Goal: Information Seeking & Learning: Learn about a topic

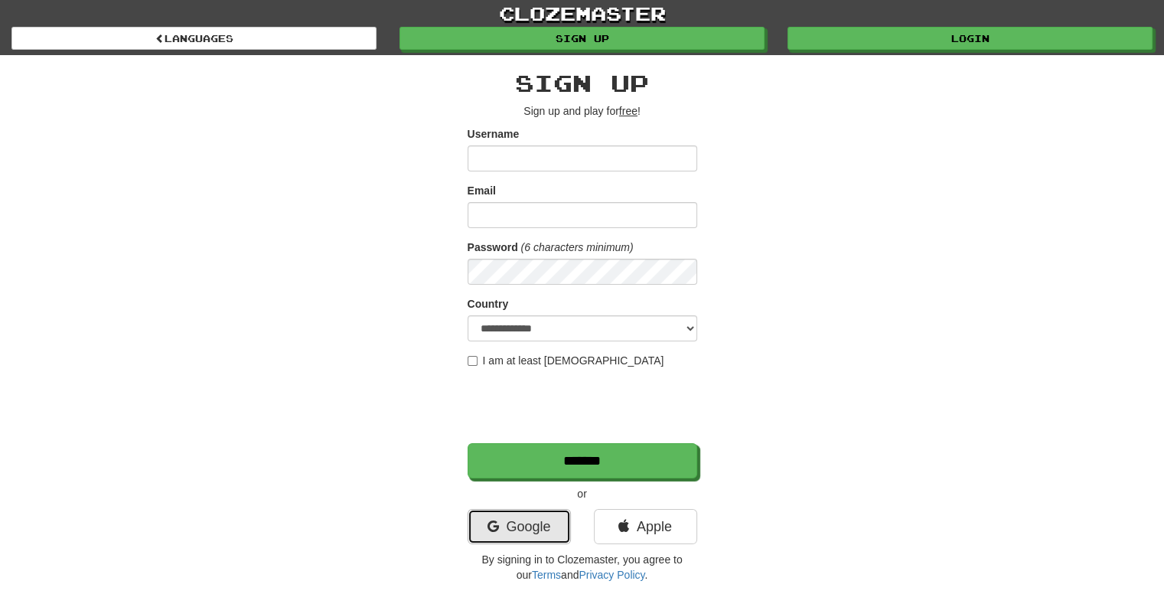
click at [540, 525] on link "Google" at bounding box center [519, 526] width 103 height 35
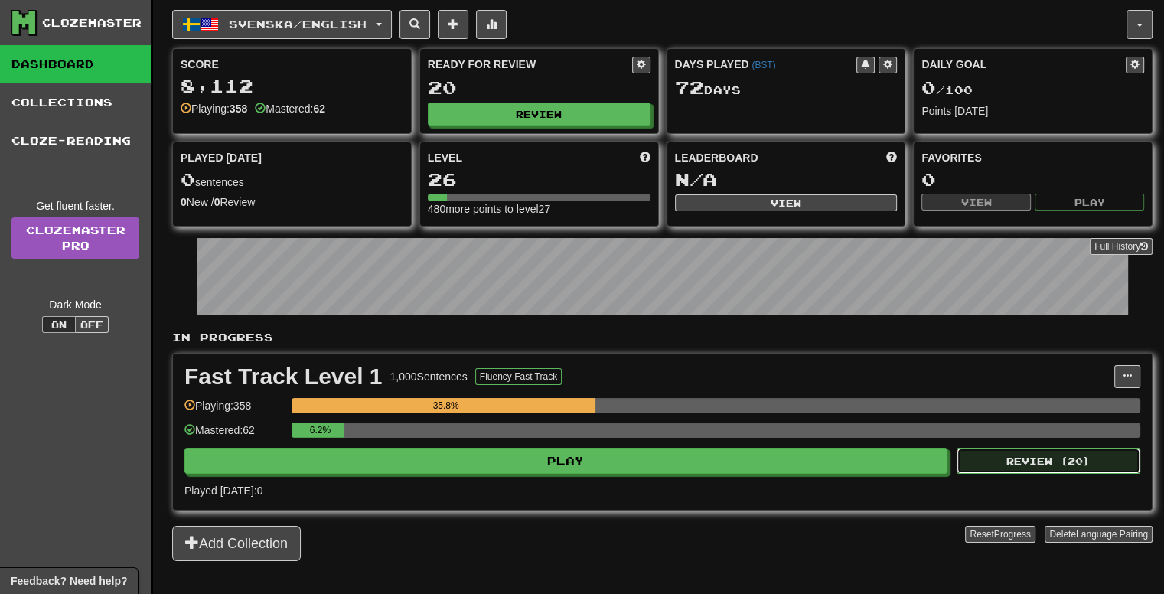
click at [1032, 460] on button "Review ( 20 )" at bounding box center [1049, 461] width 184 height 26
select select "**"
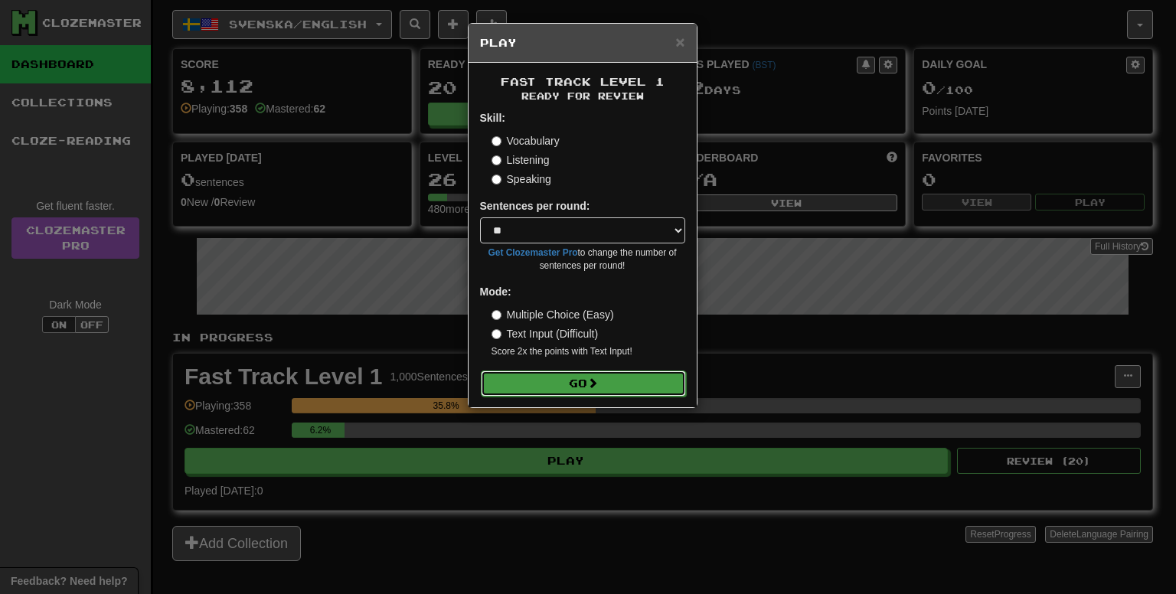
click at [615, 387] on button "Go" at bounding box center [583, 383] width 205 height 26
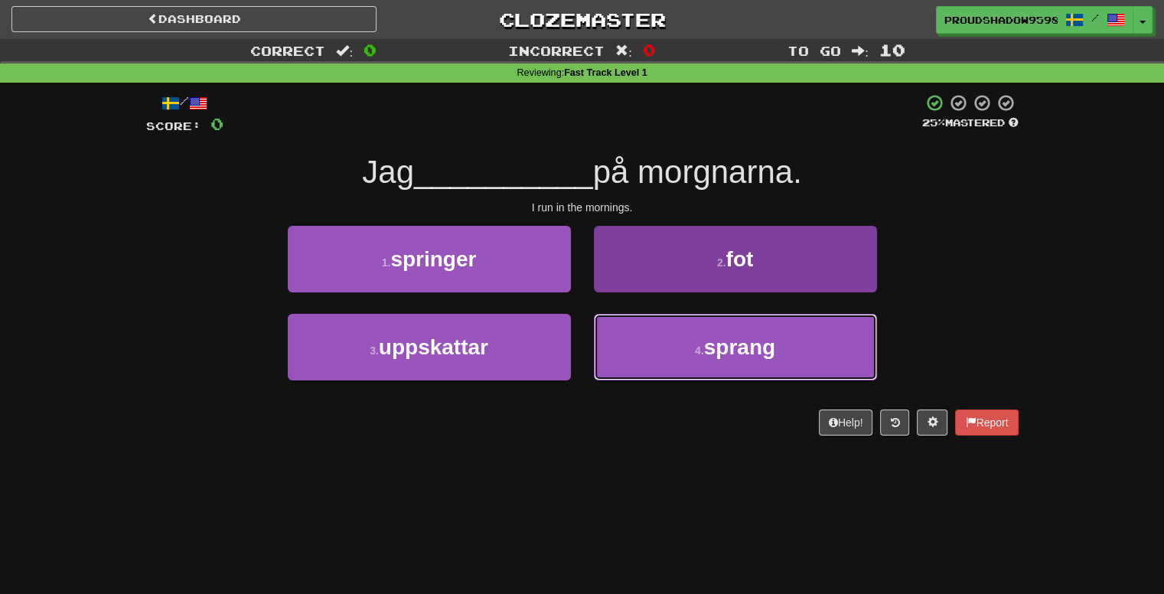
click at [652, 367] on button "4 . sprang" at bounding box center [735, 347] width 283 height 67
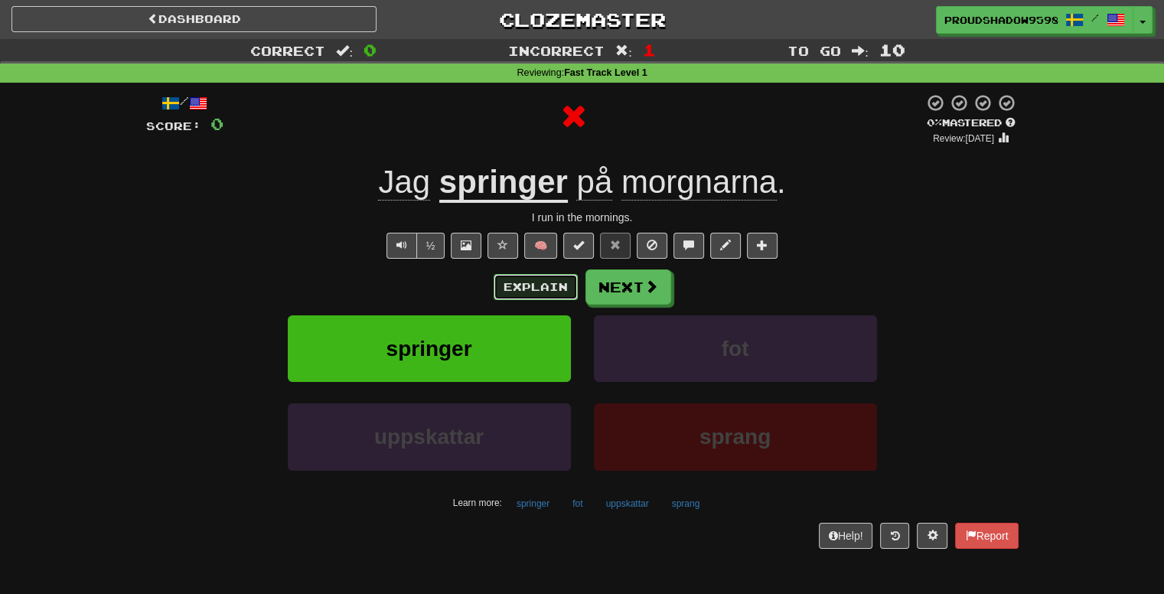
click at [517, 275] on button "Explain" at bounding box center [536, 287] width 84 height 26
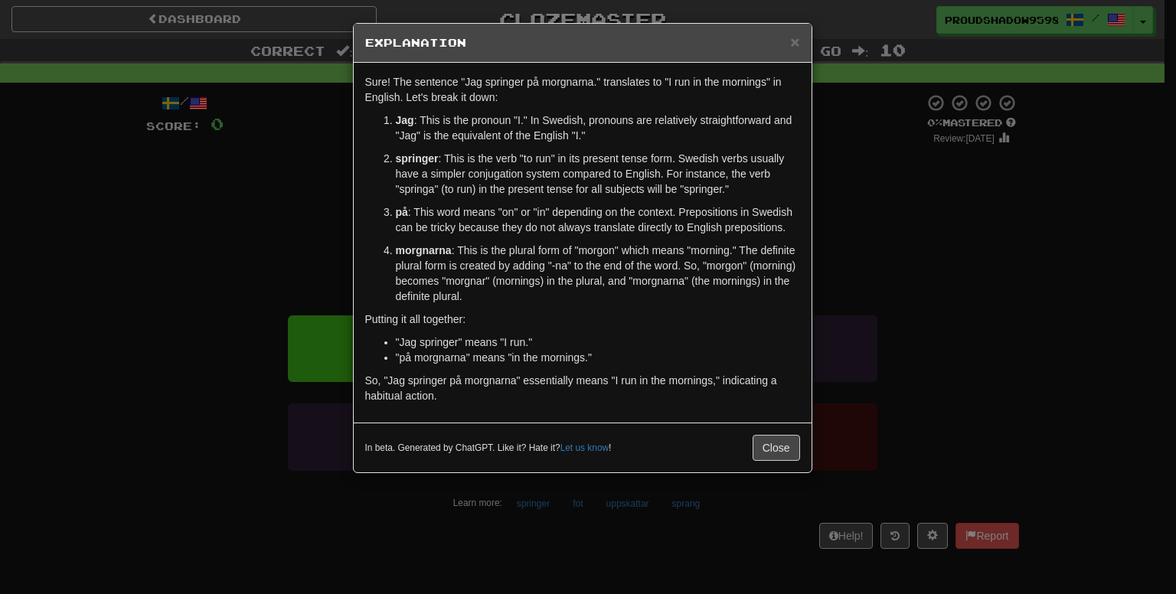
drag, startPoint x: 851, startPoint y: 282, endPoint x: 782, endPoint y: 287, distance: 69.8
click at [850, 282] on div "× Explanation Sure! The sentence "Jag springer på morgnarna." translates to "I …" at bounding box center [588, 297] width 1176 height 594
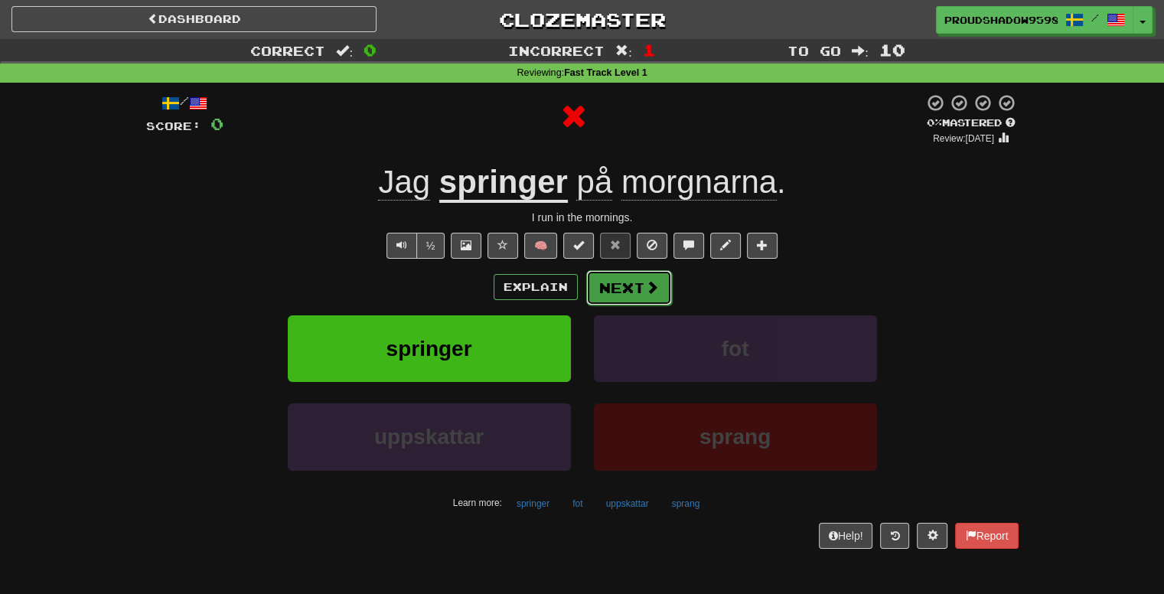
click at [643, 295] on button "Next" at bounding box center [629, 287] width 86 height 35
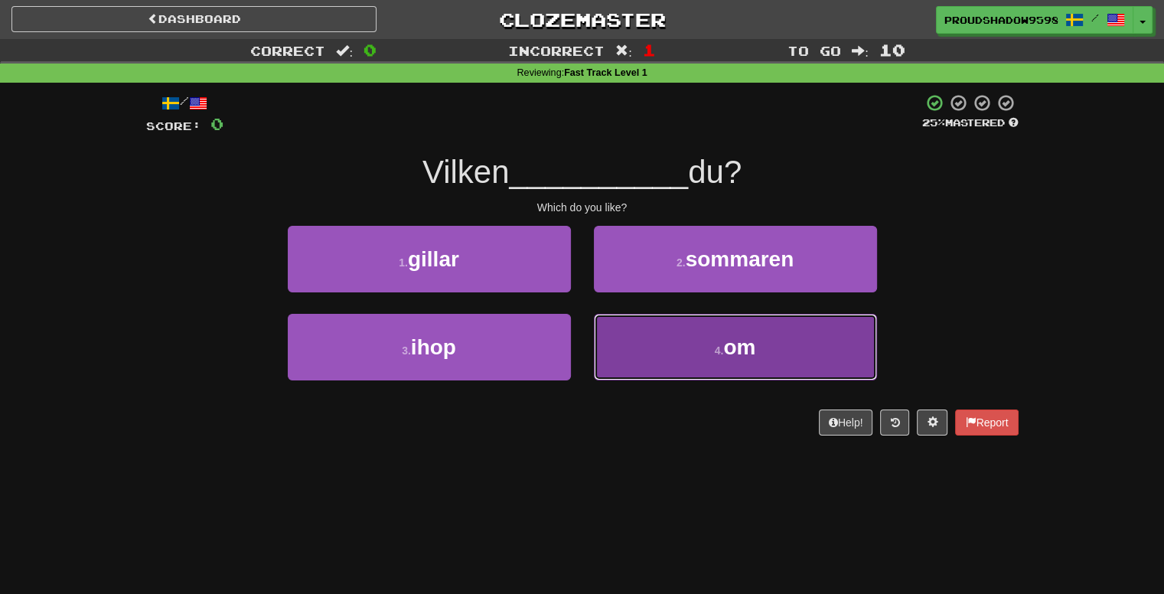
click at [651, 348] on button "4 . om" at bounding box center [735, 347] width 283 height 67
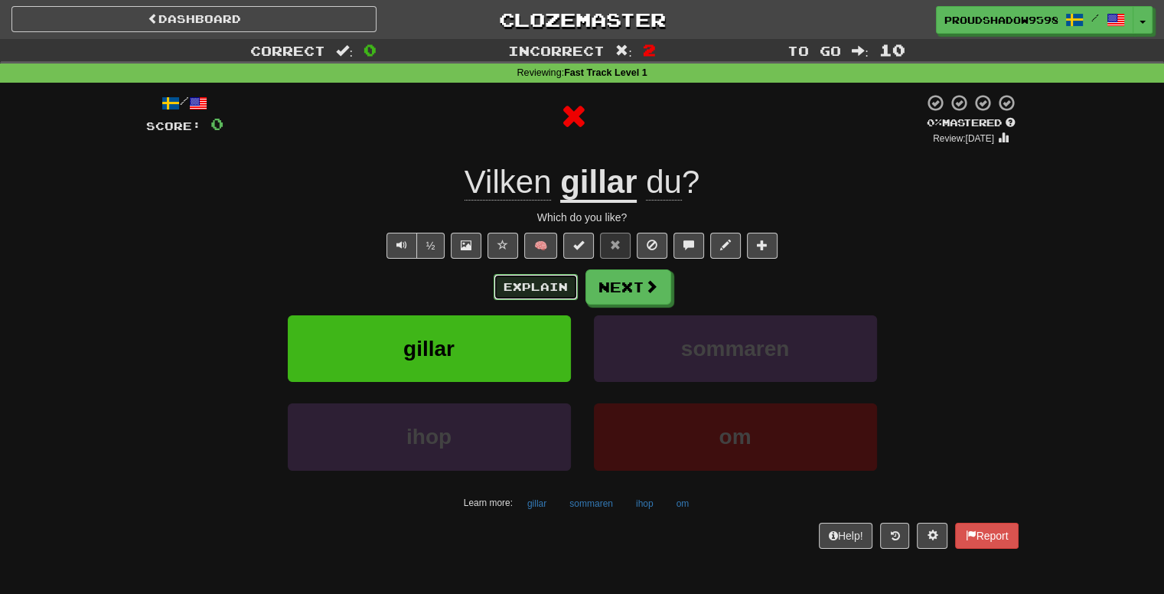
click at [559, 284] on button "Explain" at bounding box center [536, 287] width 84 height 26
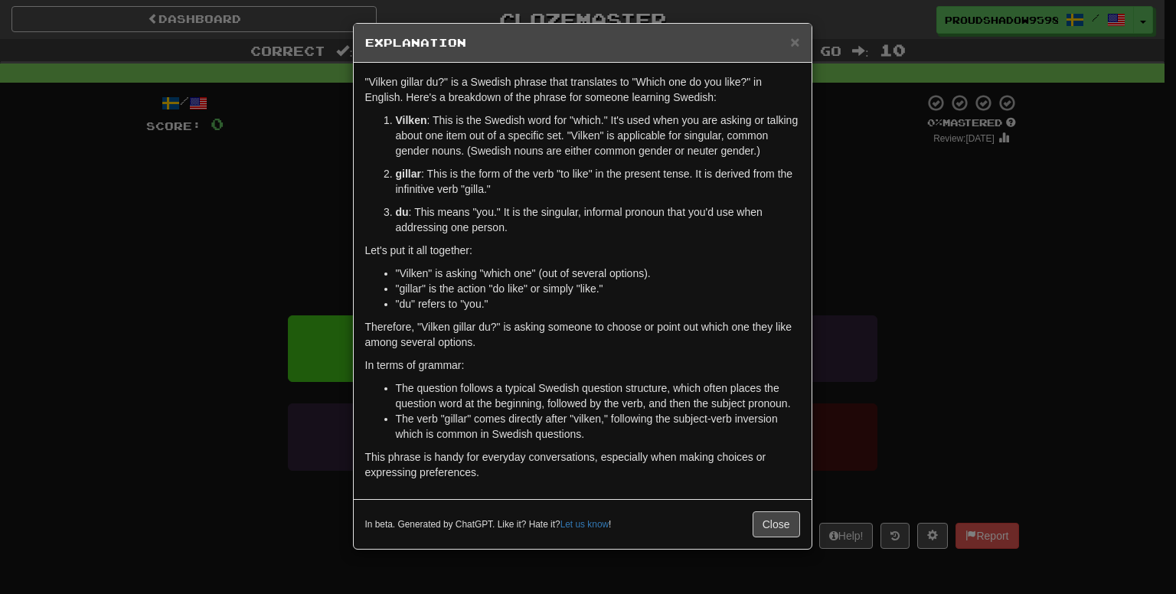
click at [839, 292] on div "× Explanation "Vilken gillar du?" is a Swedish phrase that translates to "Which…" at bounding box center [588, 297] width 1176 height 594
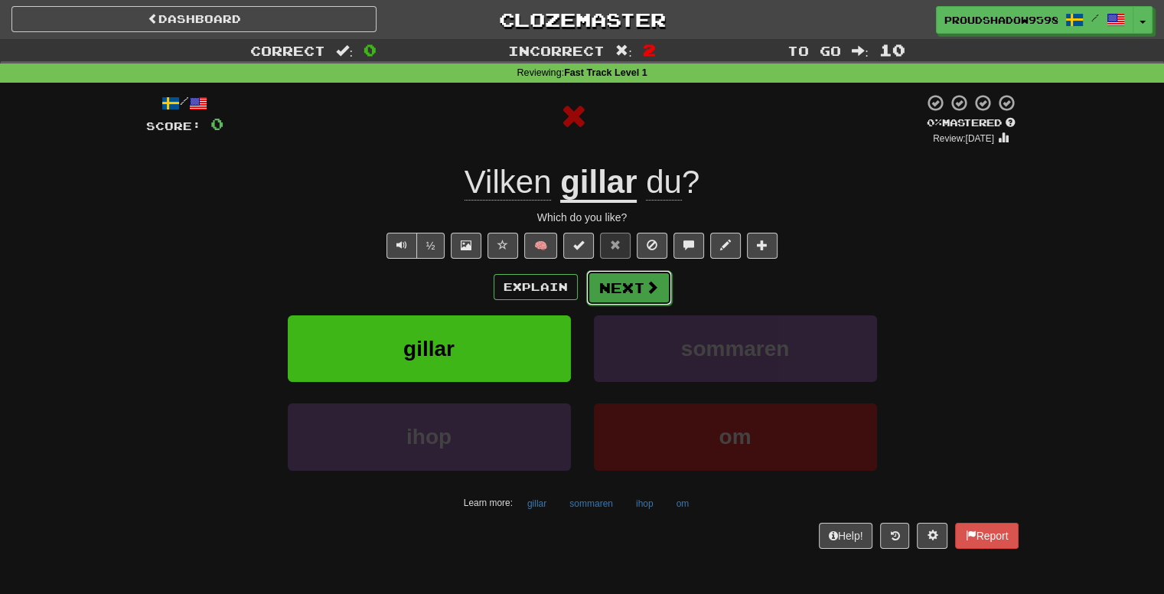
click at [609, 301] on button "Next" at bounding box center [629, 287] width 86 height 35
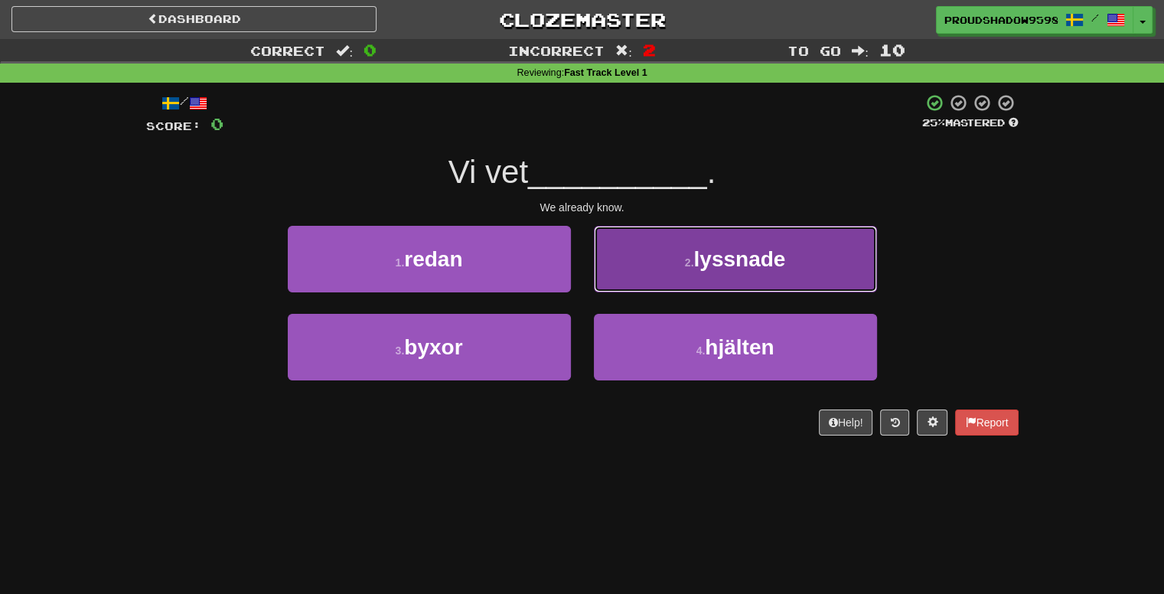
click at [620, 289] on button "2 . lyssnade" at bounding box center [735, 259] width 283 height 67
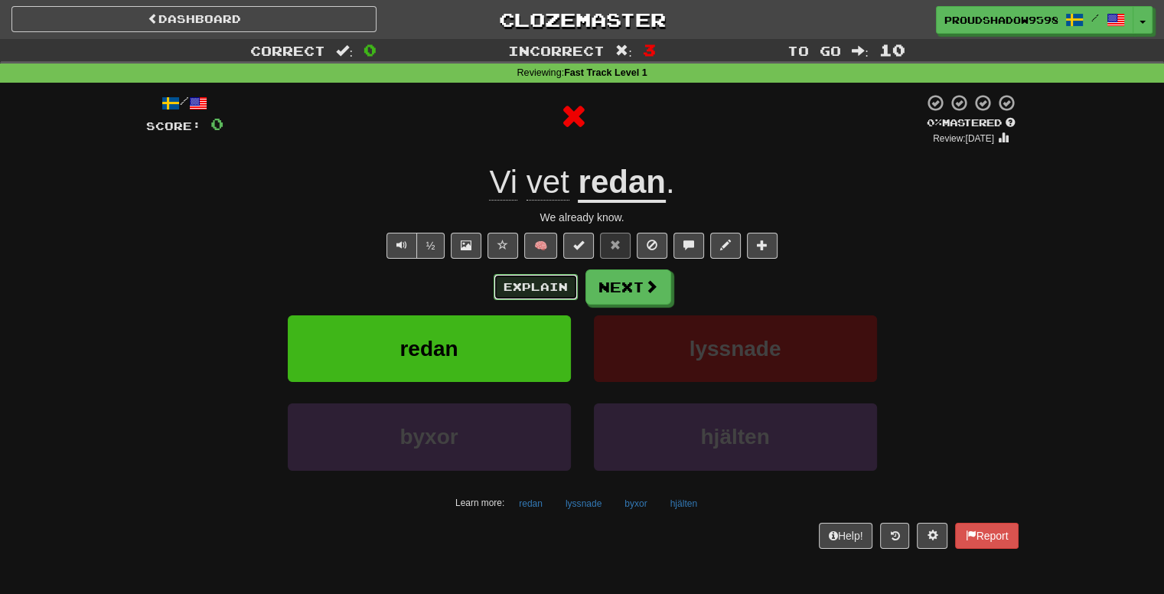
click at [564, 292] on button "Explain" at bounding box center [536, 287] width 84 height 26
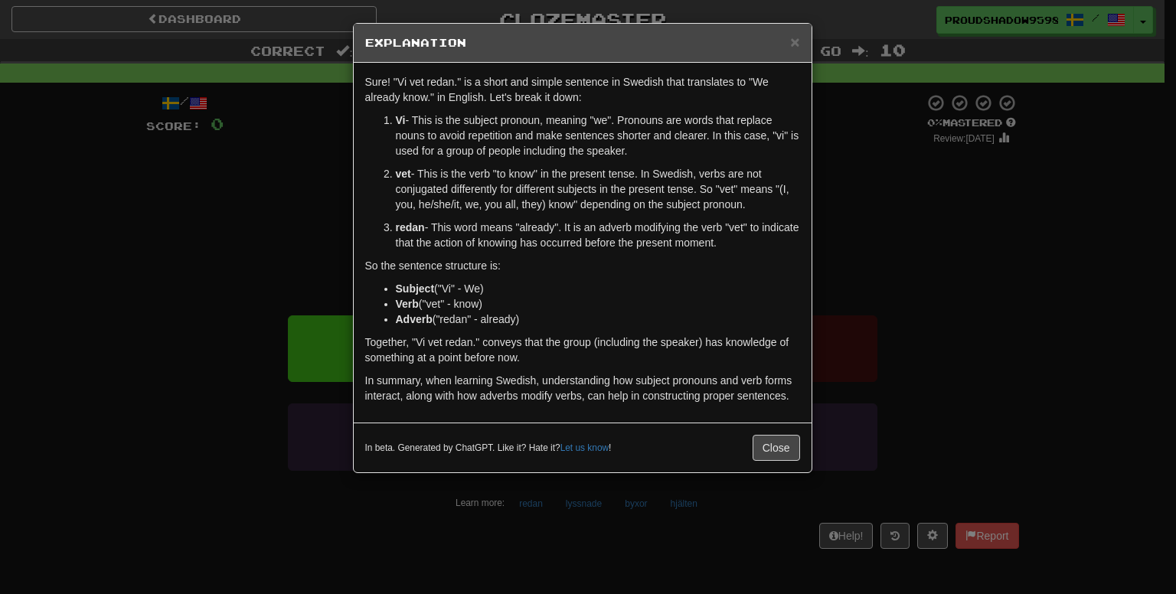
click at [829, 301] on div "× Explanation Sure! "Vi vet redan." is a short and simple sentence in Swedish t…" at bounding box center [588, 297] width 1176 height 594
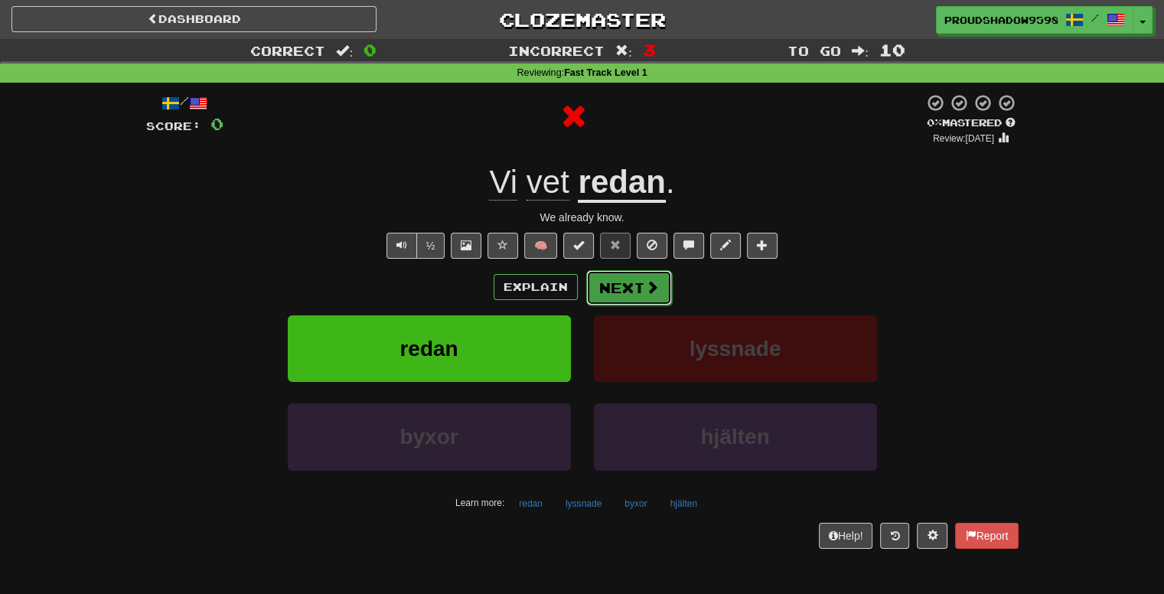
click at [649, 303] on button "Next" at bounding box center [629, 287] width 86 height 35
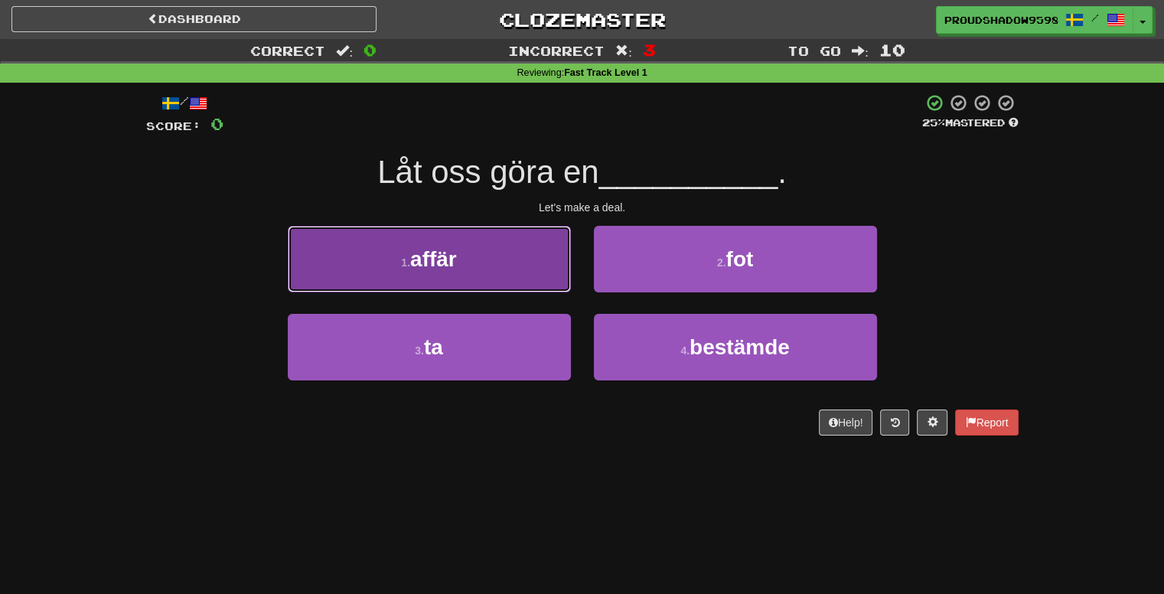
click at [544, 282] on button "1 . affär" at bounding box center [429, 259] width 283 height 67
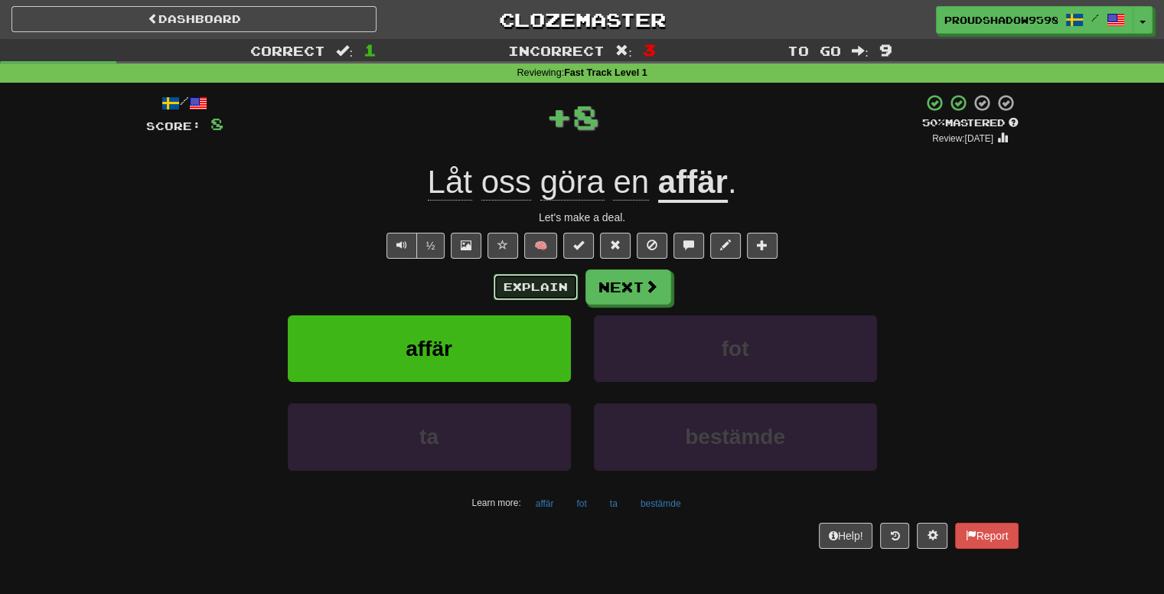
click at [559, 289] on button "Explain" at bounding box center [536, 287] width 84 height 26
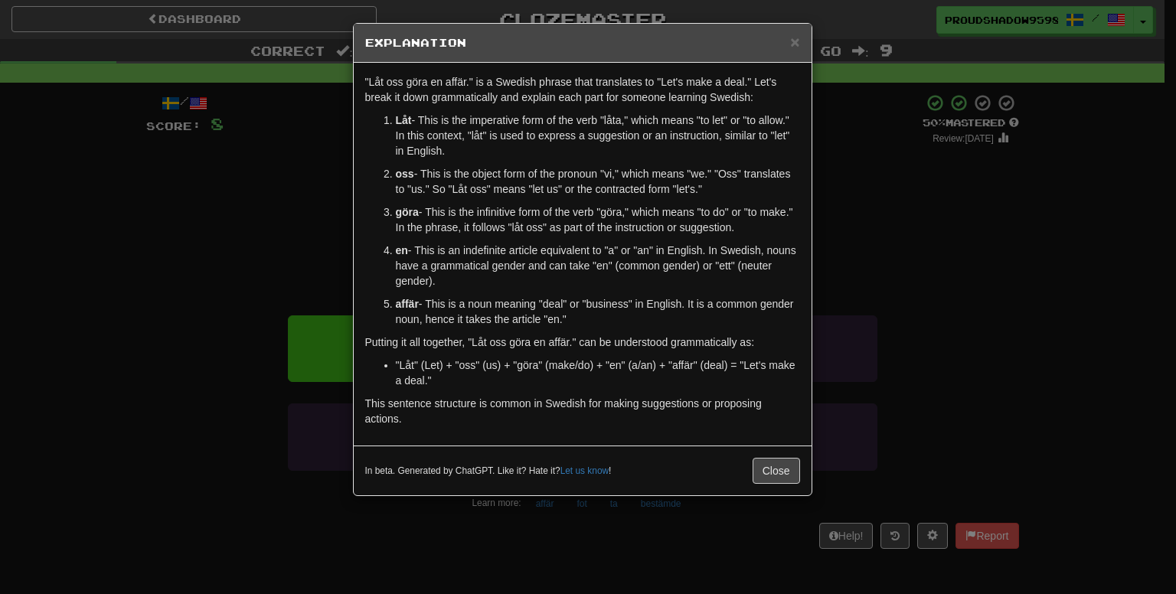
click at [895, 263] on div "× Explanation "Låt oss göra en affär." is a Swedish phrase that translates to "…" at bounding box center [588, 297] width 1176 height 594
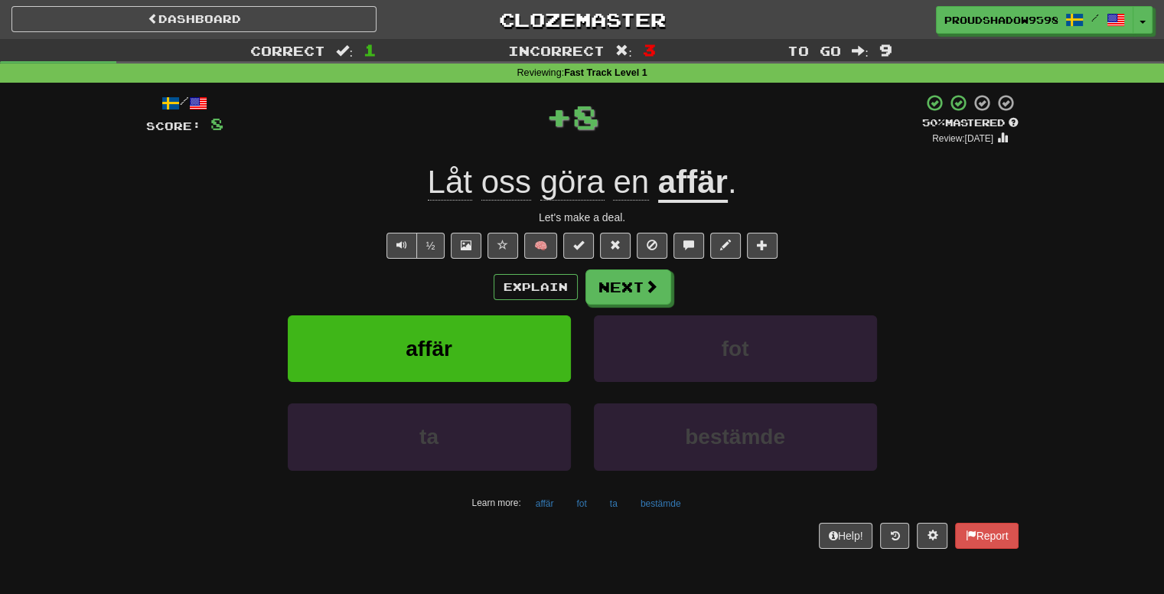
click at [683, 286] on div "Explain Next" at bounding box center [582, 286] width 873 height 35
click at [667, 283] on button "Next" at bounding box center [629, 287] width 86 height 35
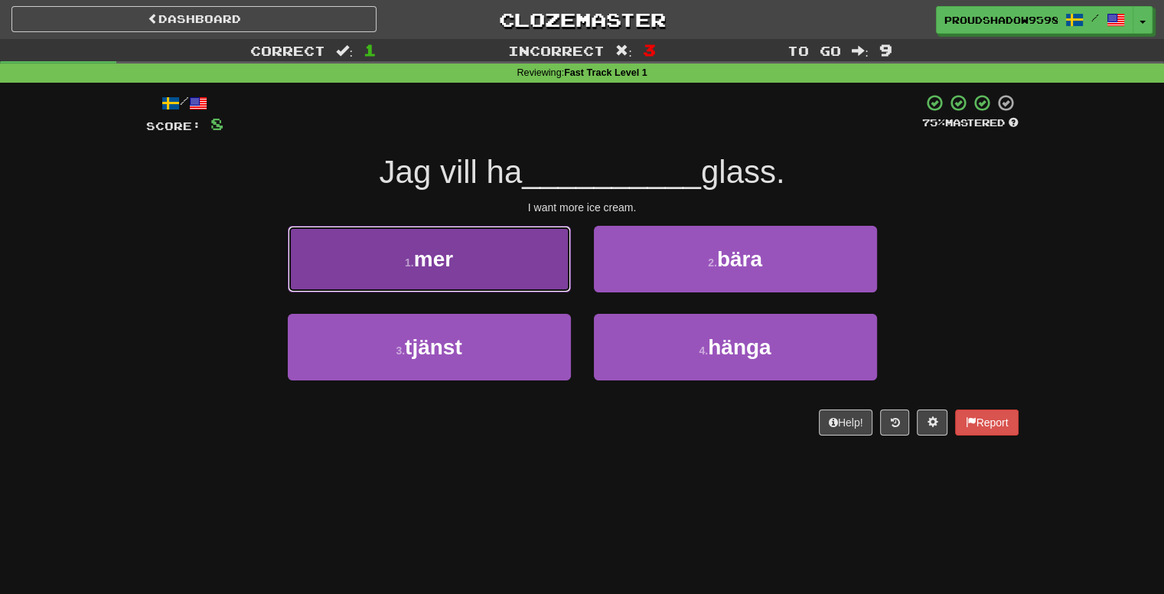
click at [500, 276] on button "1 . mer" at bounding box center [429, 259] width 283 height 67
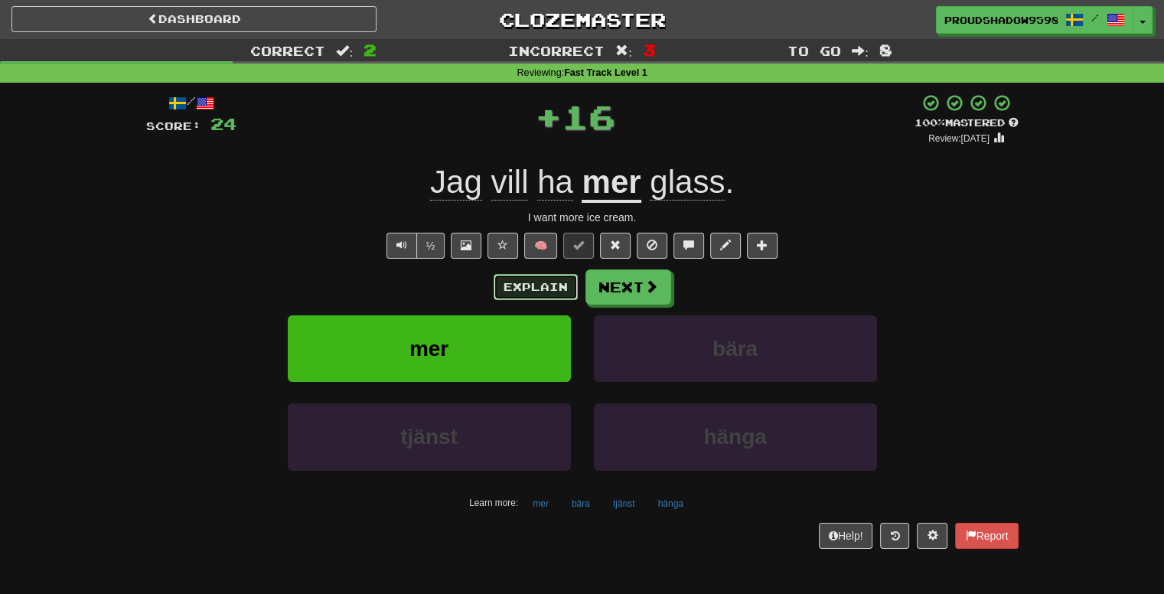
click at [534, 288] on button "Explain" at bounding box center [536, 287] width 84 height 26
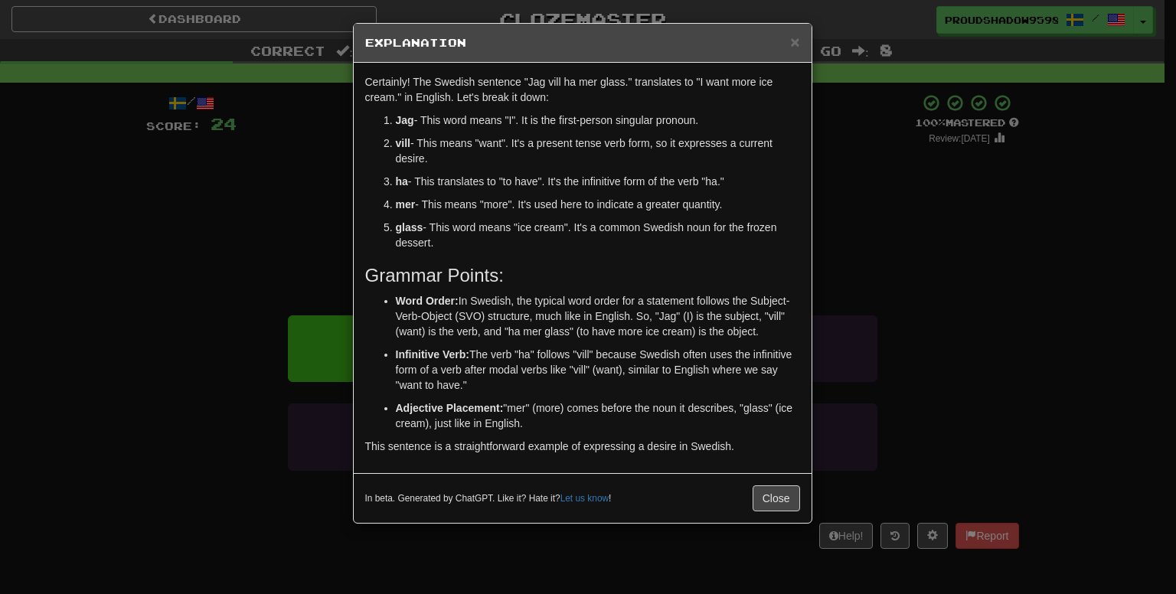
click at [890, 302] on div "× Explanation Certainly! The Swedish sentence "Jag vill ha mer glass." translat…" at bounding box center [588, 297] width 1176 height 594
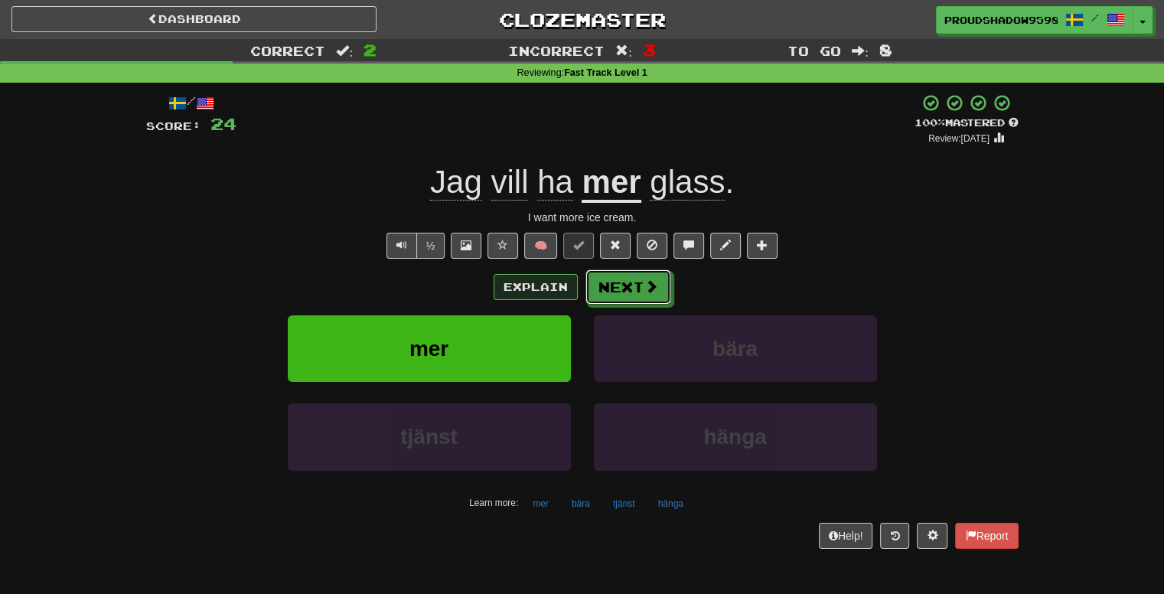
drag, startPoint x: 621, startPoint y: 297, endPoint x: 540, endPoint y: 294, distance: 80.4
click at [541, 294] on div "Explain Next" at bounding box center [582, 286] width 873 height 35
click at [540, 294] on button "Explain" at bounding box center [536, 287] width 84 height 26
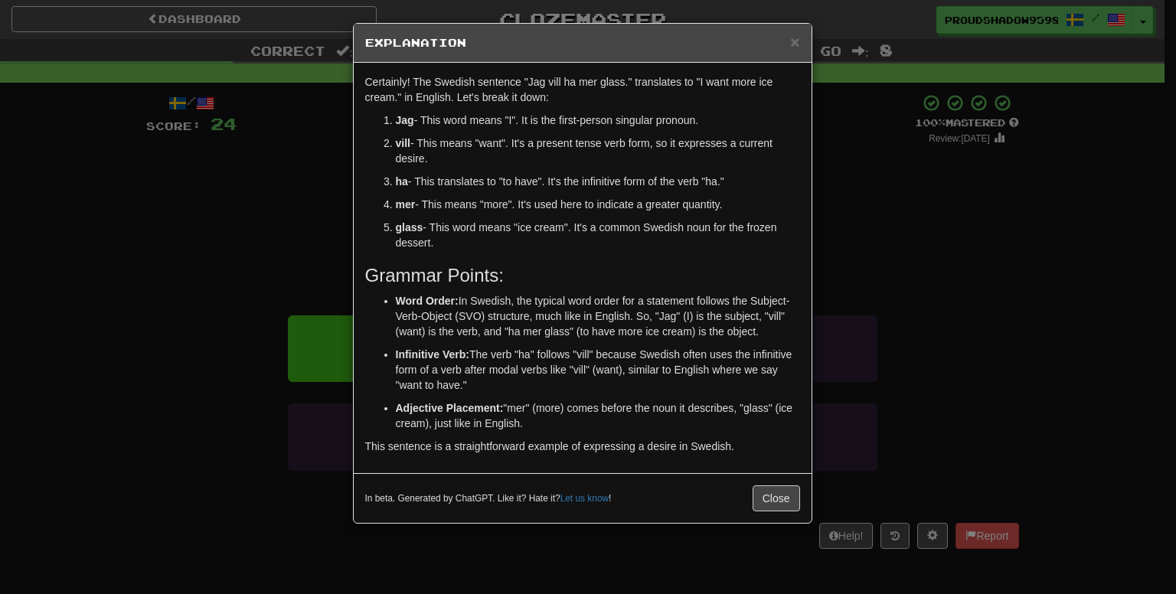
click at [919, 297] on div "× Explanation Certainly! The Swedish sentence "Jag vill ha mer glass." translat…" at bounding box center [588, 297] width 1176 height 594
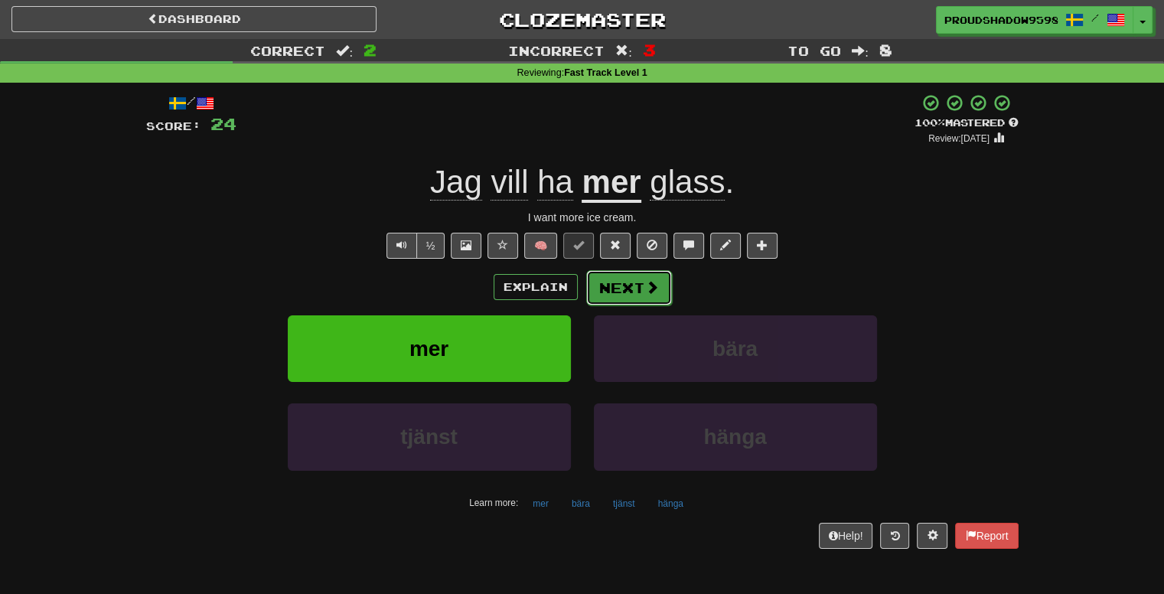
click at [619, 300] on button "Next" at bounding box center [629, 287] width 86 height 35
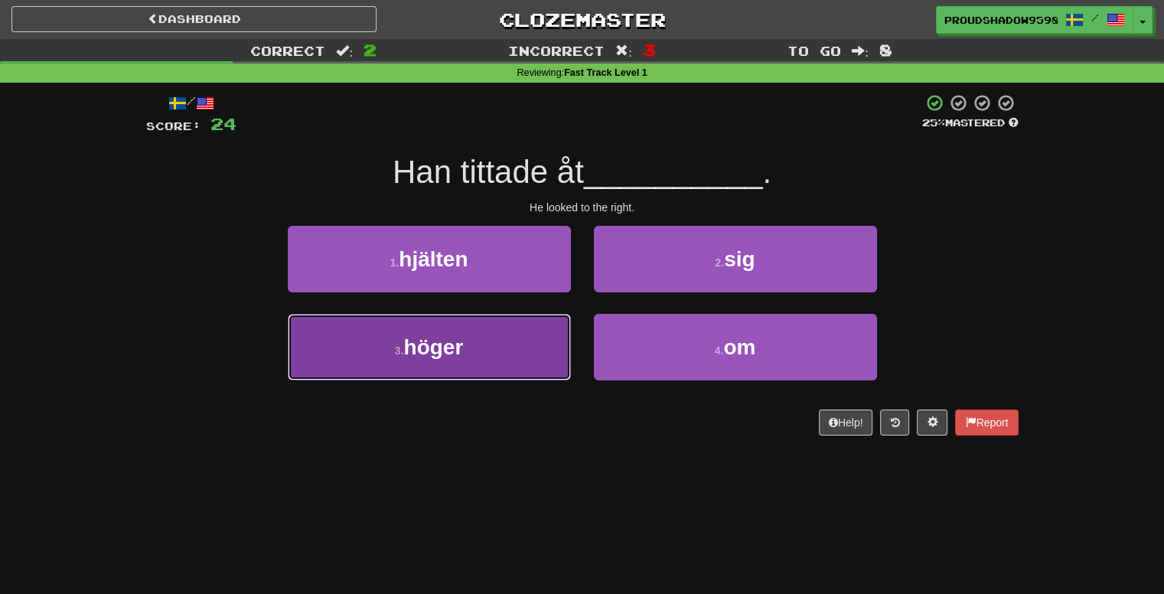
click at [530, 333] on button "3 . höger" at bounding box center [429, 347] width 283 height 67
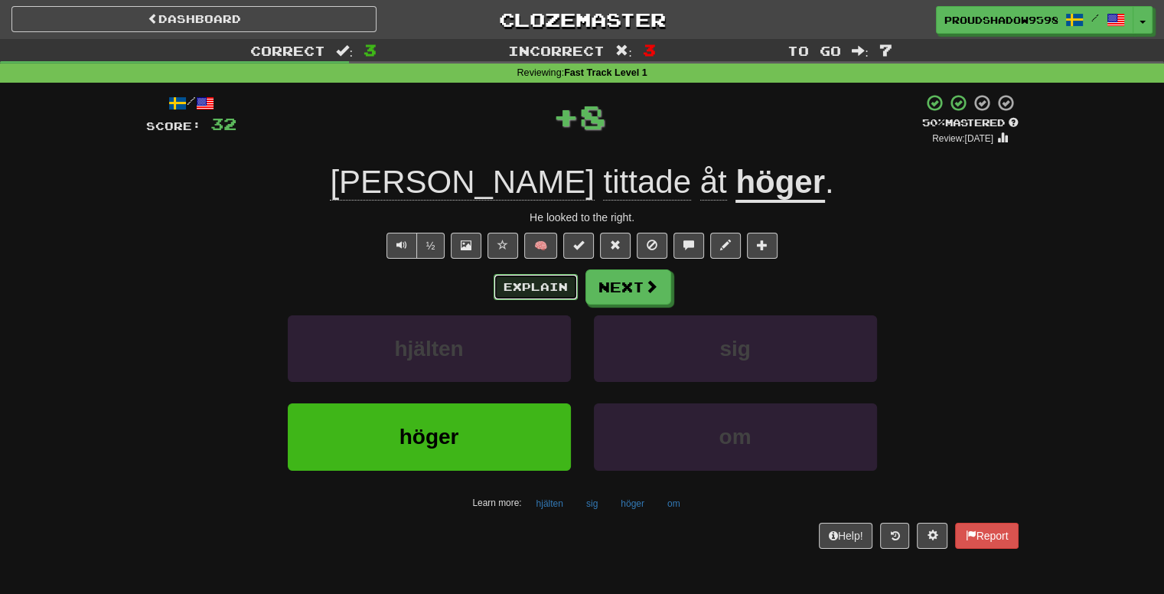
click at [547, 295] on button "Explain" at bounding box center [536, 287] width 84 height 26
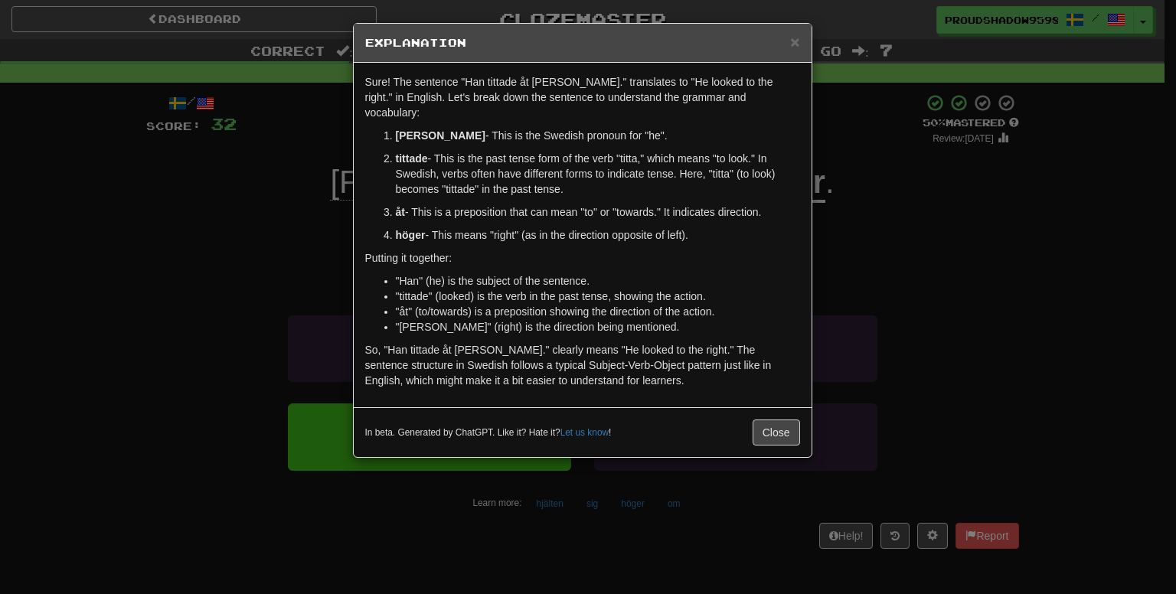
drag, startPoint x: 845, startPoint y: 290, endPoint x: 821, endPoint y: 290, distance: 23.7
click at [845, 290] on div "× Explanation Sure! The sentence "Han tittade åt höger." translates to "He look…" at bounding box center [588, 297] width 1176 height 594
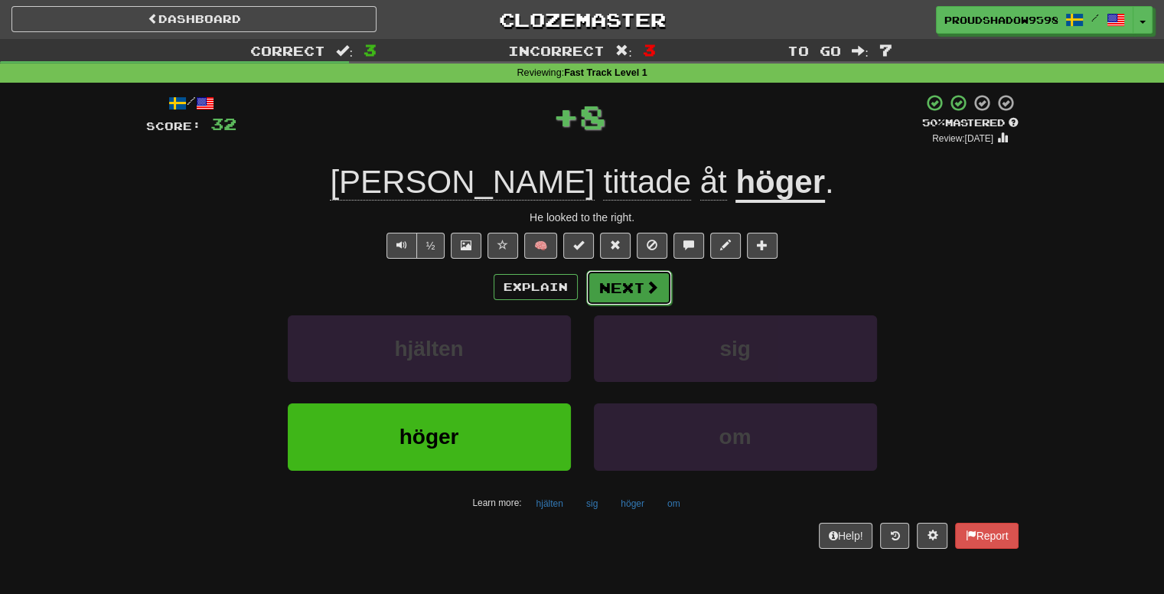
click at [632, 299] on button "Next" at bounding box center [629, 287] width 86 height 35
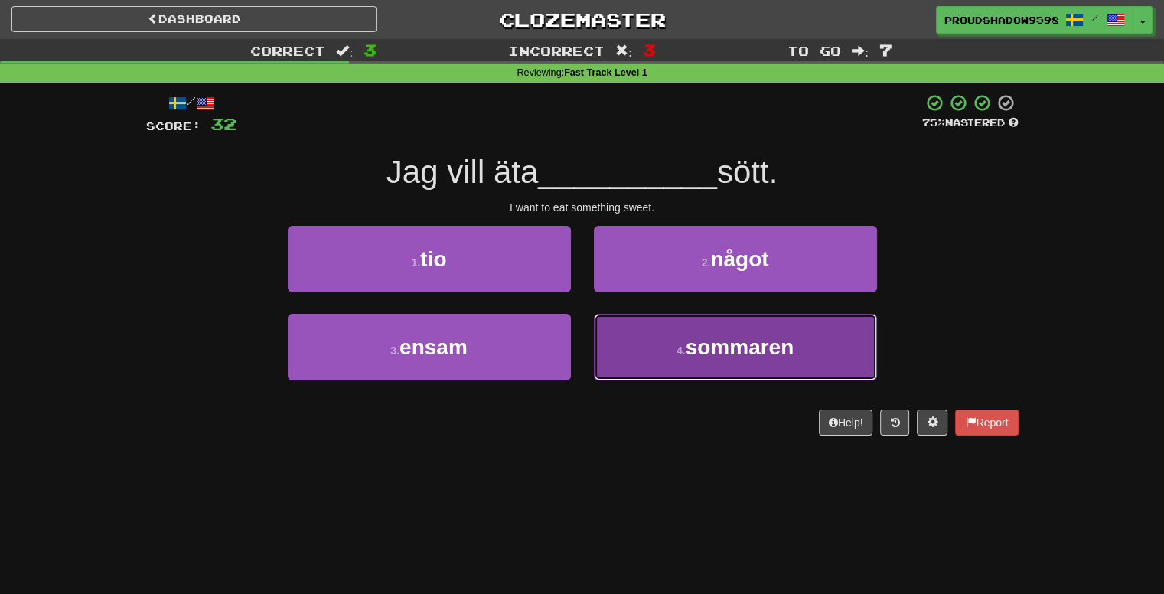
click at [612, 338] on button "4 . sommaren" at bounding box center [735, 347] width 283 height 67
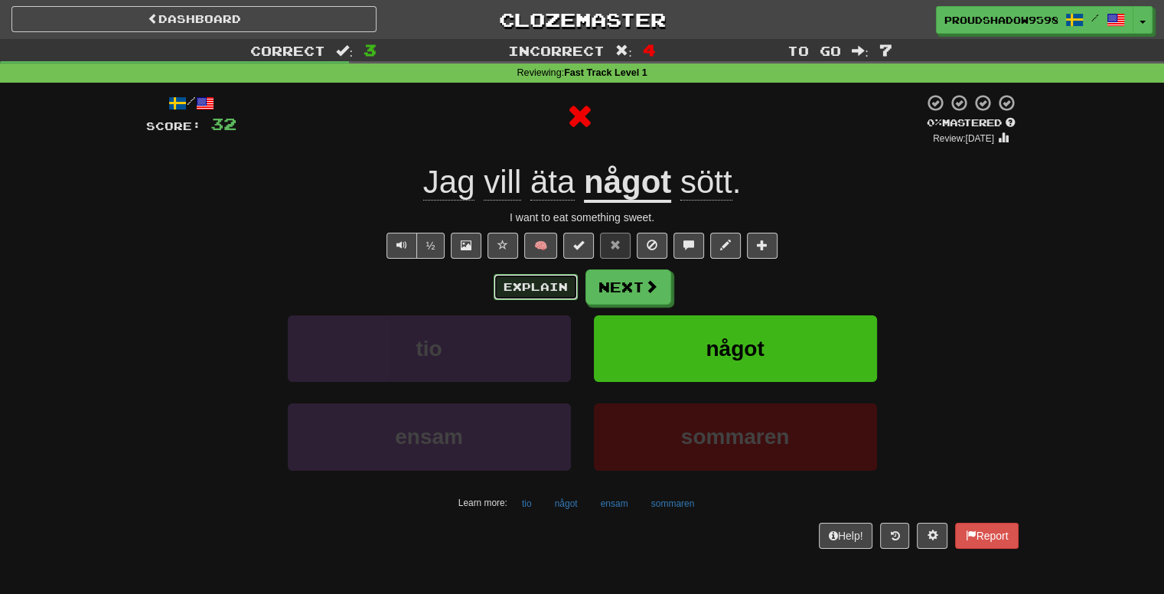
click at [547, 284] on button "Explain" at bounding box center [536, 287] width 84 height 26
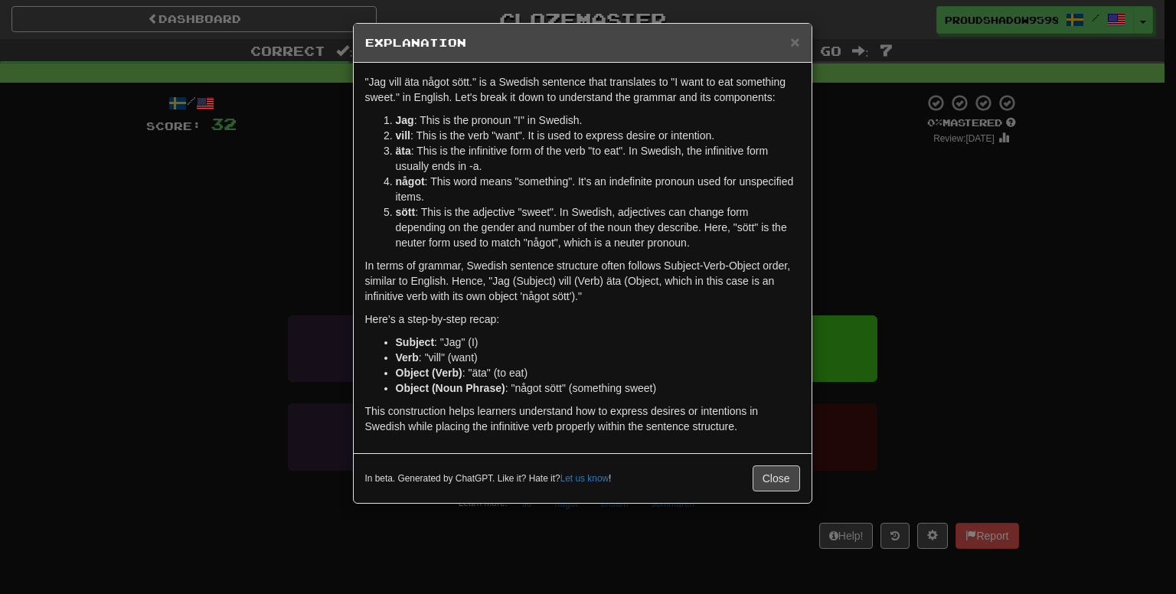
click at [842, 243] on div "× Explanation "Jag vill äta något sött." is a Swedish sentence that translates …" at bounding box center [588, 297] width 1176 height 594
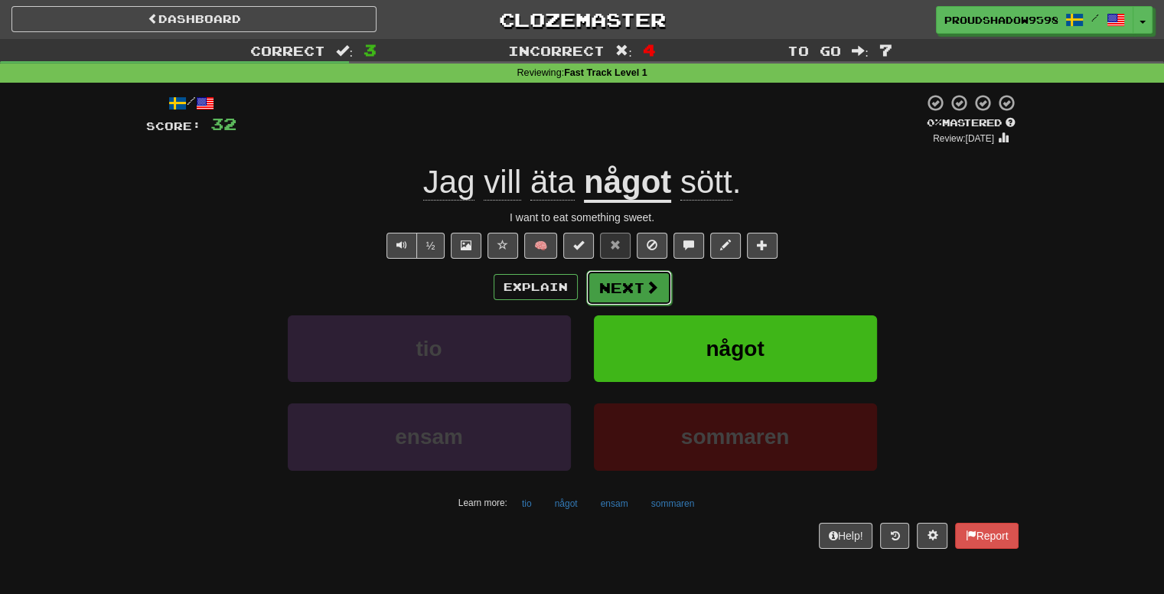
click at [645, 295] on button "Next" at bounding box center [629, 287] width 86 height 35
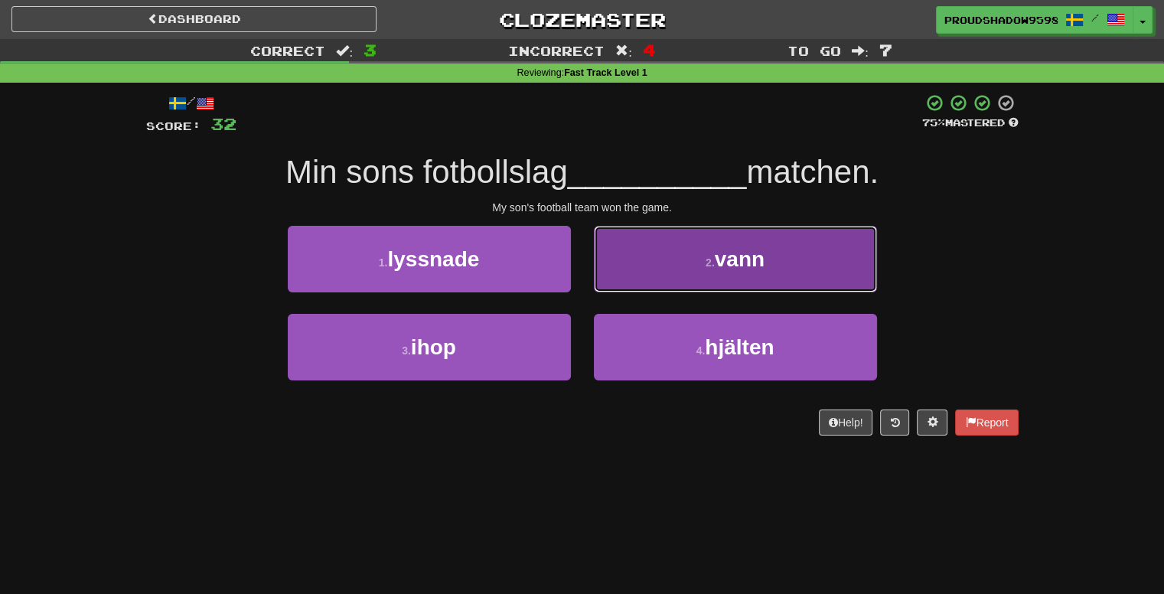
click at [632, 282] on button "2 . vann" at bounding box center [735, 259] width 283 height 67
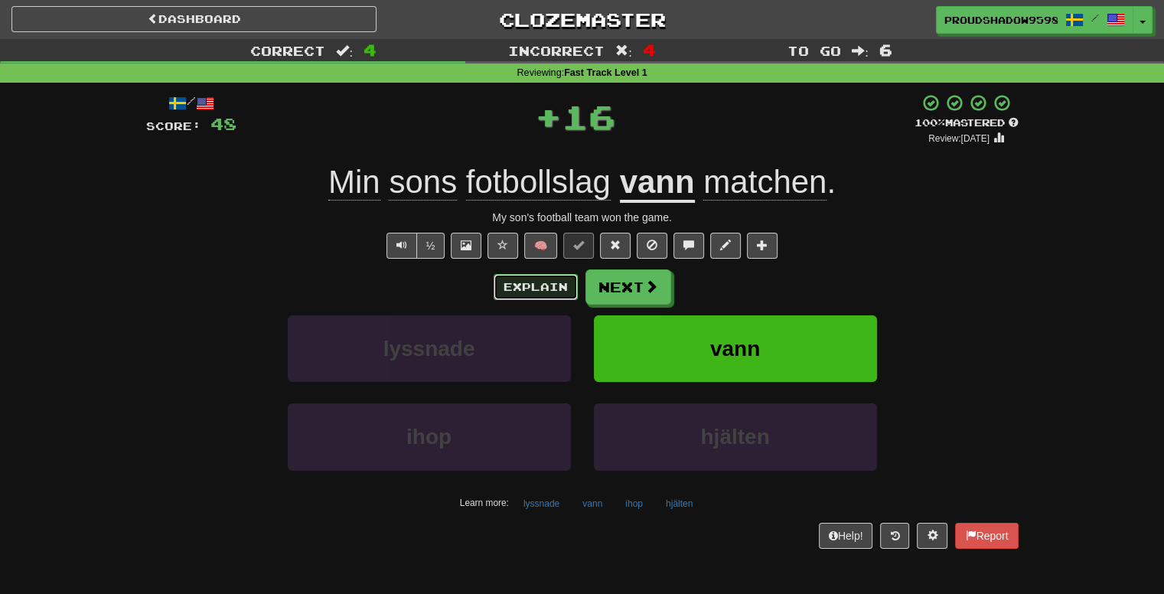
click at [557, 289] on button "Explain" at bounding box center [536, 287] width 84 height 26
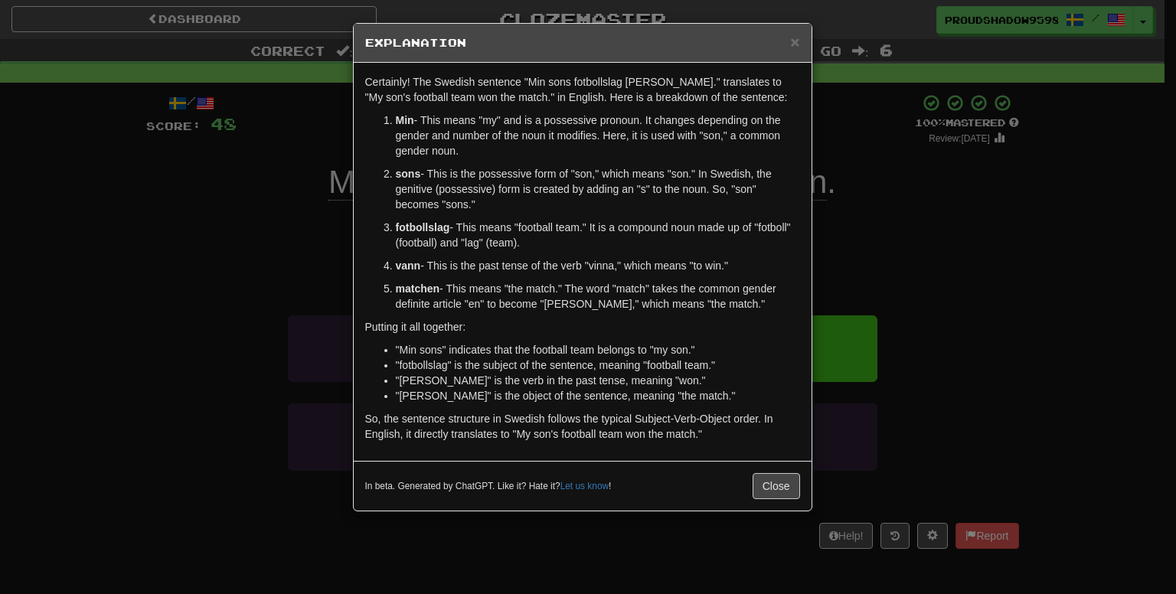
click at [867, 270] on div "× Explanation Certainly! The Swedish sentence "Min sons fotbollslag vann matche…" at bounding box center [588, 297] width 1176 height 594
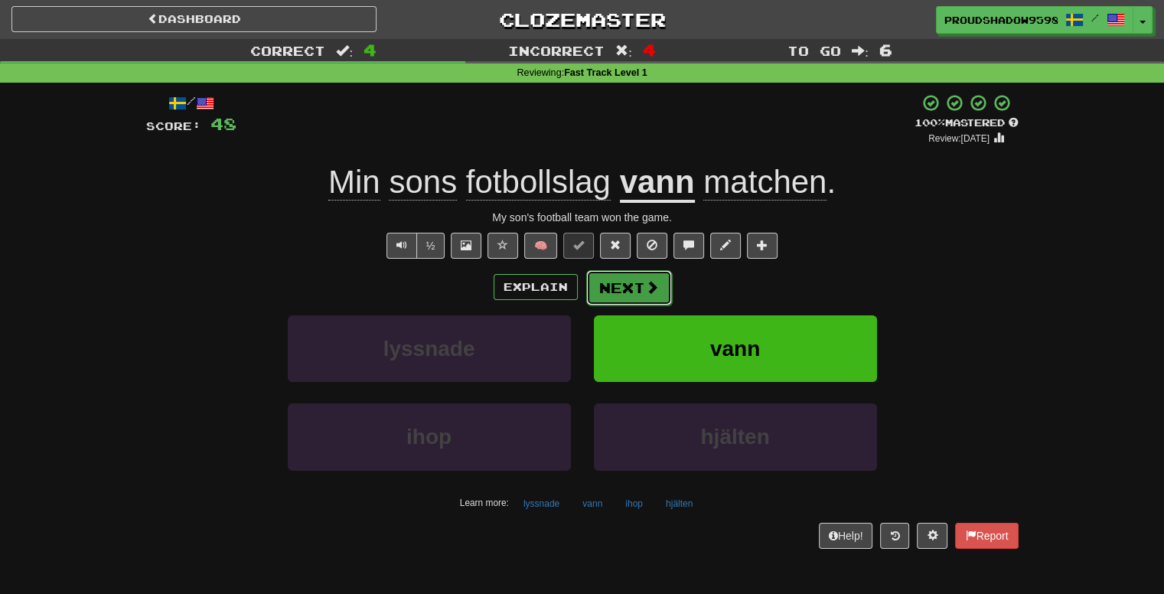
click at [630, 286] on button "Next" at bounding box center [629, 287] width 86 height 35
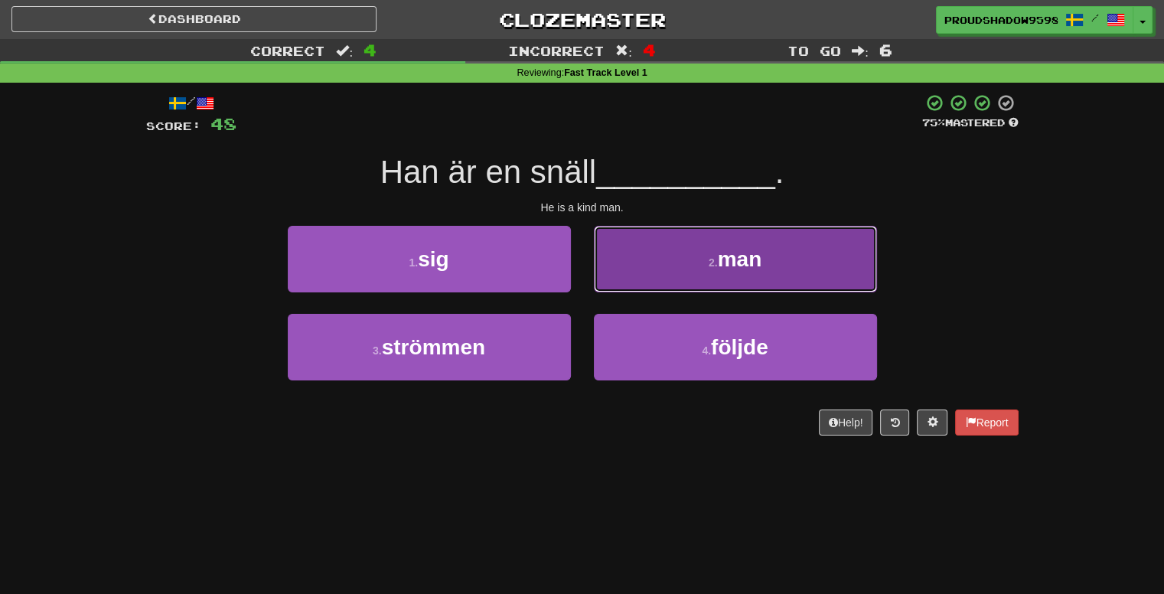
click at [619, 276] on button "2 . man" at bounding box center [735, 259] width 283 height 67
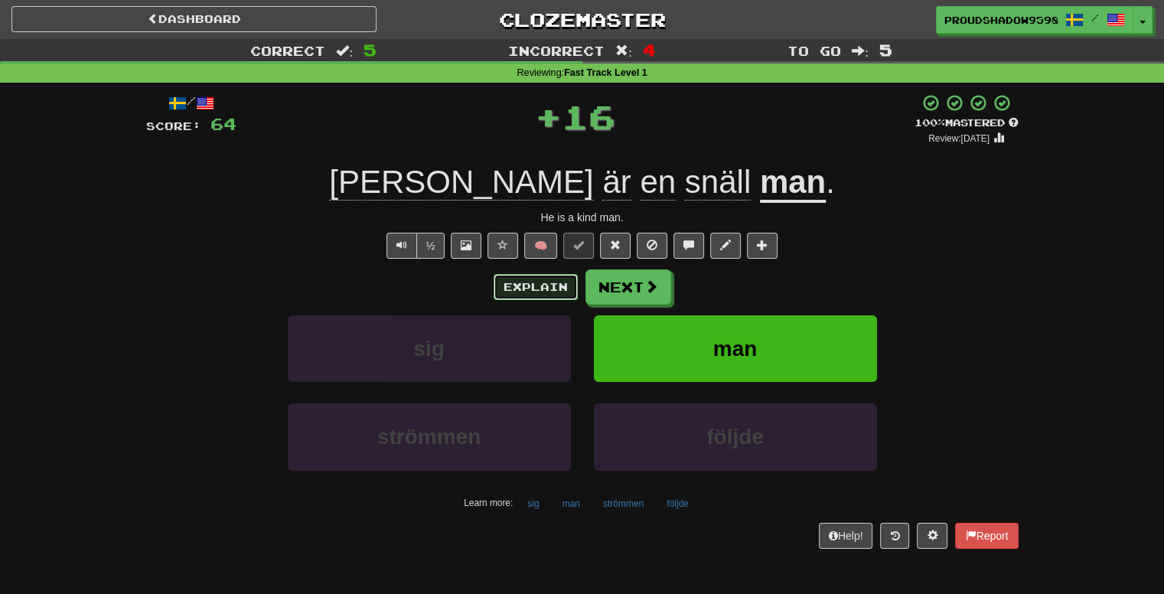
click at [549, 282] on button "Explain" at bounding box center [536, 287] width 84 height 26
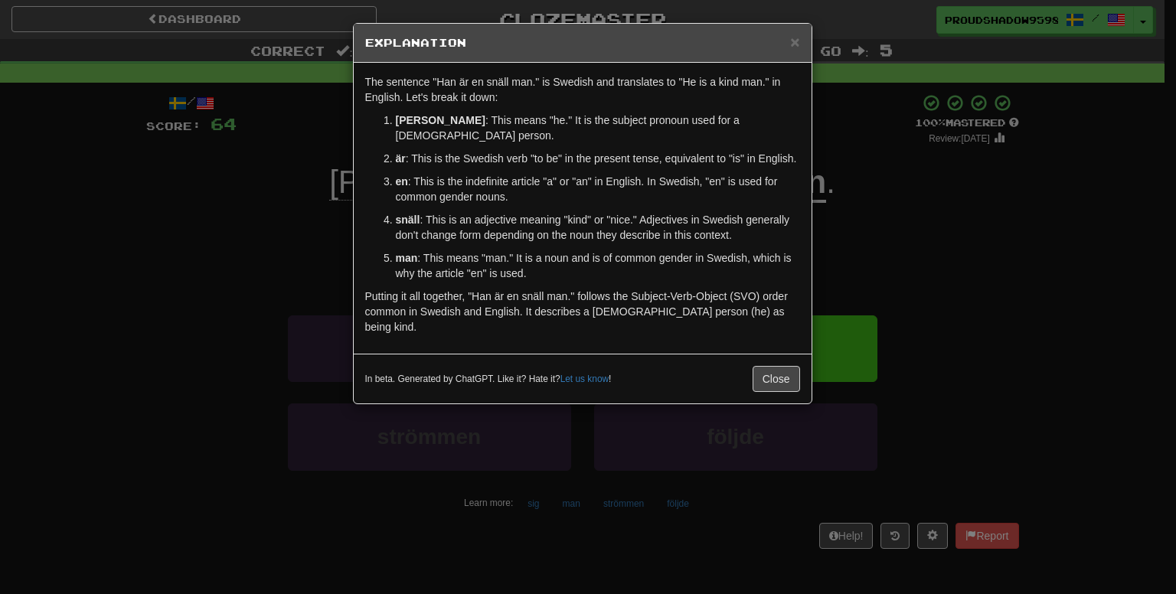
click at [829, 264] on div "× Explanation The sentence "Han är en snäll man." is Swedish and translates to …" at bounding box center [588, 297] width 1176 height 594
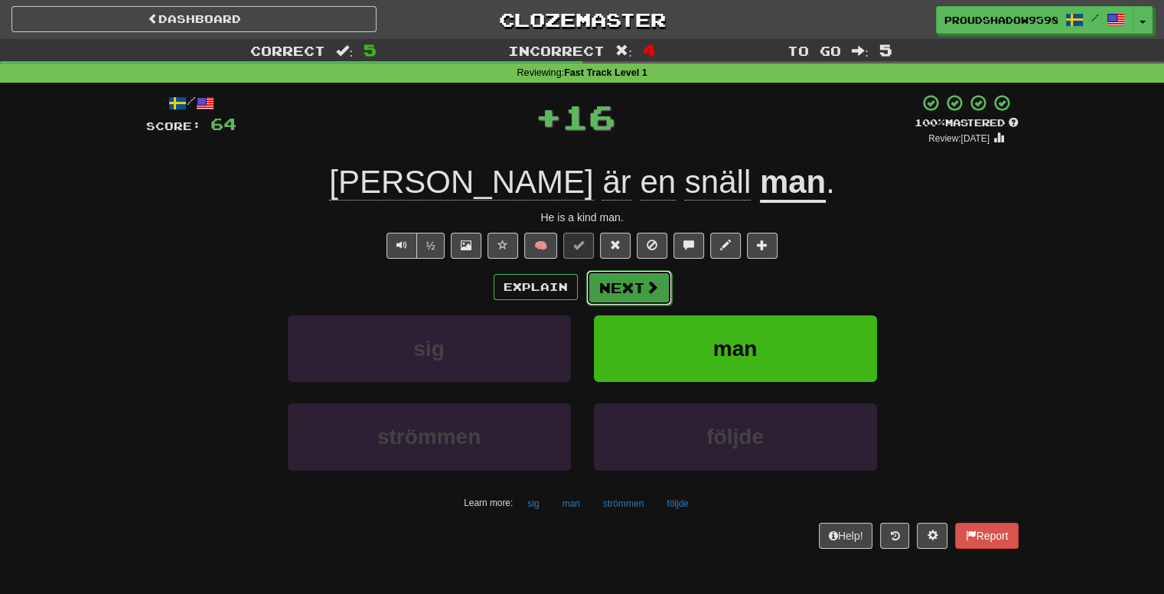
click at [633, 286] on button "Next" at bounding box center [629, 287] width 86 height 35
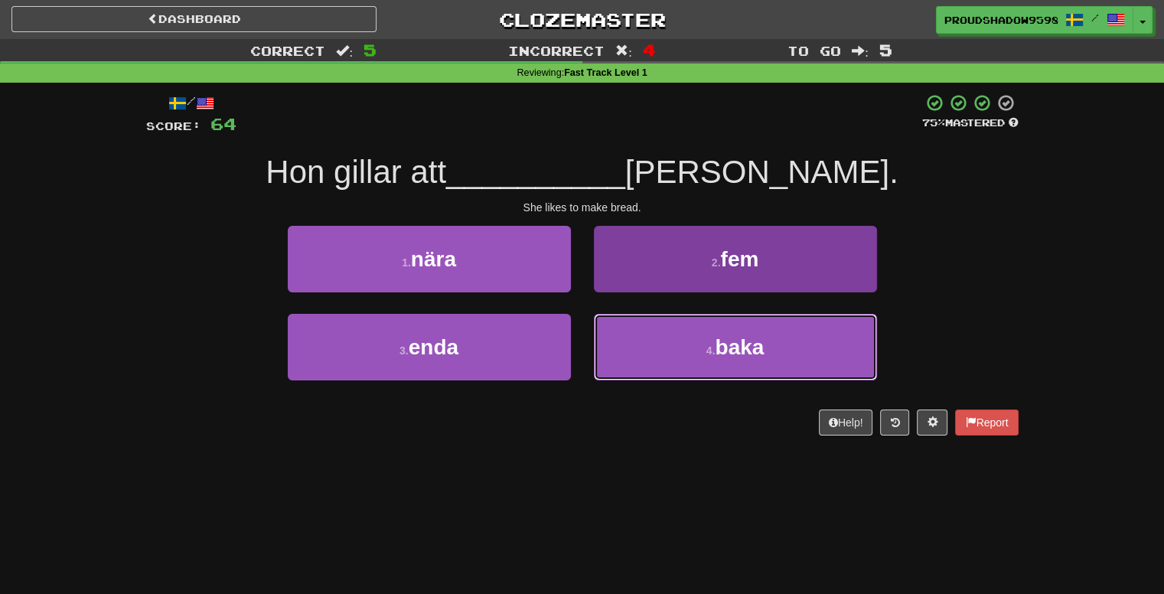
click at [607, 338] on button "4 . baka" at bounding box center [735, 347] width 283 height 67
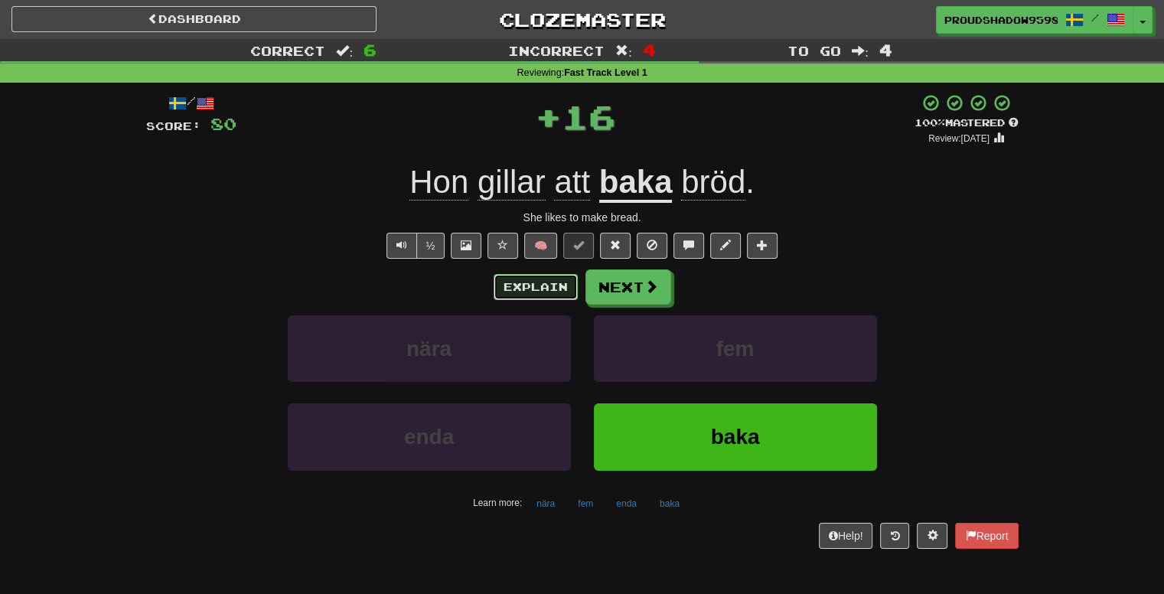
click at [557, 295] on button "Explain" at bounding box center [536, 287] width 84 height 26
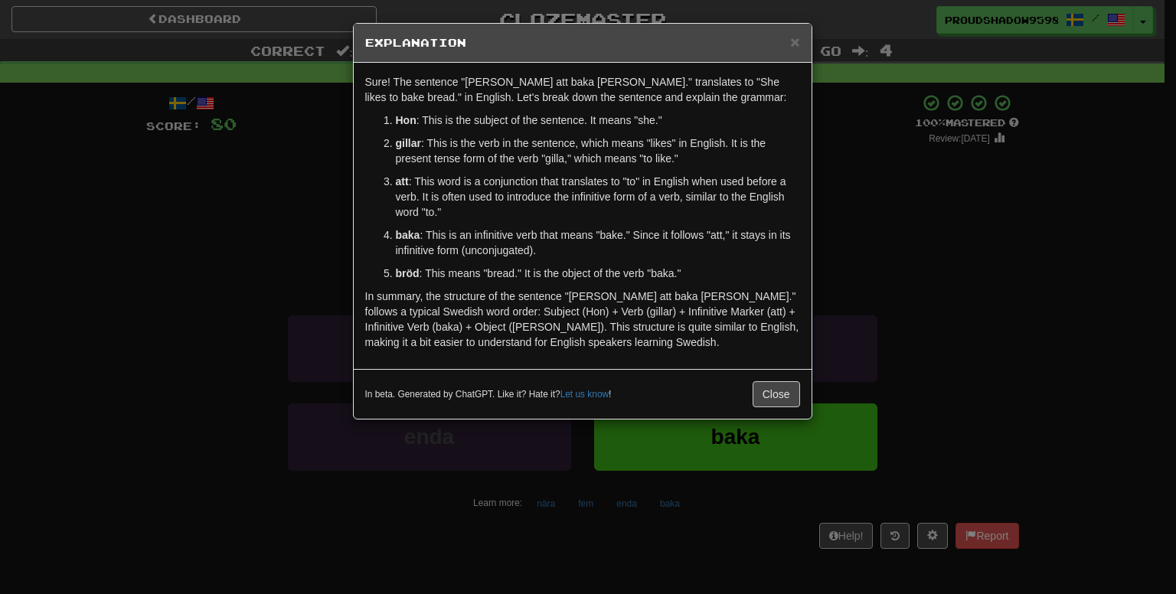
click at [847, 273] on div "× Explanation Sure! The sentence "Hon gillar att baka bröd." translates to "She…" at bounding box center [588, 297] width 1176 height 594
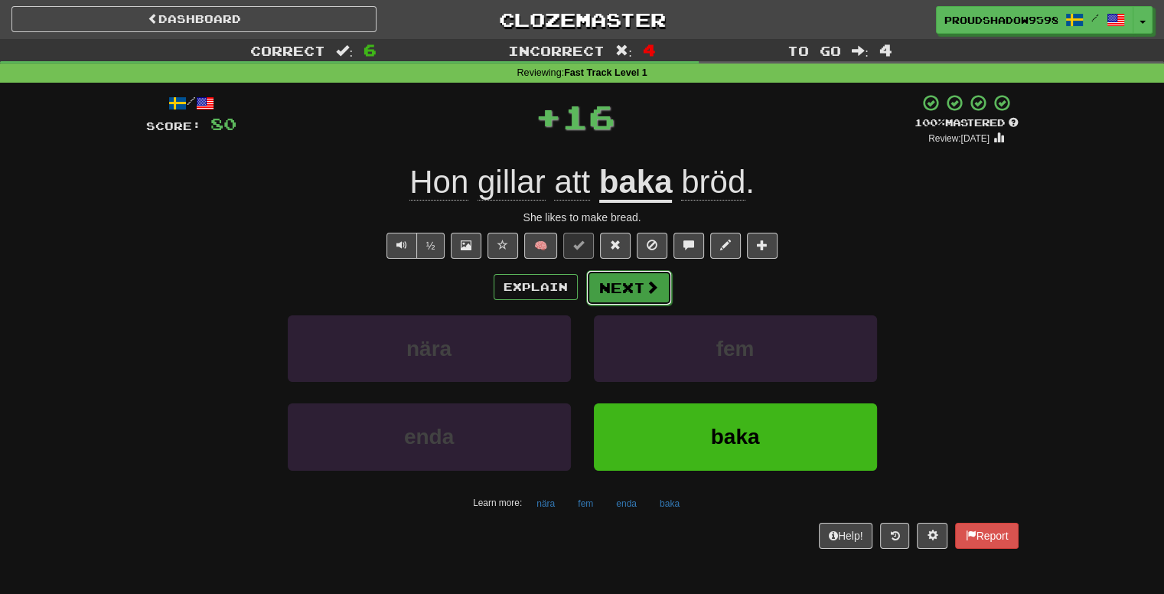
click at [610, 291] on button "Next" at bounding box center [629, 287] width 86 height 35
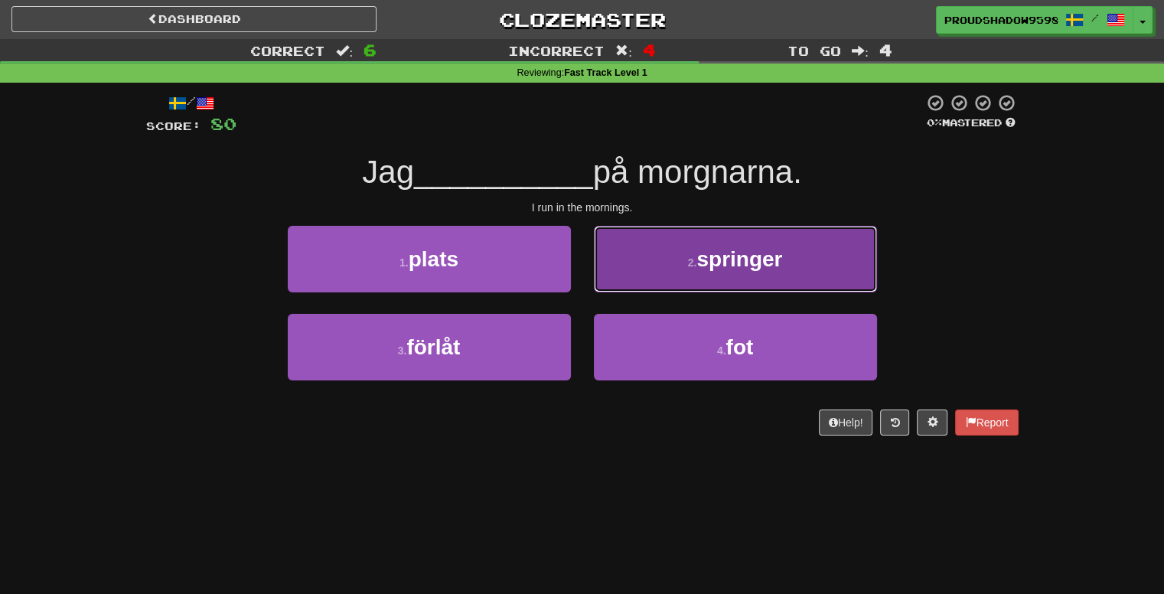
click at [609, 287] on button "2 . springer" at bounding box center [735, 259] width 283 height 67
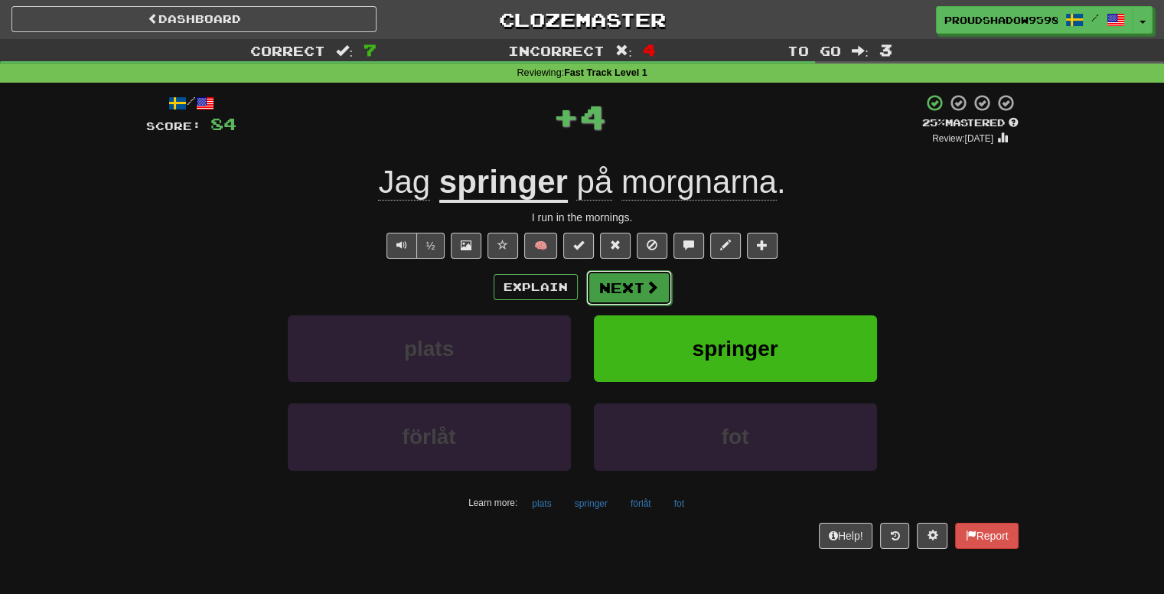
click at [599, 289] on button "Next" at bounding box center [629, 287] width 86 height 35
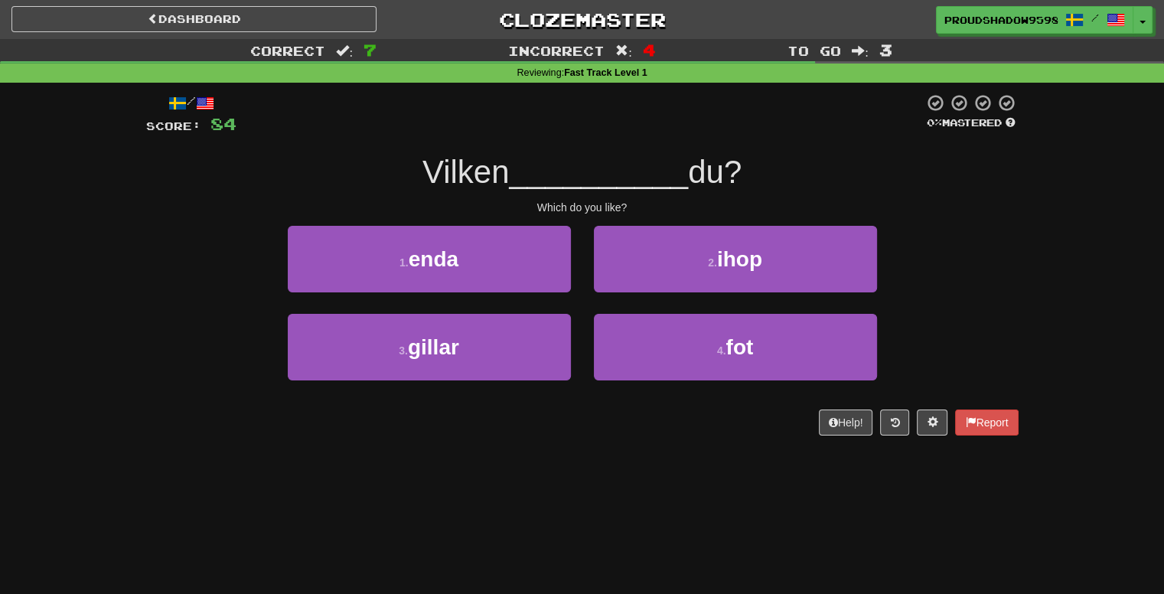
click at [531, 297] on div "1 . enda" at bounding box center [429, 270] width 306 height 88
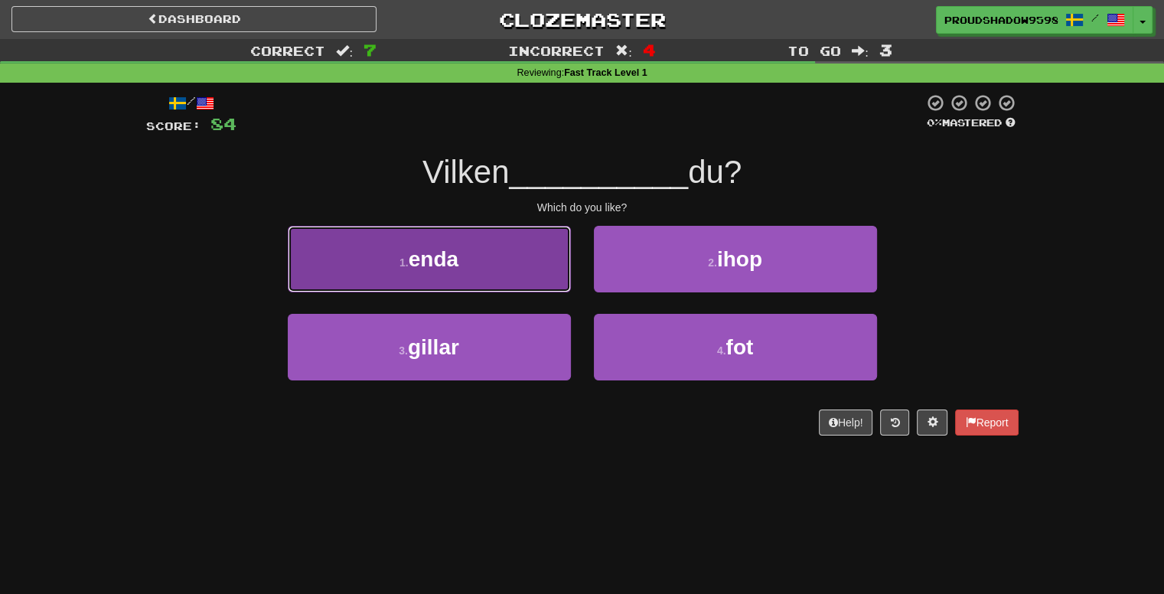
click at [530, 286] on button "1 . enda" at bounding box center [429, 259] width 283 height 67
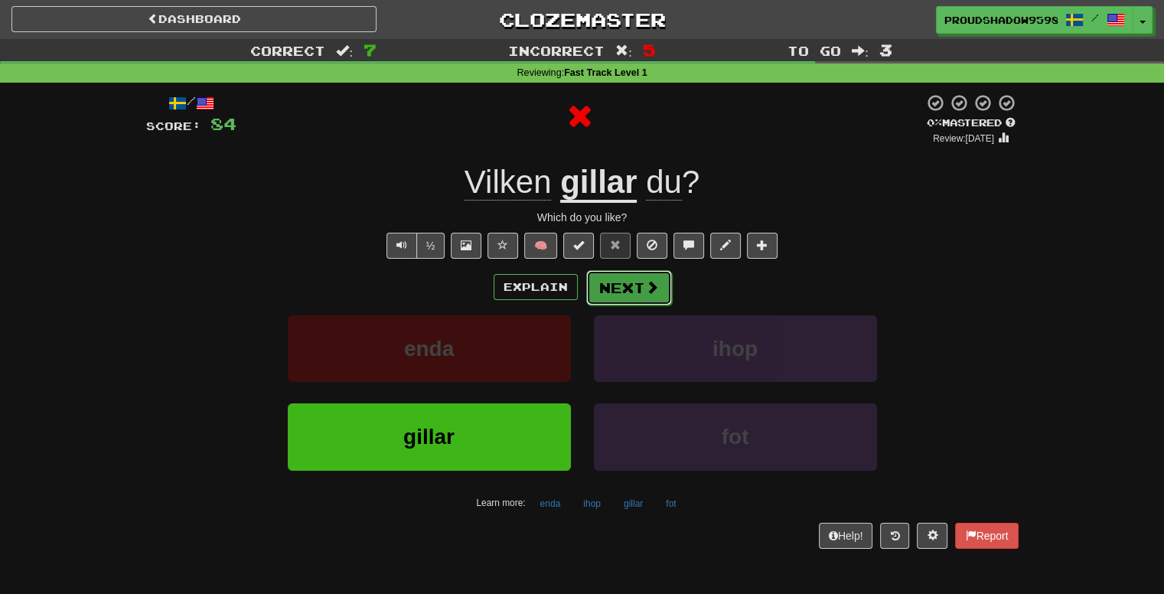
click at [603, 289] on button "Next" at bounding box center [629, 287] width 86 height 35
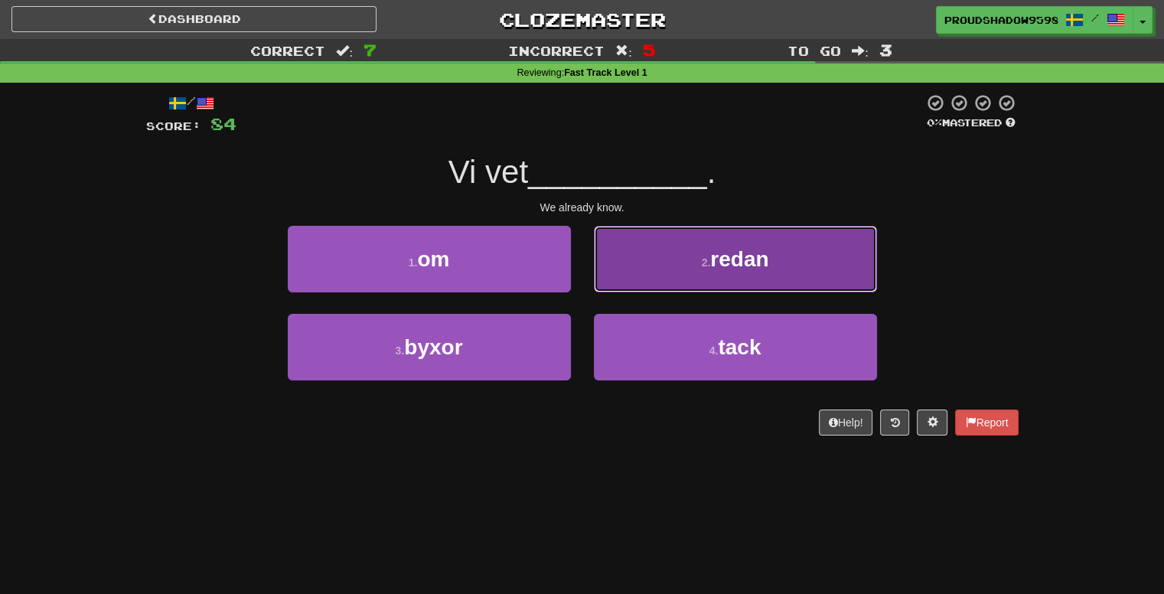
click at [603, 284] on button "2 . redan" at bounding box center [735, 259] width 283 height 67
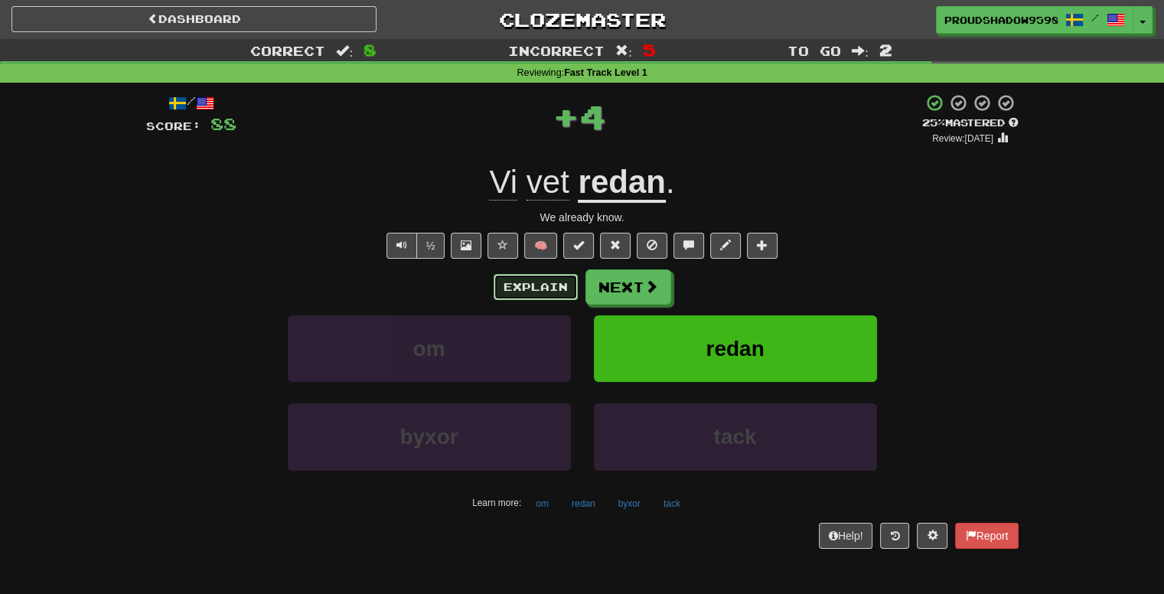
click at [563, 286] on button "Explain" at bounding box center [536, 287] width 84 height 26
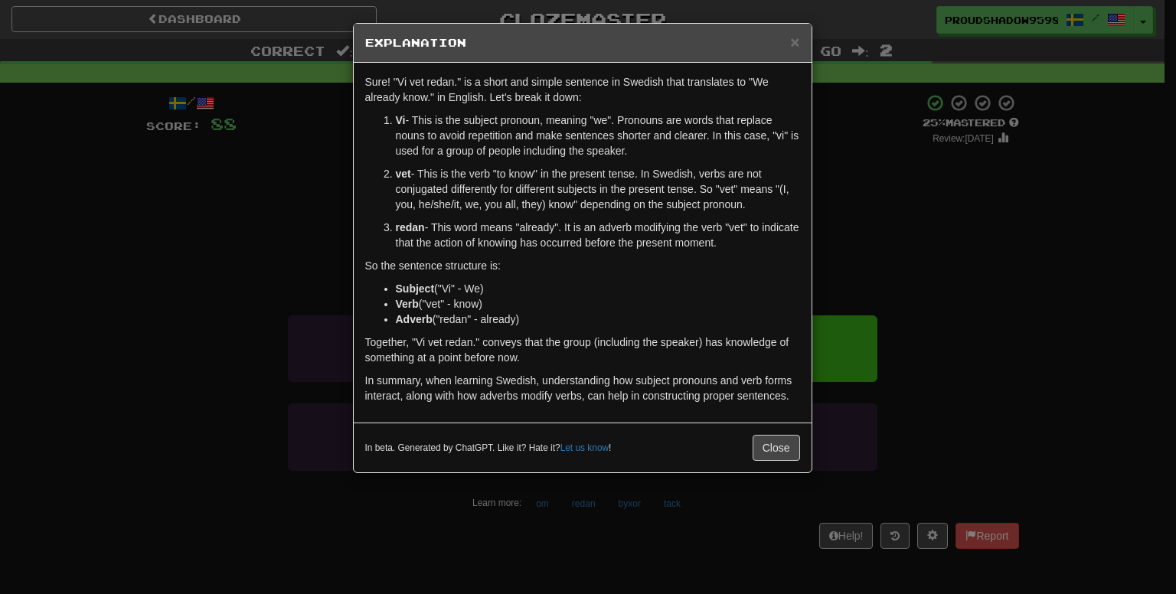
click at [830, 227] on div "× Explanation Sure! "Vi vet redan." is a short and simple sentence in Swedish t…" at bounding box center [588, 297] width 1176 height 594
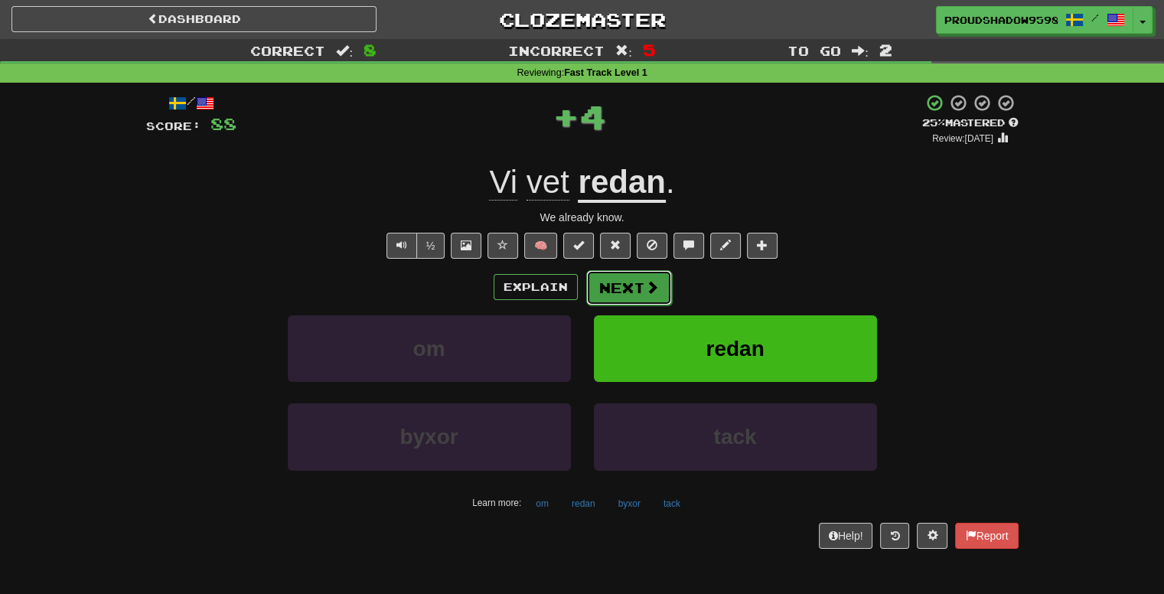
click at [595, 274] on button "Next" at bounding box center [629, 287] width 86 height 35
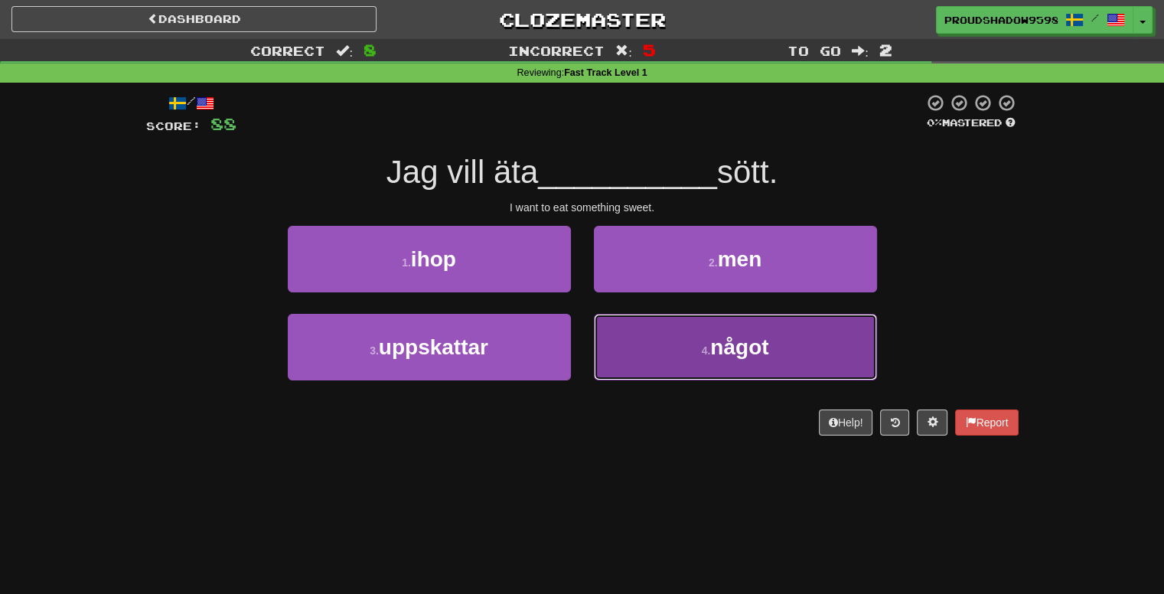
click at [686, 374] on button "4 . något" at bounding box center [735, 347] width 283 height 67
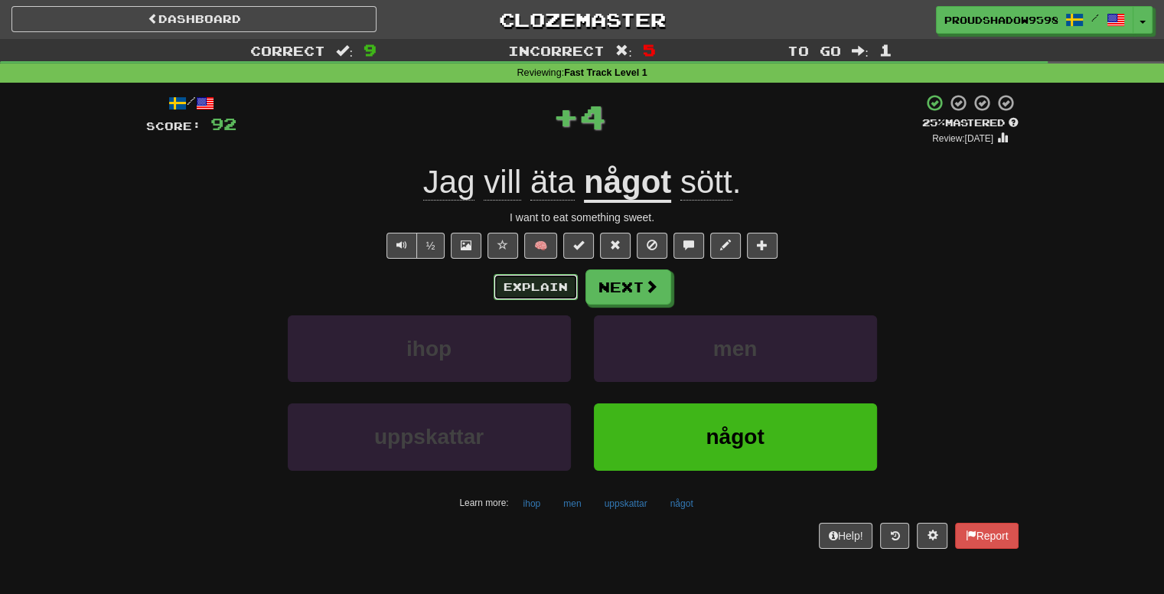
click at [570, 291] on button "Explain" at bounding box center [536, 287] width 84 height 26
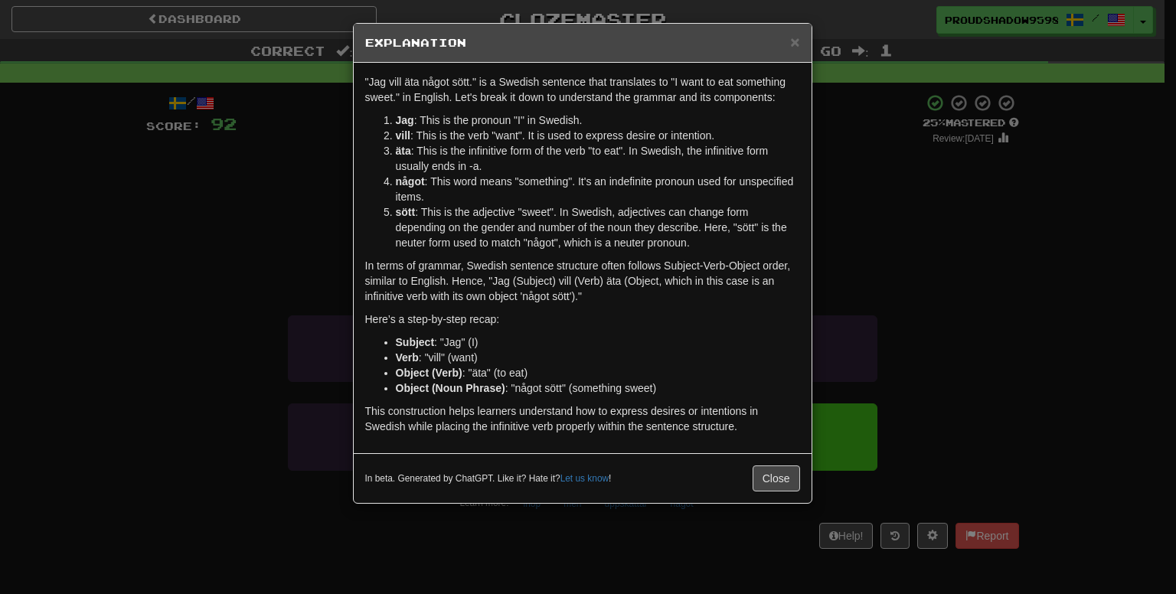
click at [906, 278] on div "× Explanation "Jag vill äta något sött." is a Swedish sentence that translates …" at bounding box center [588, 297] width 1176 height 594
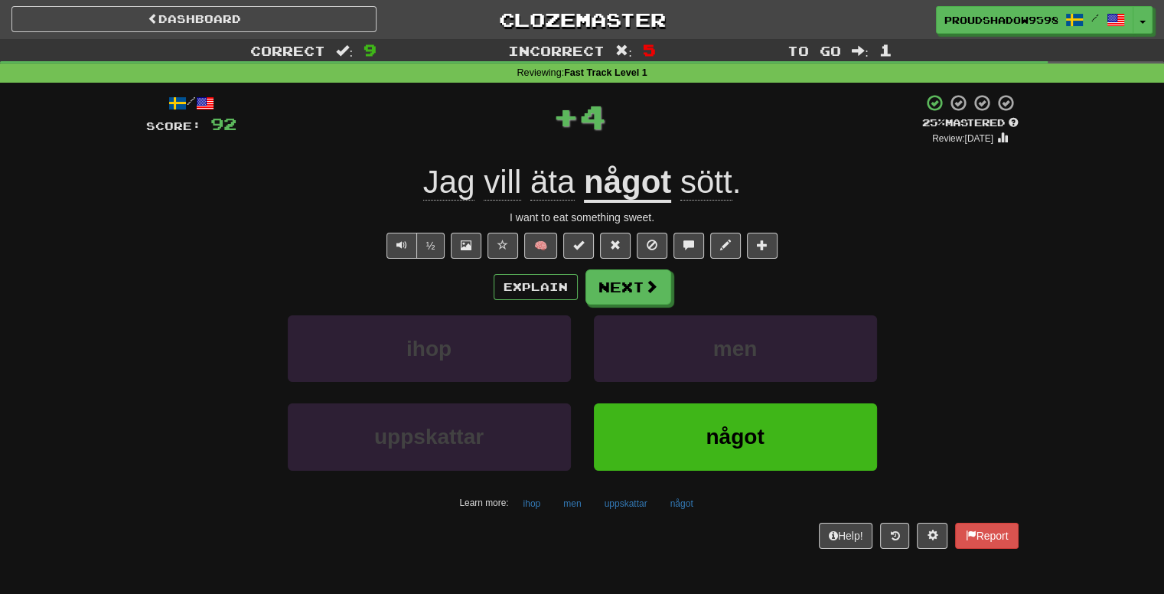
click at [638, 308] on div "Explain Next ihop men uppskattar något Learn more: ihop men uppskattar något" at bounding box center [582, 392] width 873 height 246
click at [637, 301] on button "Next" at bounding box center [629, 287] width 86 height 35
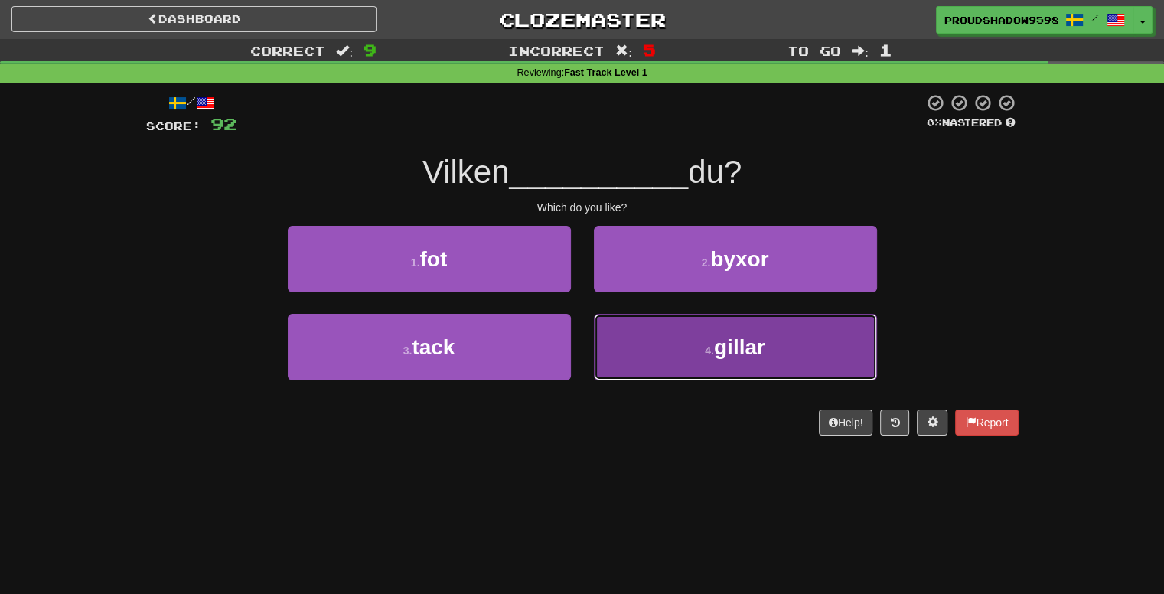
click at [621, 335] on button "4 . gillar" at bounding box center [735, 347] width 283 height 67
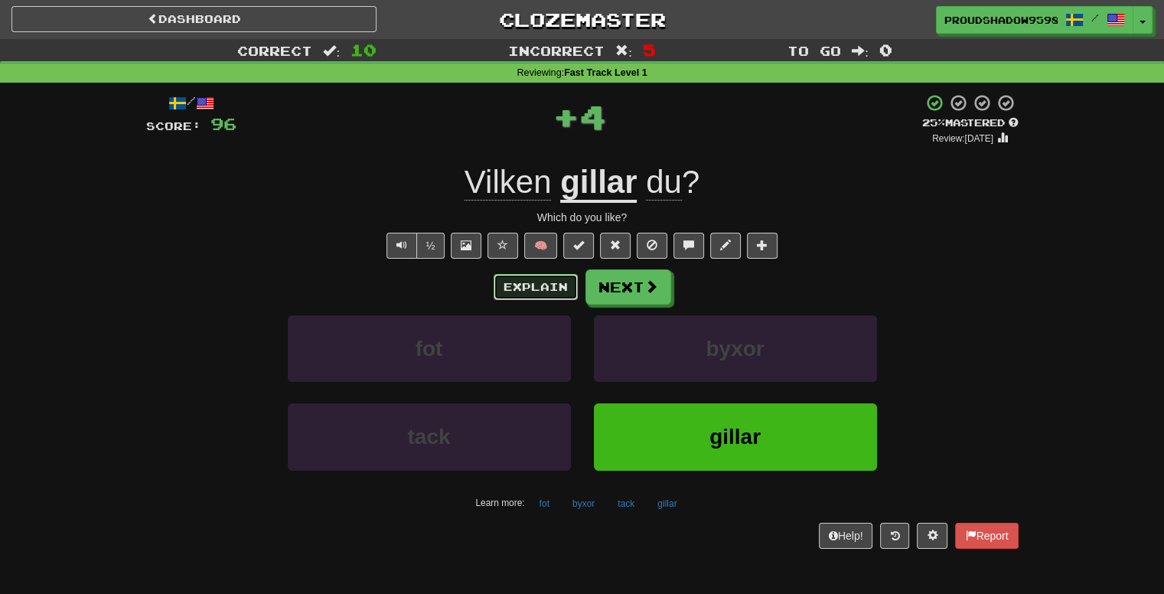
click at [537, 292] on button "Explain" at bounding box center [536, 287] width 84 height 26
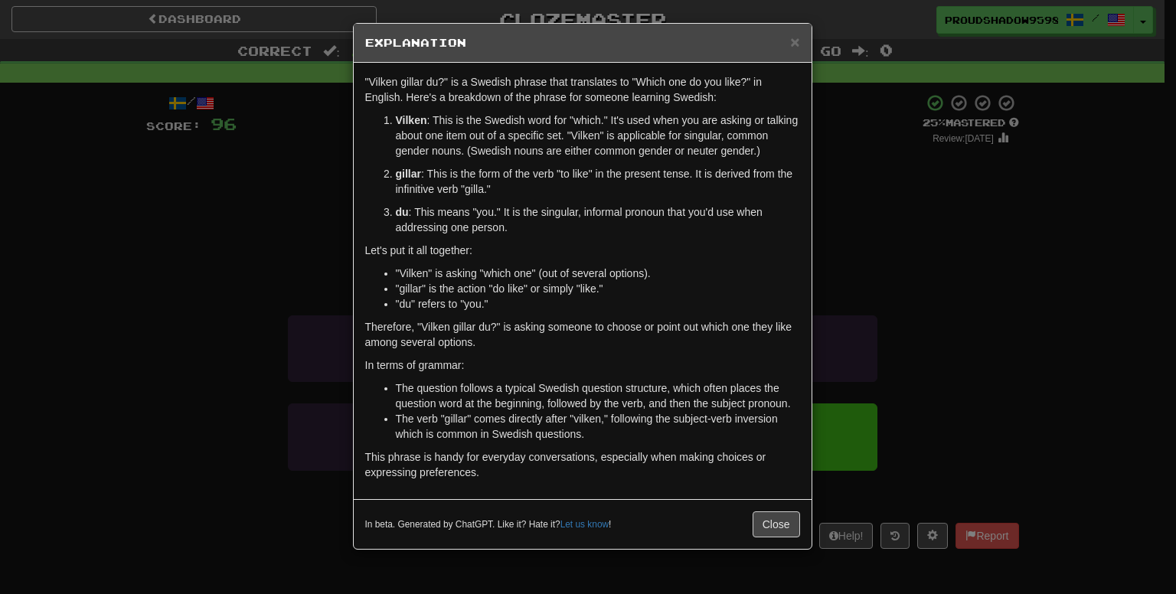
drag, startPoint x: 863, startPoint y: 279, endPoint x: 765, endPoint y: 278, distance: 98.0
click at [765, 278] on div "× Explanation "Vilken gillar du?" is a Swedish phrase that translates to "Which…" at bounding box center [588, 297] width 1176 height 594
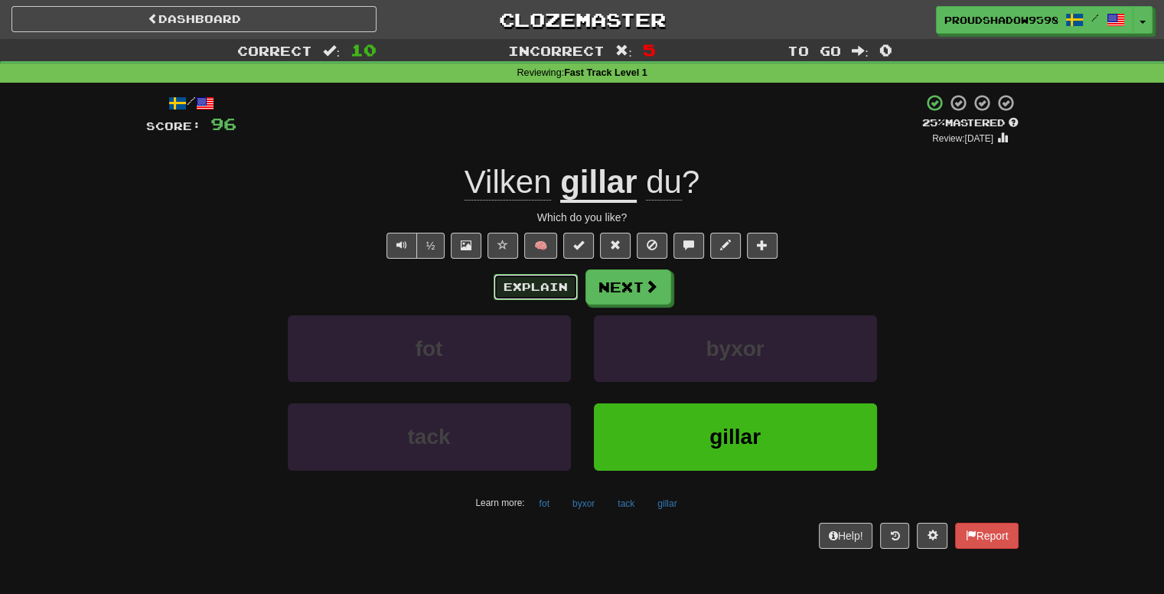
click at [530, 292] on button "Explain" at bounding box center [536, 287] width 84 height 26
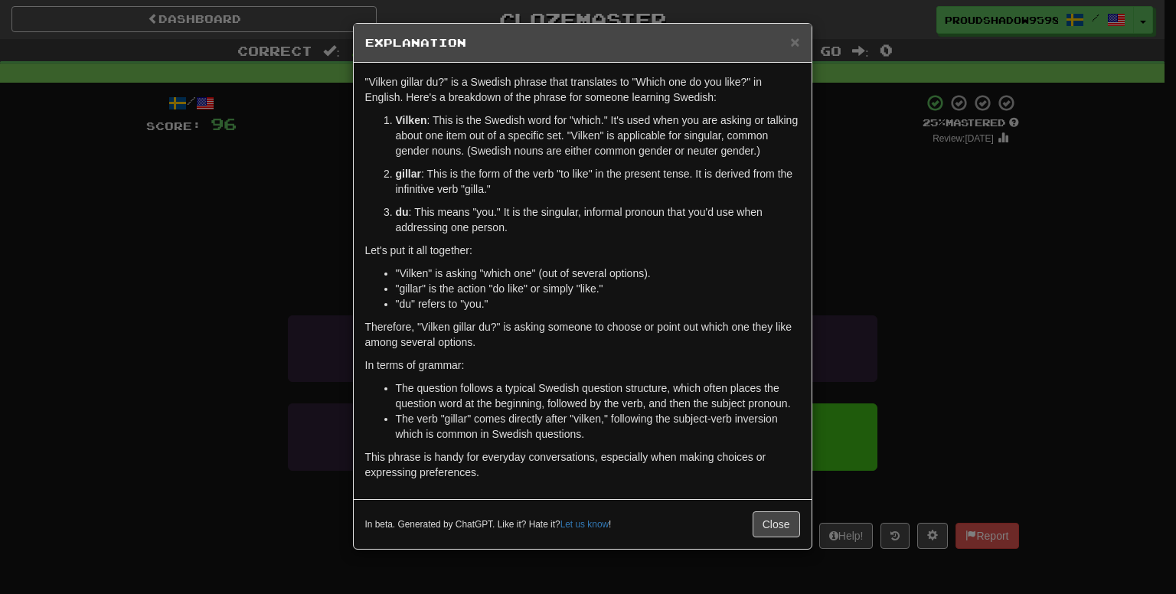
click at [859, 302] on div "× Explanation "Vilken gillar du?" is a Swedish phrase that translates to "Which…" at bounding box center [588, 297] width 1176 height 594
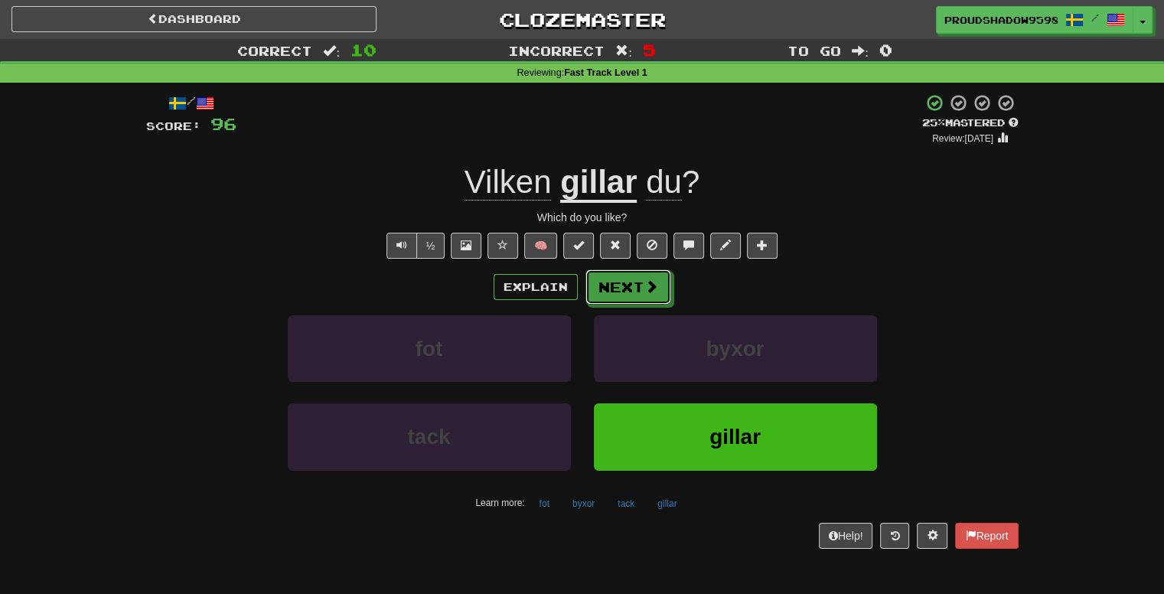
click at [648, 278] on button "Next" at bounding box center [629, 286] width 86 height 35
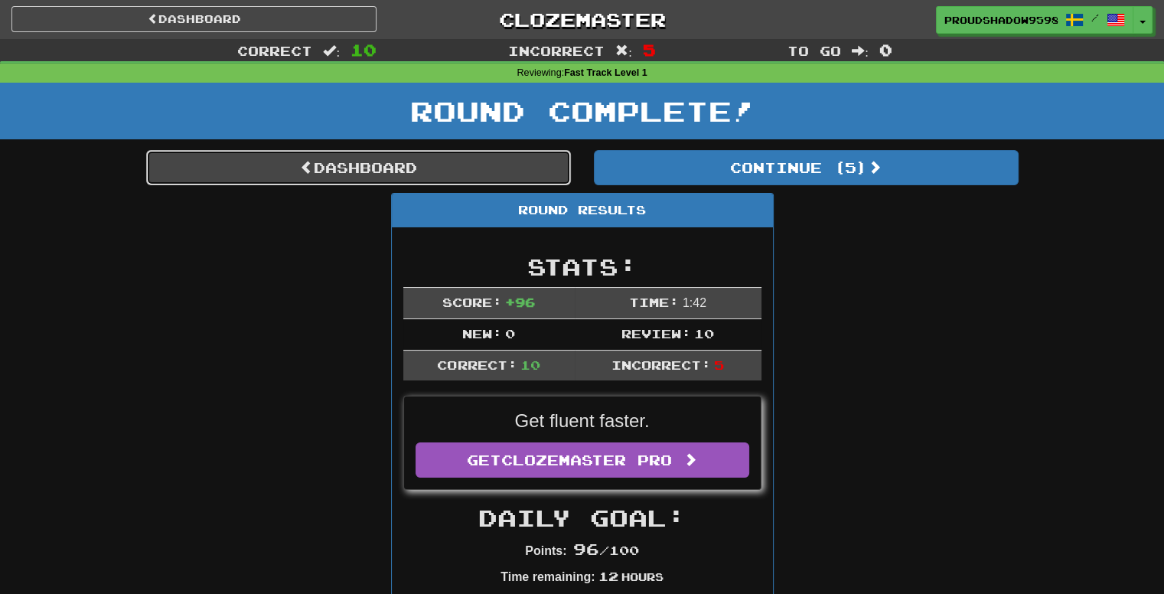
click at [531, 160] on link "Dashboard" at bounding box center [358, 167] width 425 height 35
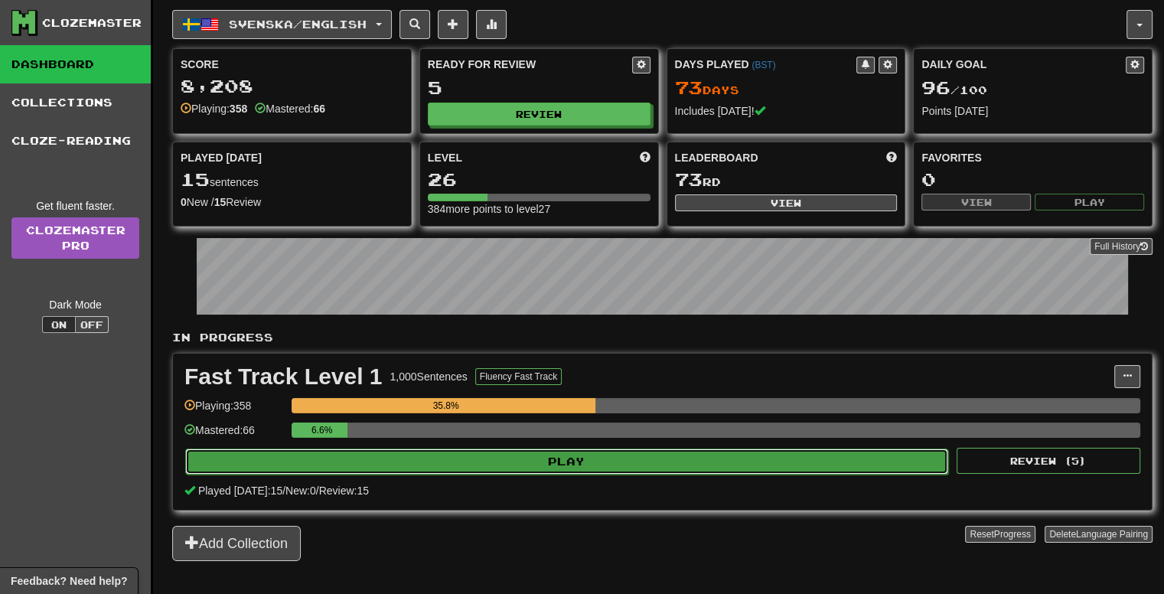
click at [630, 449] on button "Play" at bounding box center [566, 462] width 763 height 26
select select "**"
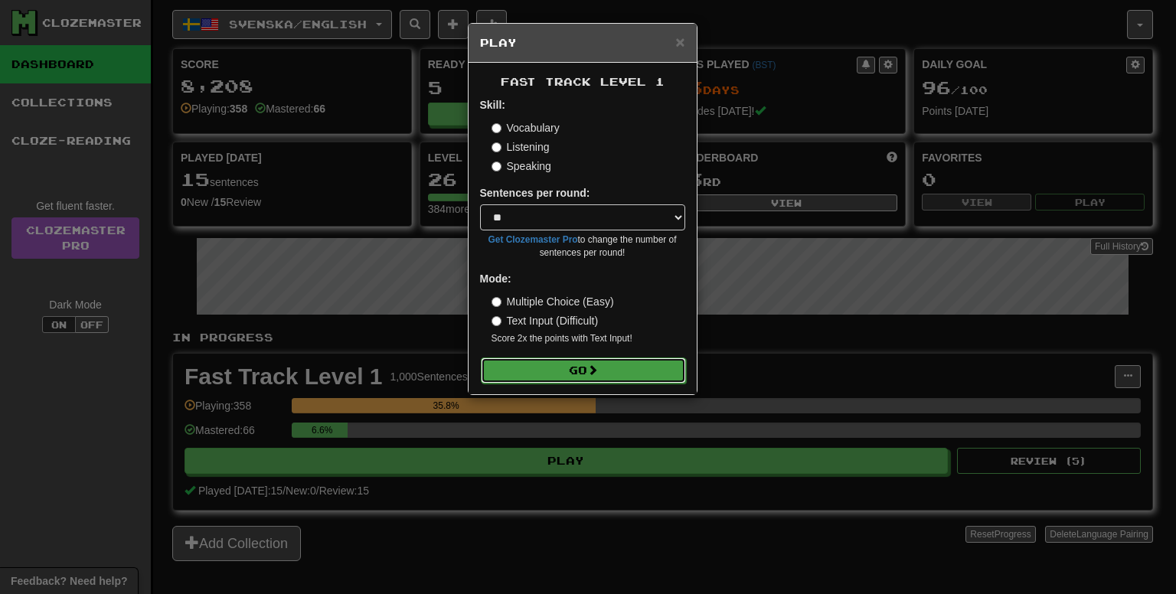
click at [563, 363] on button "Go" at bounding box center [583, 370] width 205 height 26
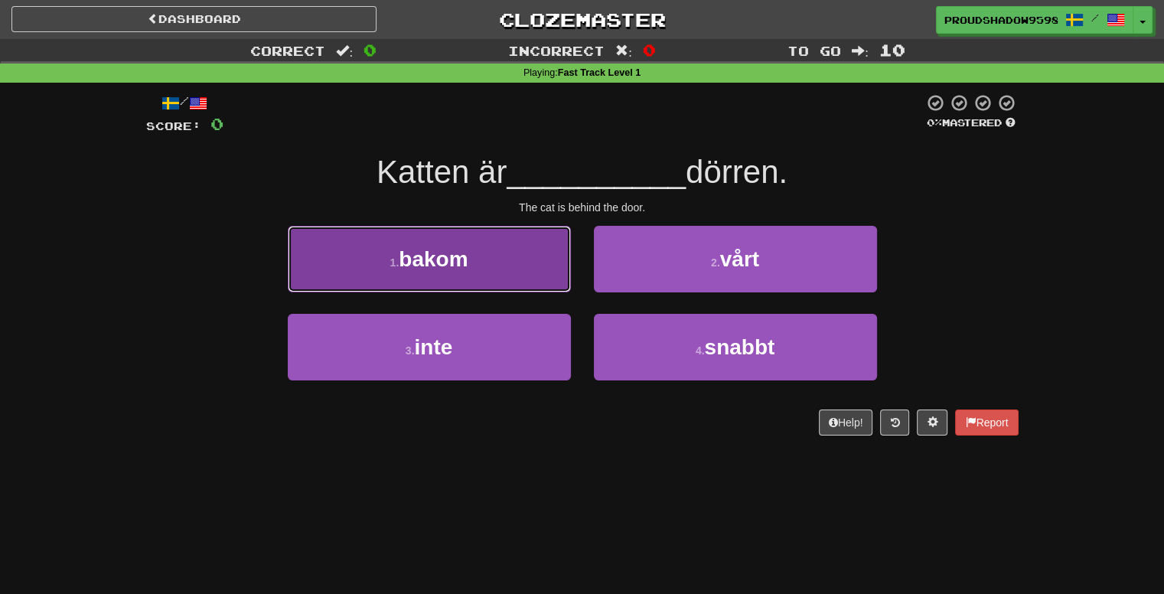
click at [488, 270] on button "1 . bakom" at bounding box center [429, 259] width 283 height 67
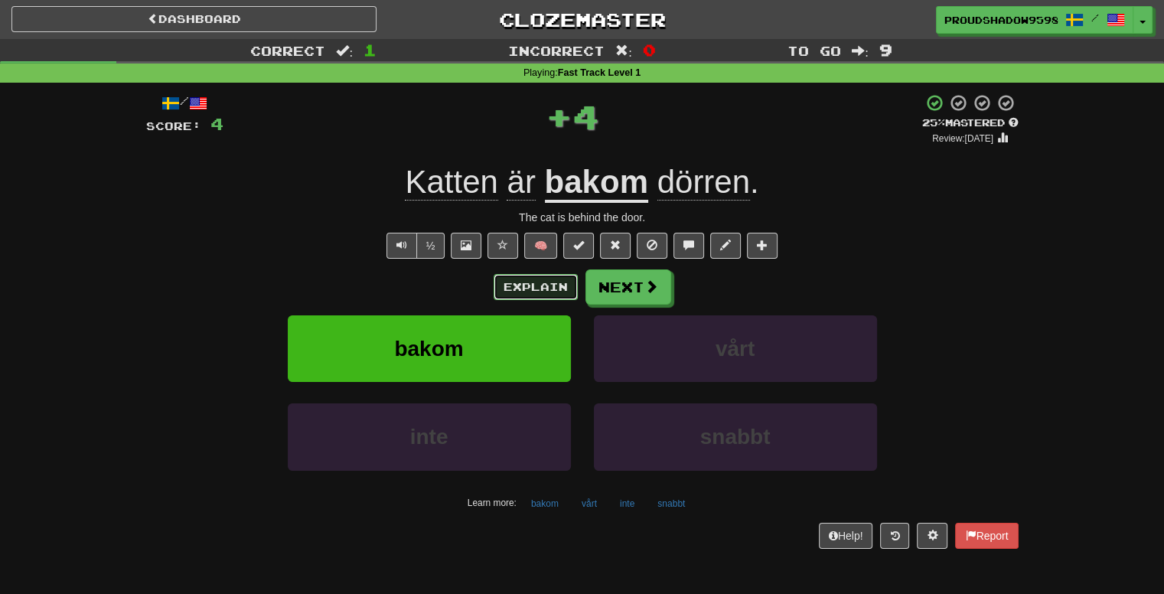
click at [515, 280] on button "Explain" at bounding box center [536, 287] width 84 height 26
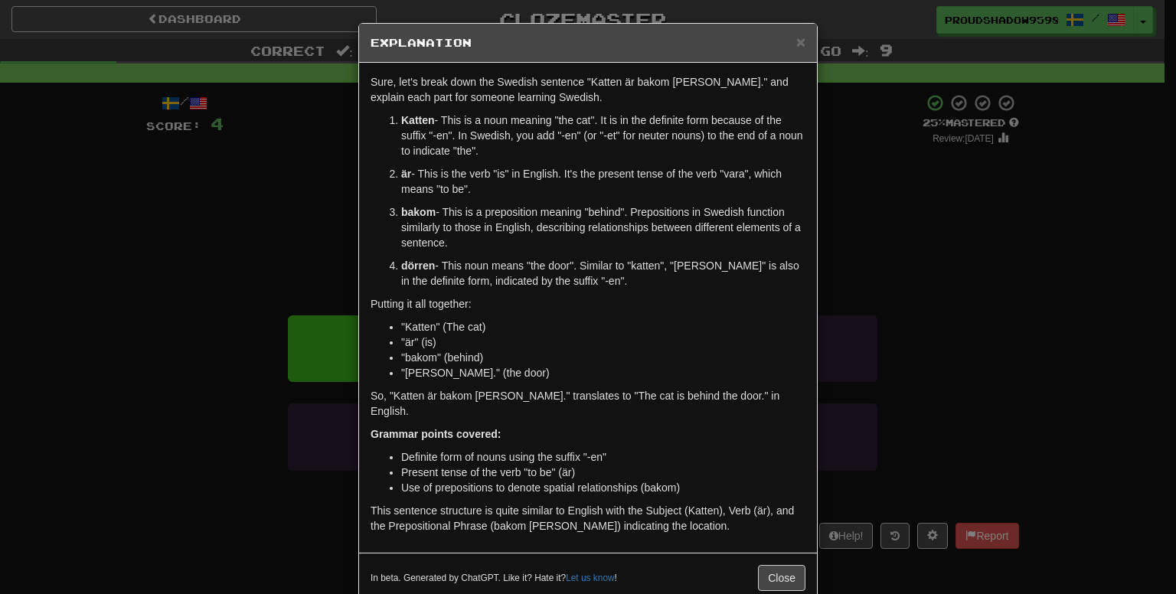
click at [943, 253] on div "× Explanation Sure, let's break down the Swedish sentence "Katten är bakom [PER…" at bounding box center [588, 297] width 1176 height 594
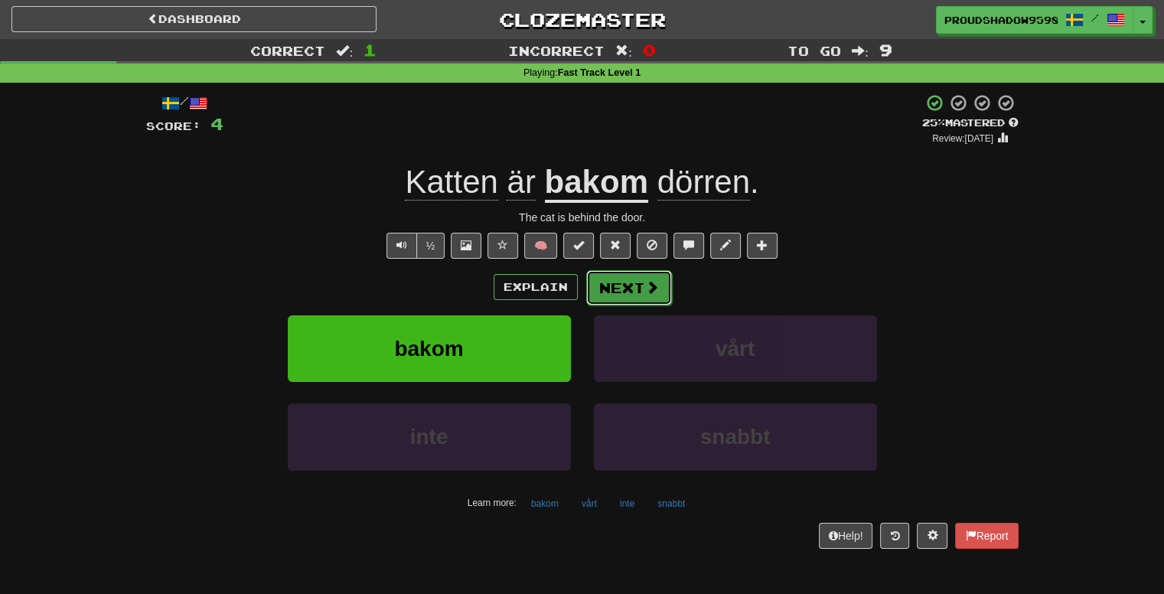
click at [615, 292] on button "Next" at bounding box center [629, 287] width 86 height 35
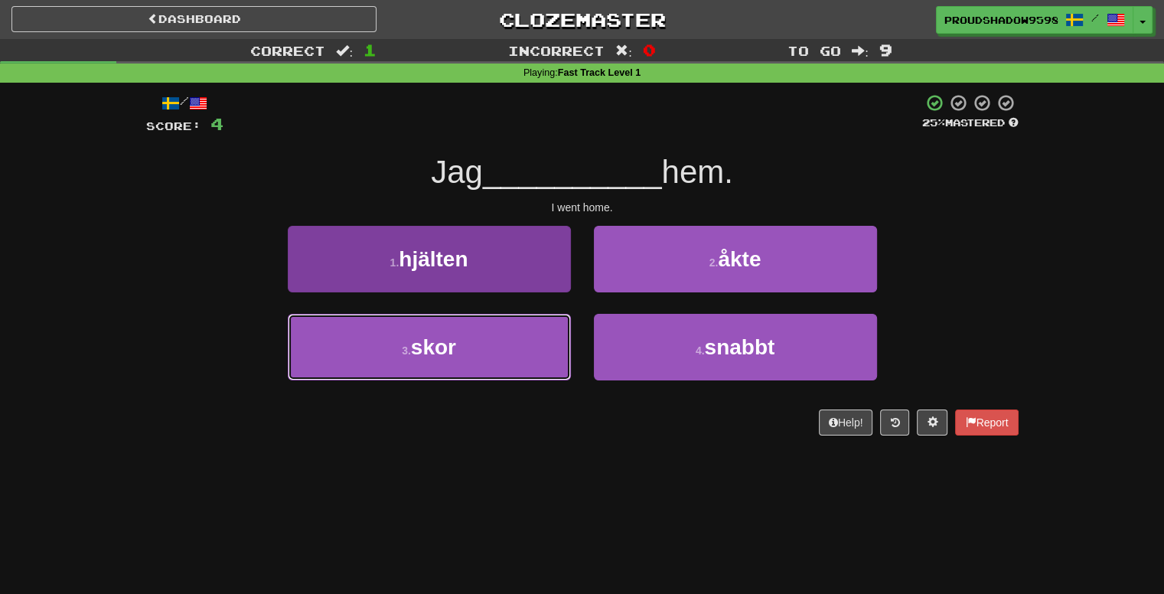
click at [566, 319] on button "3 . skor" at bounding box center [429, 347] width 283 height 67
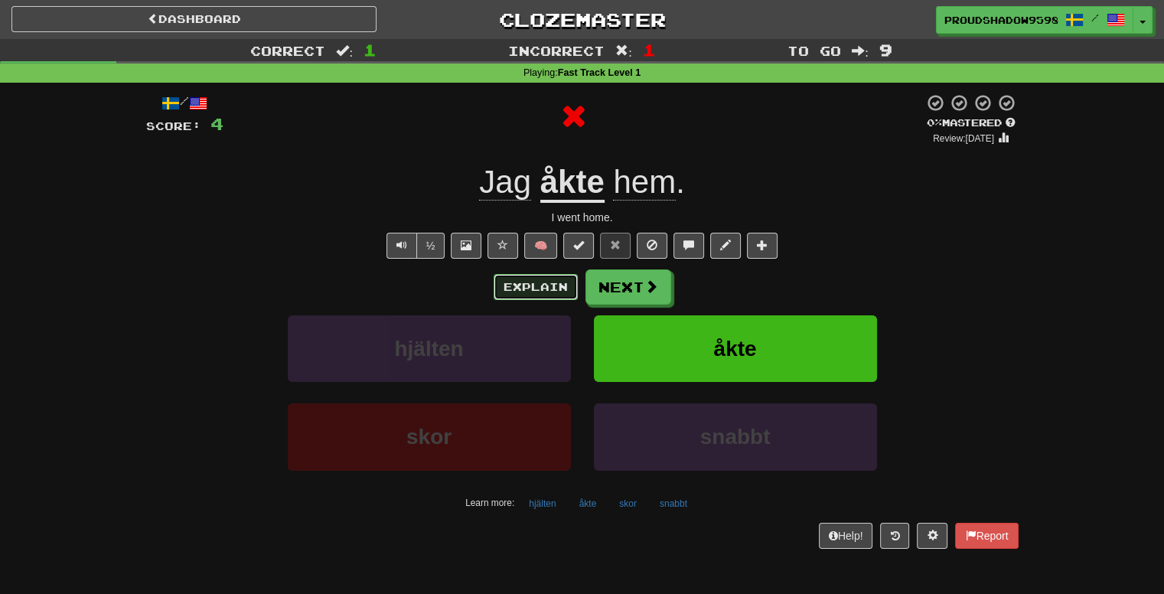
click at [563, 282] on button "Explain" at bounding box center [536, 287] width 84 height 26
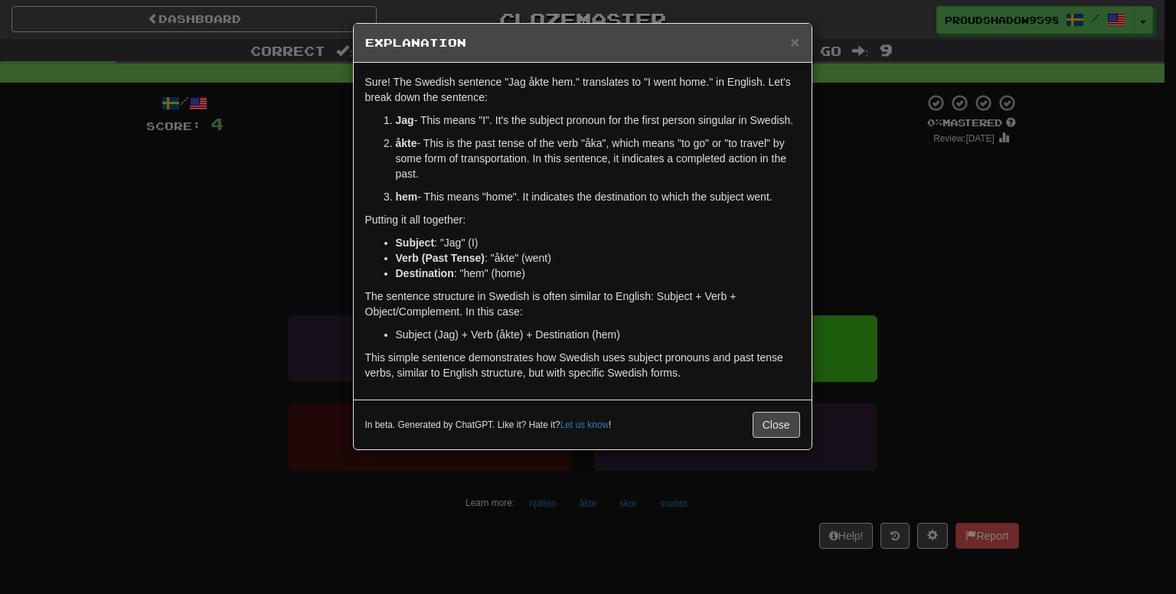
click at [830, 298] on div "× Explanation Sure! The Swedish sentence "Jag åkte hem." translates to "I went …" at bounding box center [588, 297] width 1176 height 594
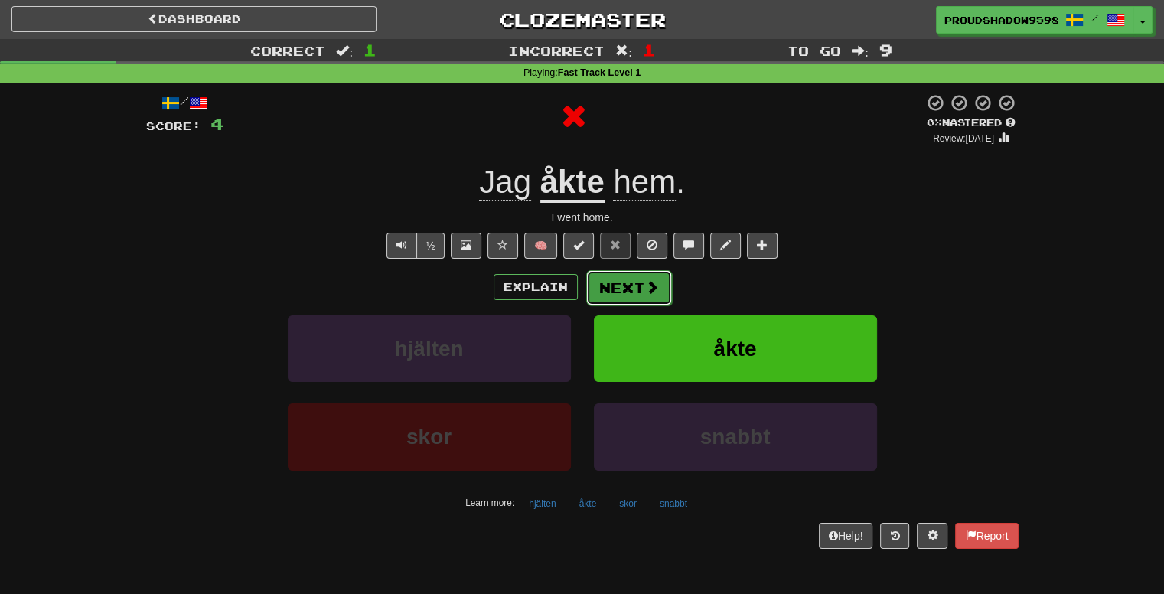
click at [610, 288] on button "Next" at bounding box center [629, 287] width 86 height 35
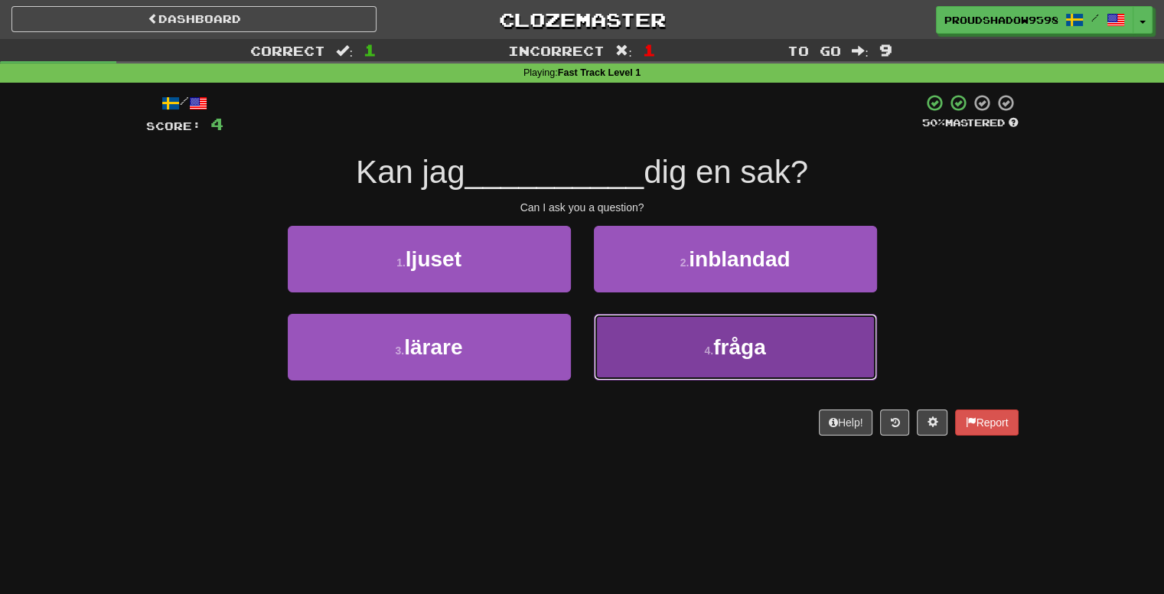
click at [661, 341] on button "4 . [GEOGRAPHIC_DATA]" at bounding box center [735, 347] width 283 height 67
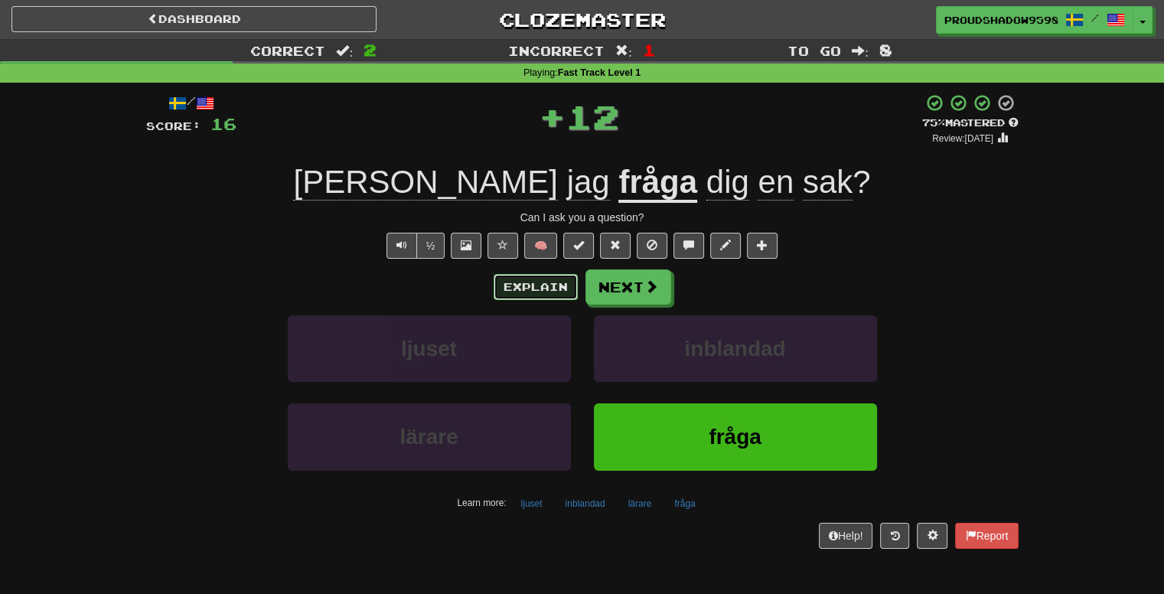
click at [558, 290] on button "Explain" at bounding box center [536, 287] width 84 height 26
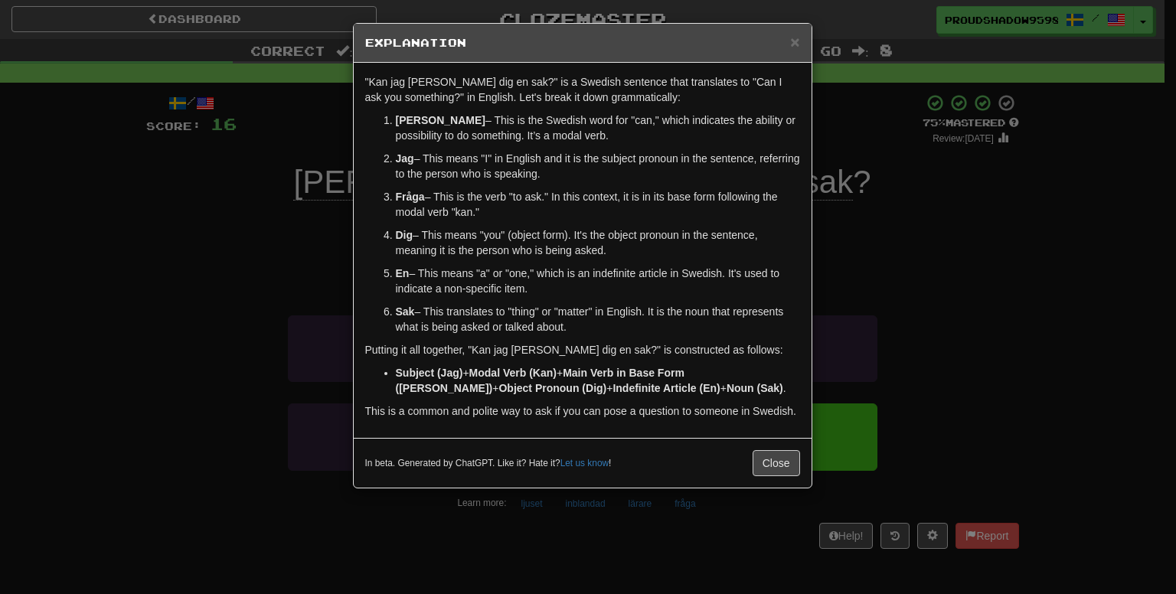
click at [893, 282] on div "× Explanation "Kan jag [PERSON_NAME] dig en sak?" is a Swedish sentence that tr…" at bounding box center [588, 297] width 1176 height 594
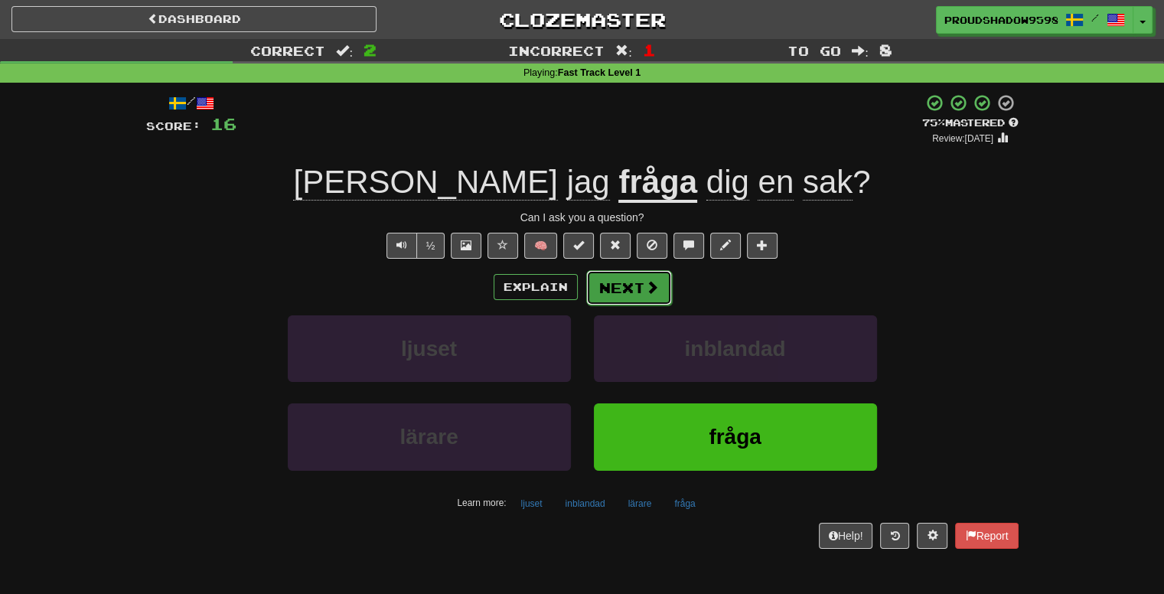
click at [633, 286] on button "Next" at bounding box center [629, 287] width 86 height 35
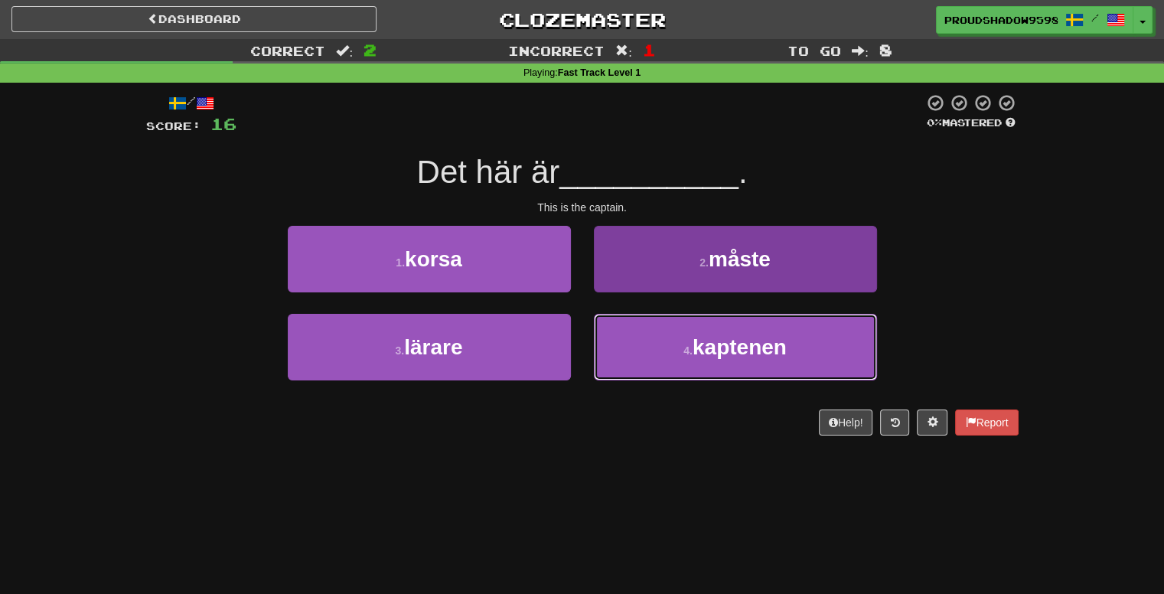
click at [615, 339] on button "4 . kaptenen" at bounding box center [735, 347] width 283 height 67
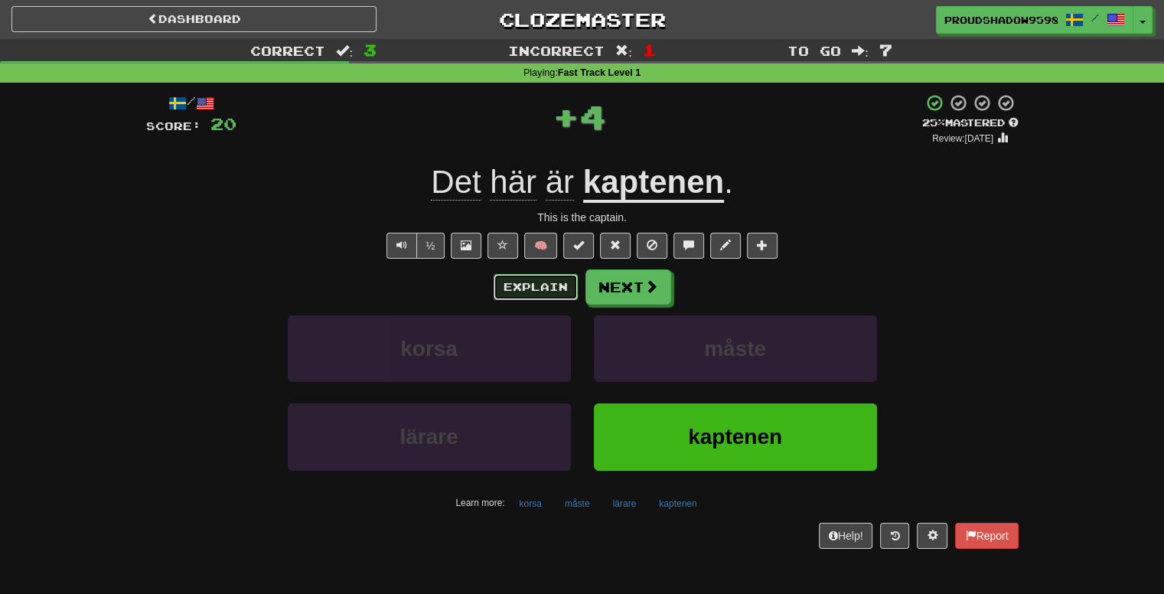
click at [539, 297] on button "Explain" at bounding box center [536, 287] width 84 height 26
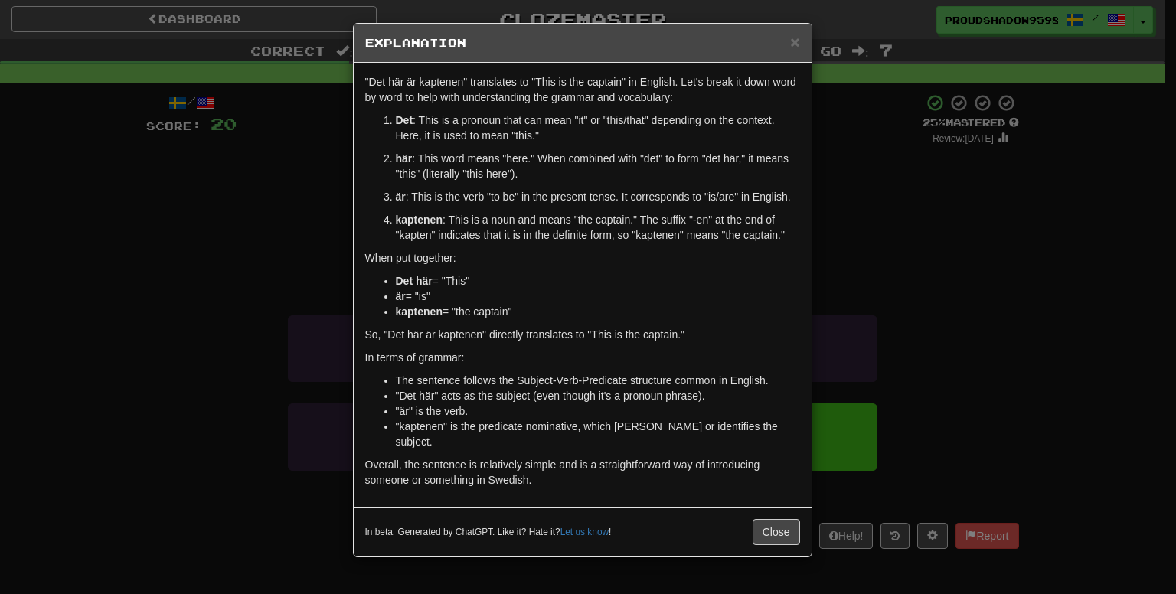
click at [879, 305] on div "× Explanation "Det här är kaptenen" translates to "This is the captain" in Engl…" at bounding box center [588, 297] width 1176 height 594
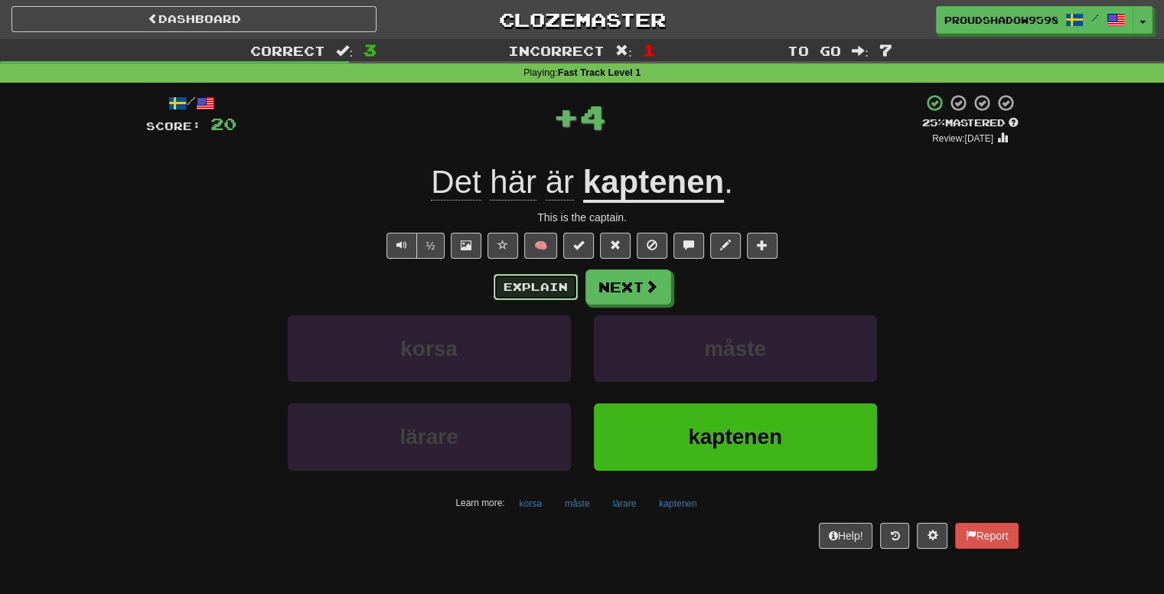
click at [521, 292] on button "Explain" at bounding box center [536, 287] width 84 height 26
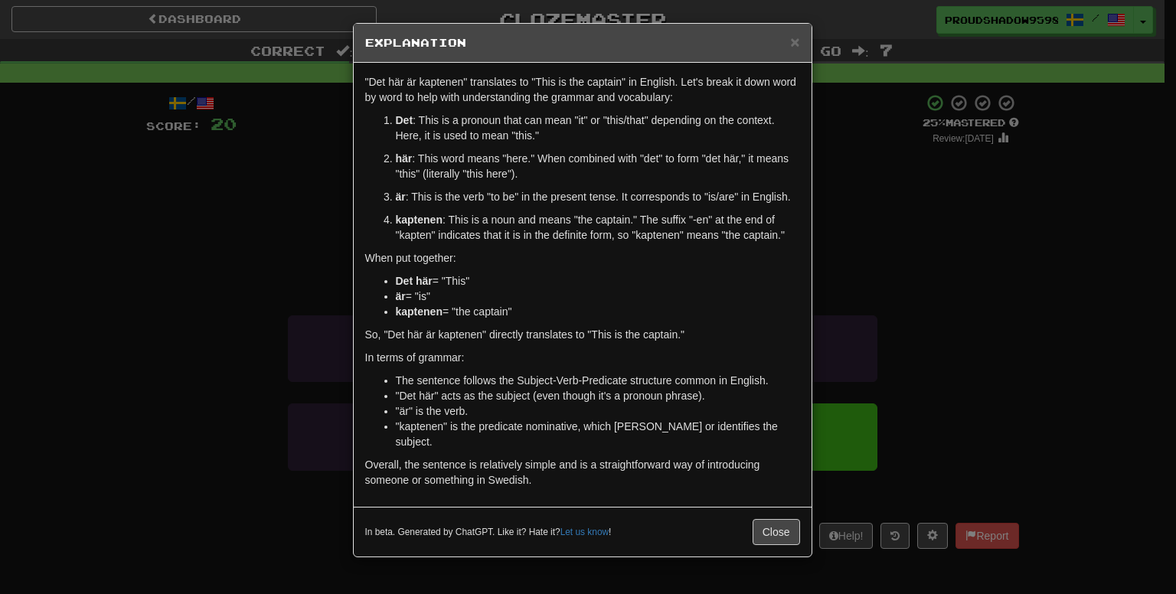
click at [811, 308] on div "× Explanation "Det här är kaptenen" translates to "This is the captain" in Engl…" at bounding box center [582, 290] width 459 height 534
click at [837, 289] on div "× Explanation "Det här är kaptenen" translates to "This is the captain" in Engl…" at bounding box center [588, 297] width 1176 height 594
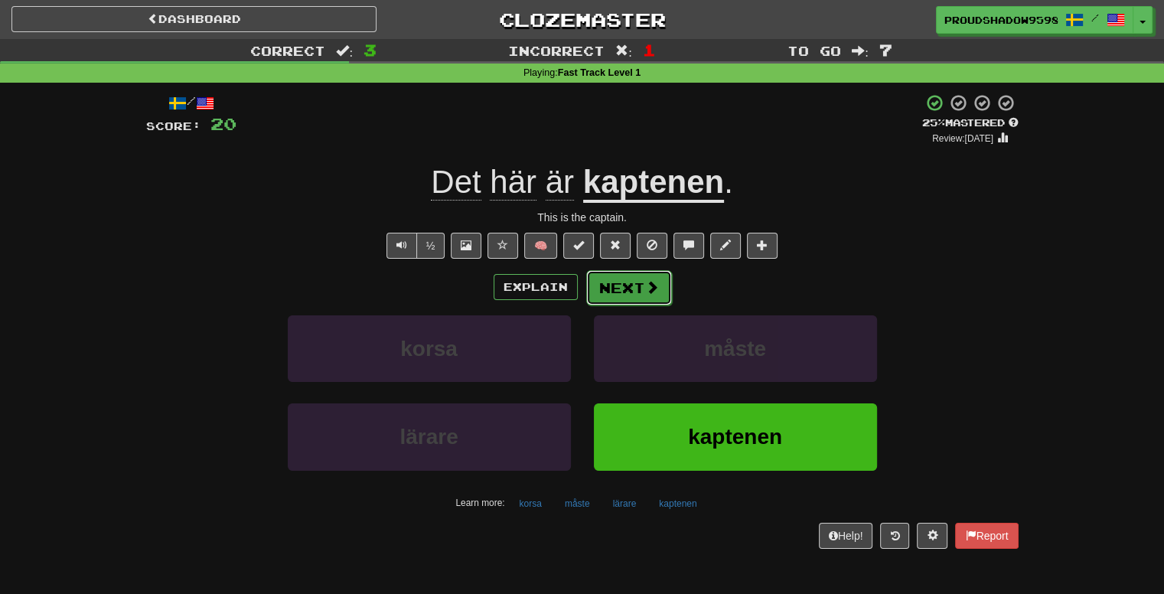
click at [629, 303] on button "Next" at bounding box center [629, 287] width 86 height 35
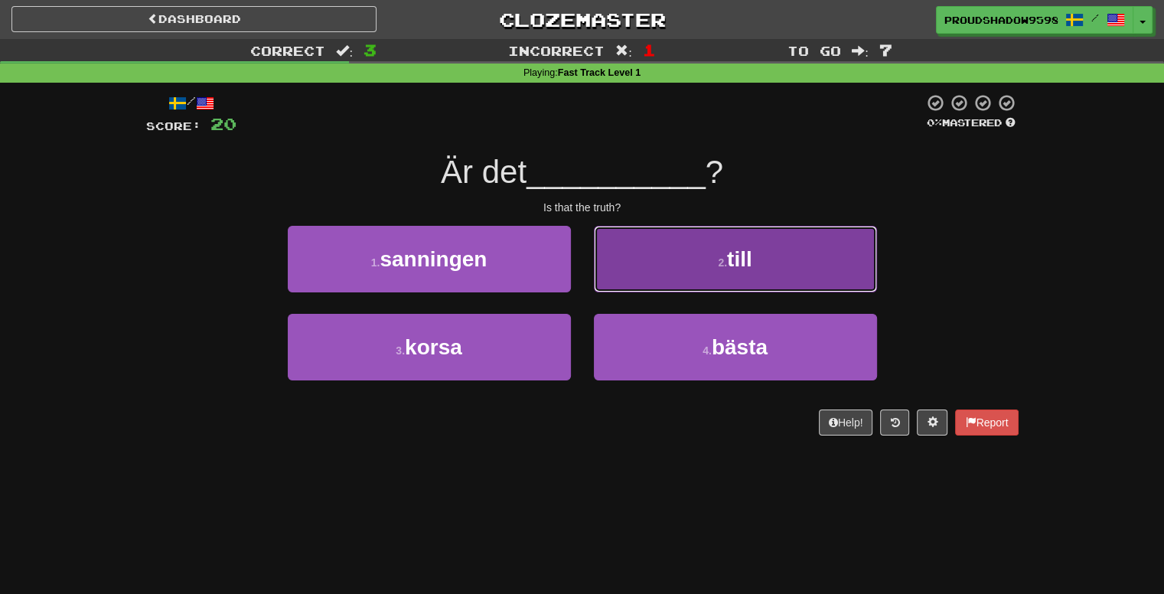
click at [619, 280] on button "2 . till" at bounding box center [735, 259] width 283 height 67
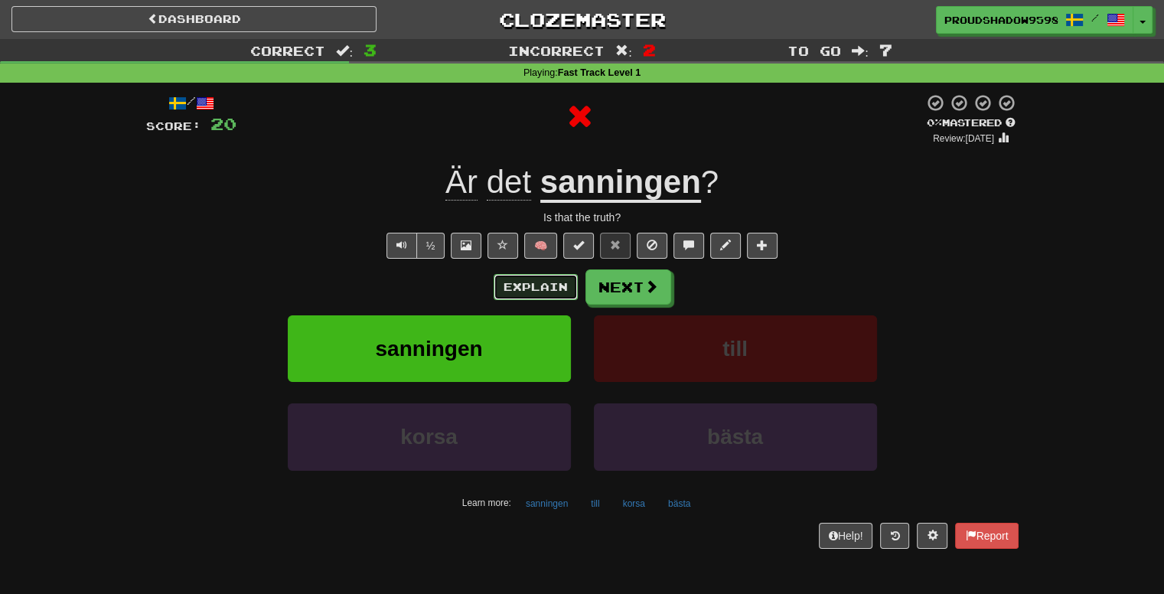
click at [557, 287] on button "Explain" at bounding box center [536, 287] width 84 height 26
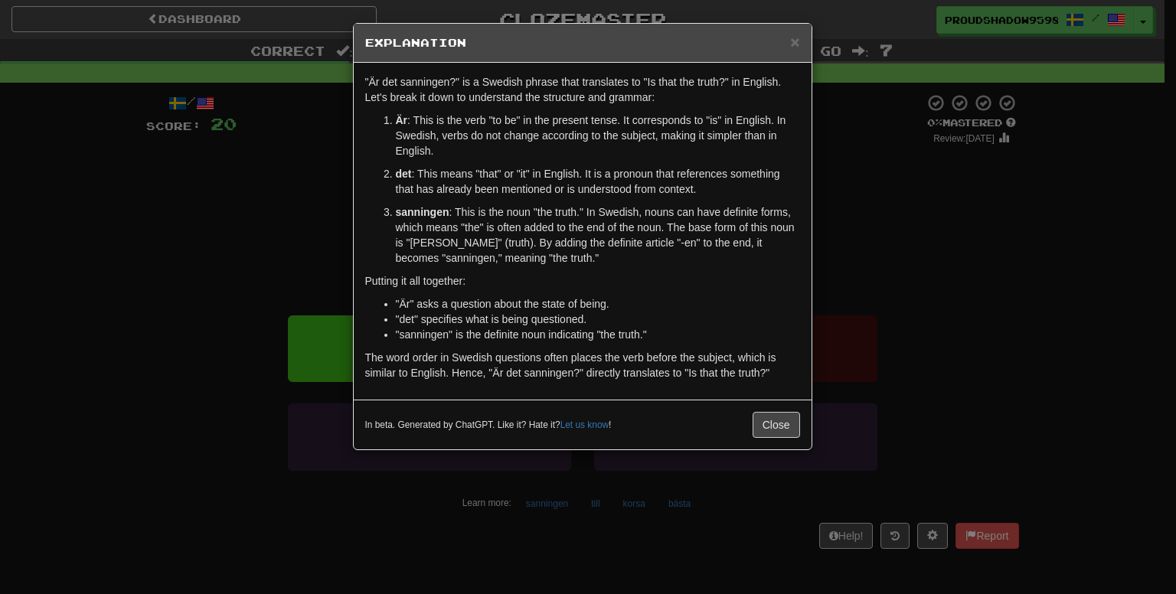
click at [841, 279] on div "× Explanation "Är det sanningen?" is a Swedish phrase that translates to "Is th…" at bounding box center [588, 297] width 1176 height 594
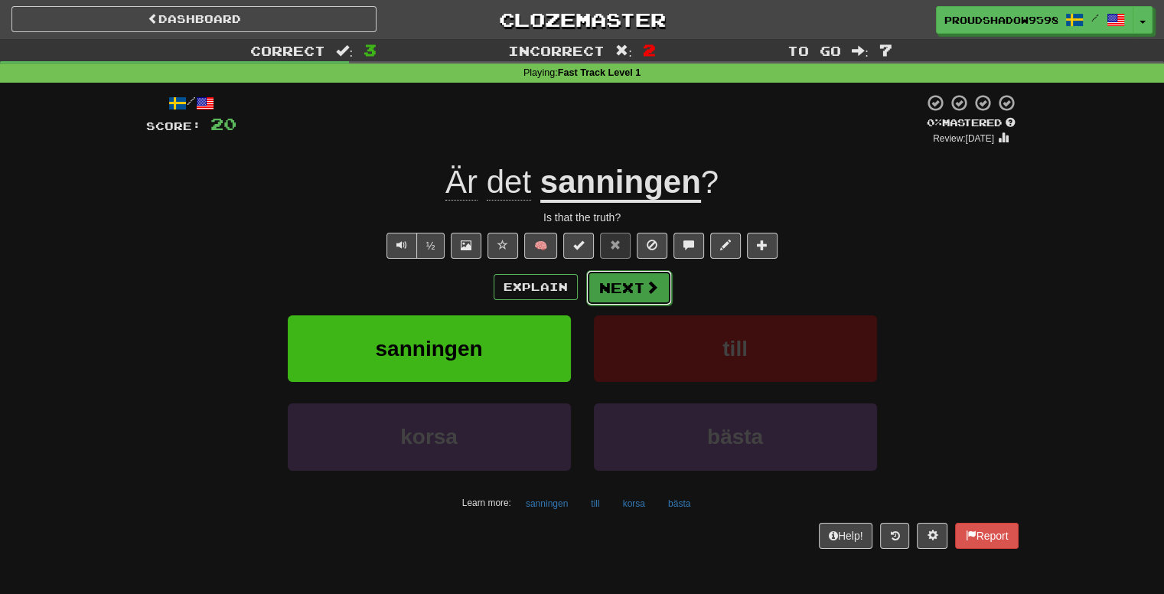
click at [645, 289] on span at bounding box center [652, 287] width 14 height 14
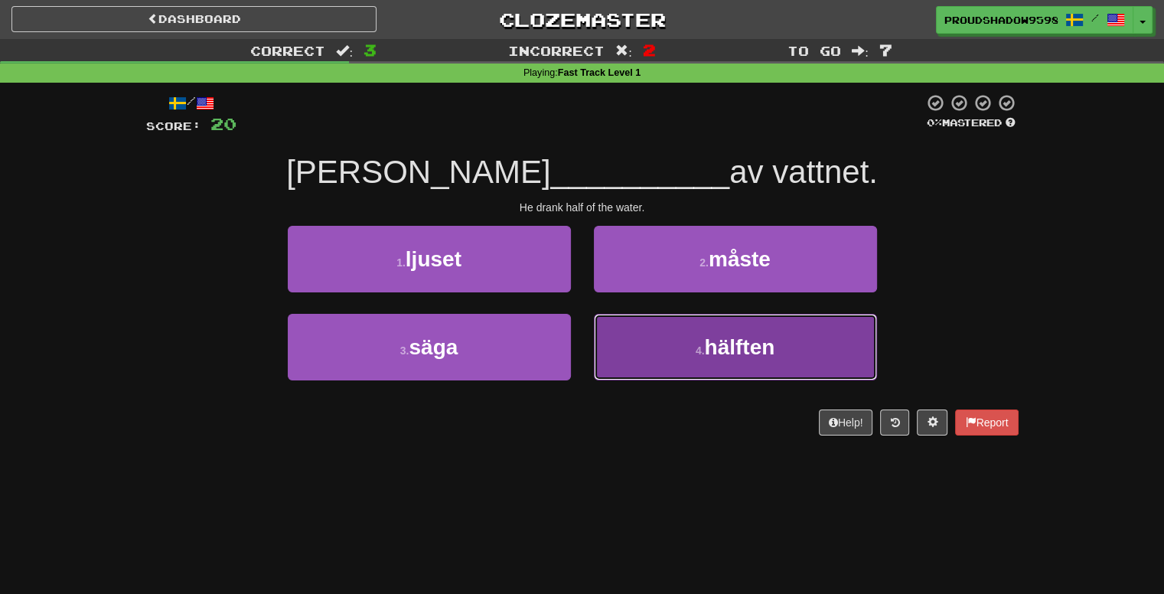
click at [610, 328] on button "4 . hälften" at bounding box center [735, 347] width 283 height 67
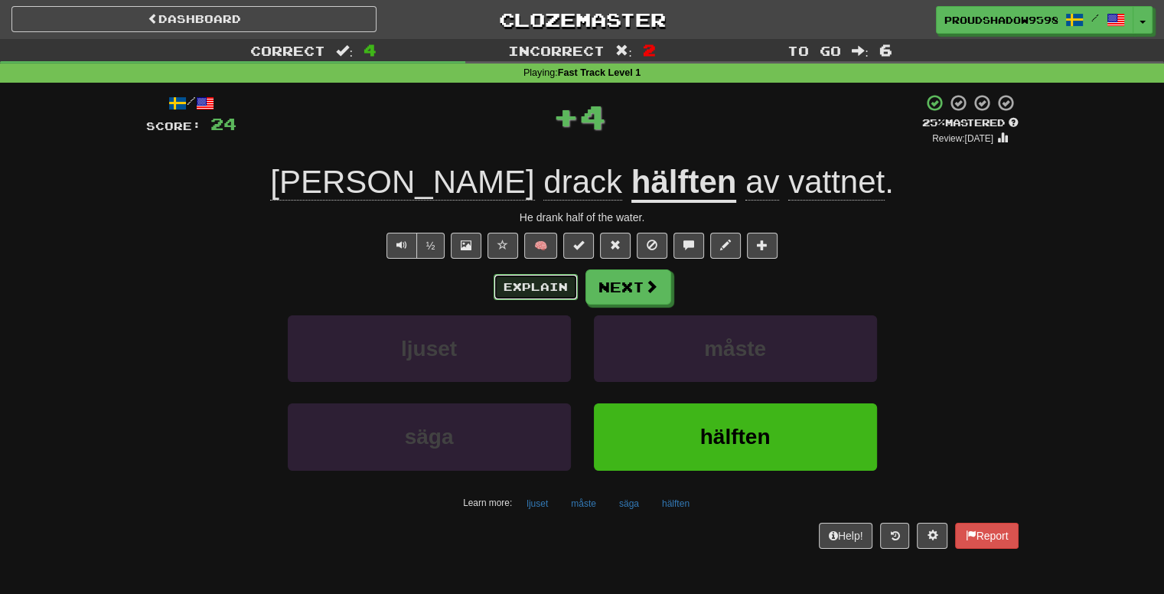
click at [540, 281] on button "Explain" at bounding box center [536, 287] width 84 height 26
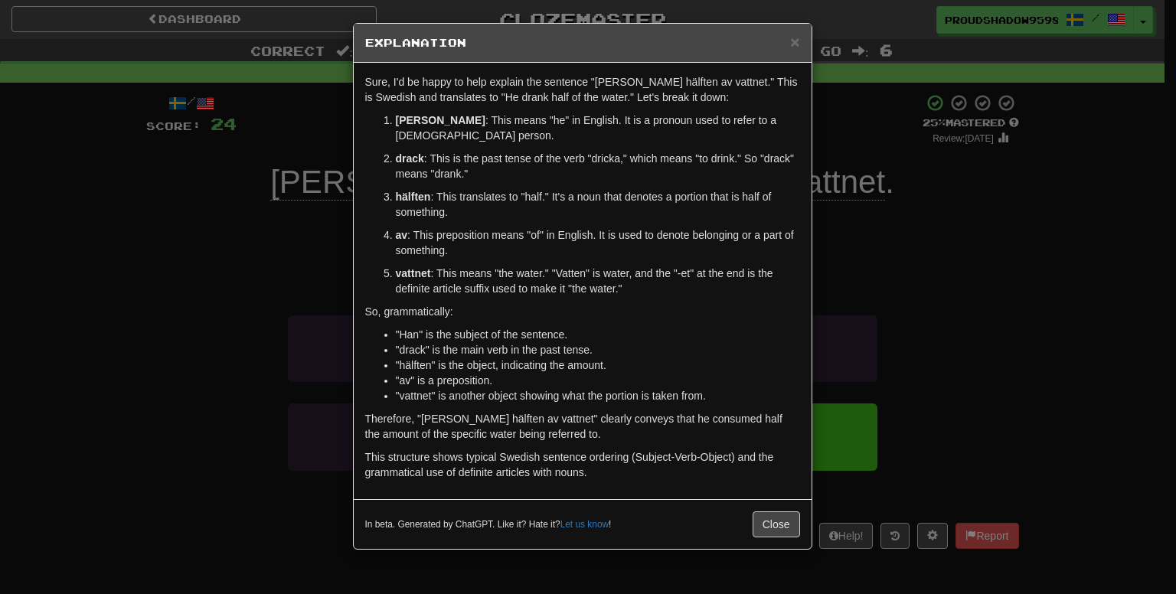
drag, startPoint x: 890, startPoint y: 224, endPoint x: 879, endPoint y: 226, distance: 10.8
click at [889, 224] on div "× Explanation Sure, I'd be happy to help explain the sentence "[PERSON_NAME] hä…" at bounding box center [588, 297] width 1176 height 594
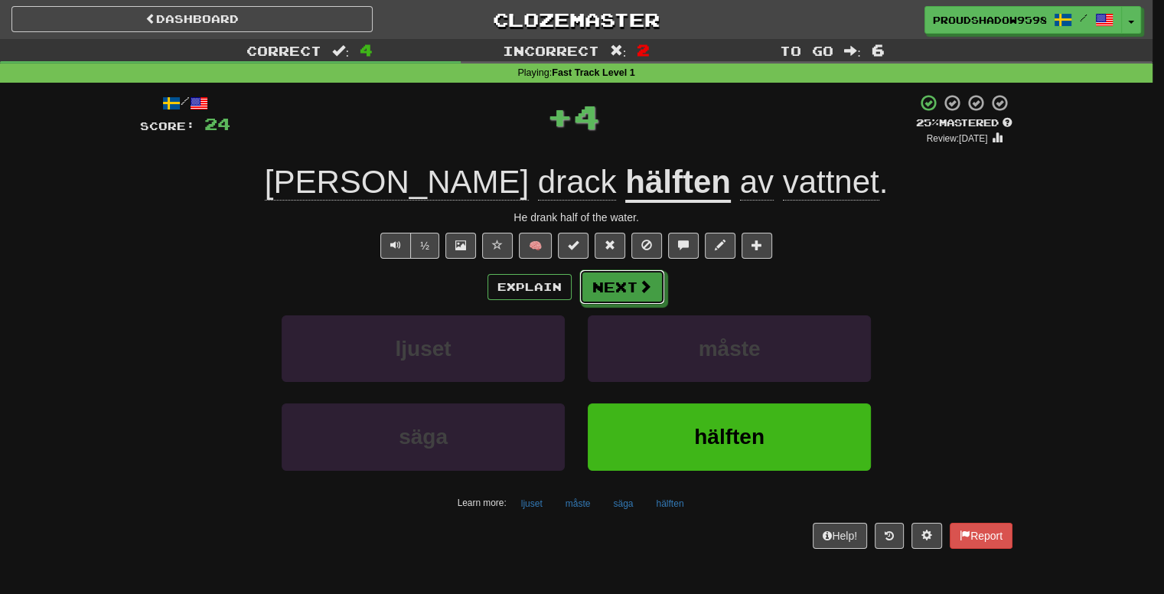
click at [594, 298] on button "Next" at bounding box center [622, 286] width 86 height 35
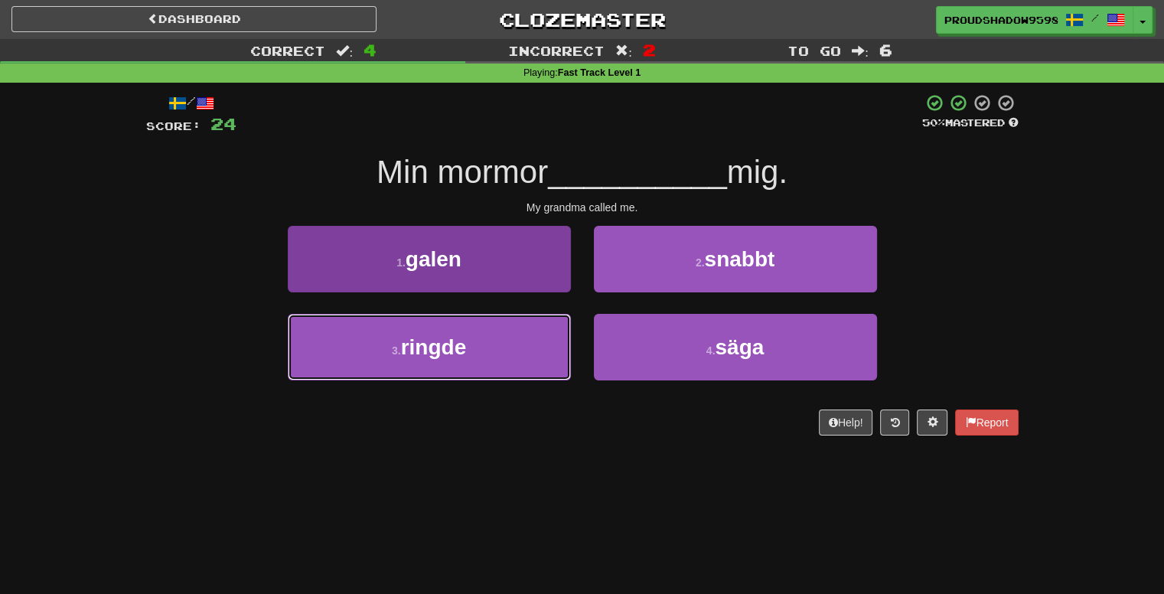
click at [456, 352] on span "ringde" at bounding box center [434, 347] width 66 height 24
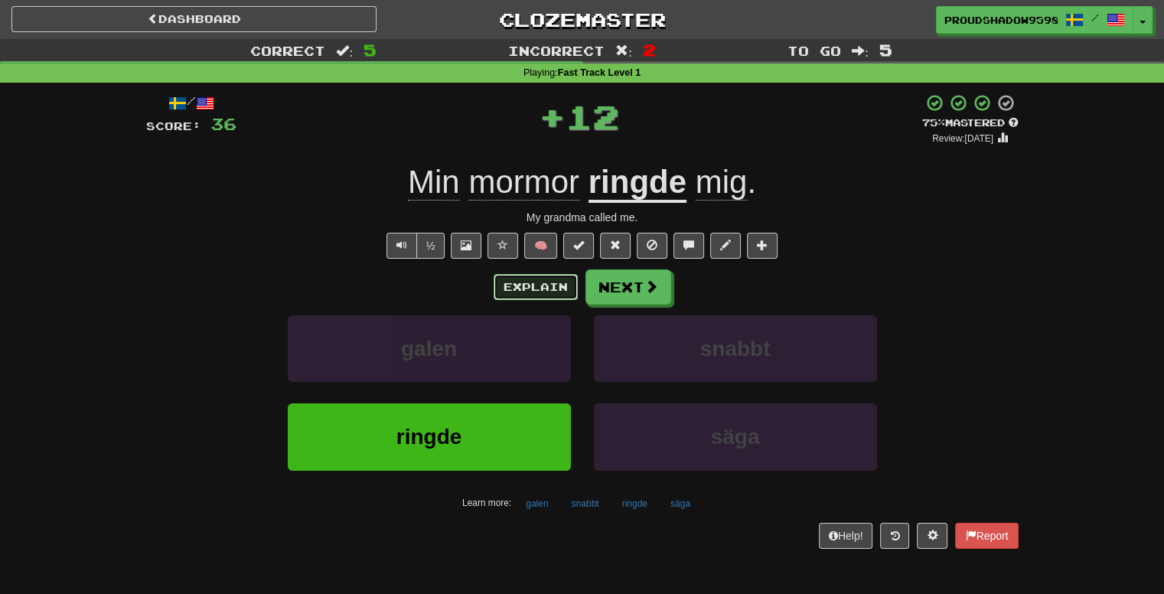
click at [559, 286] on button "Explain" at bounding box center [536, 287] width 84 height 26
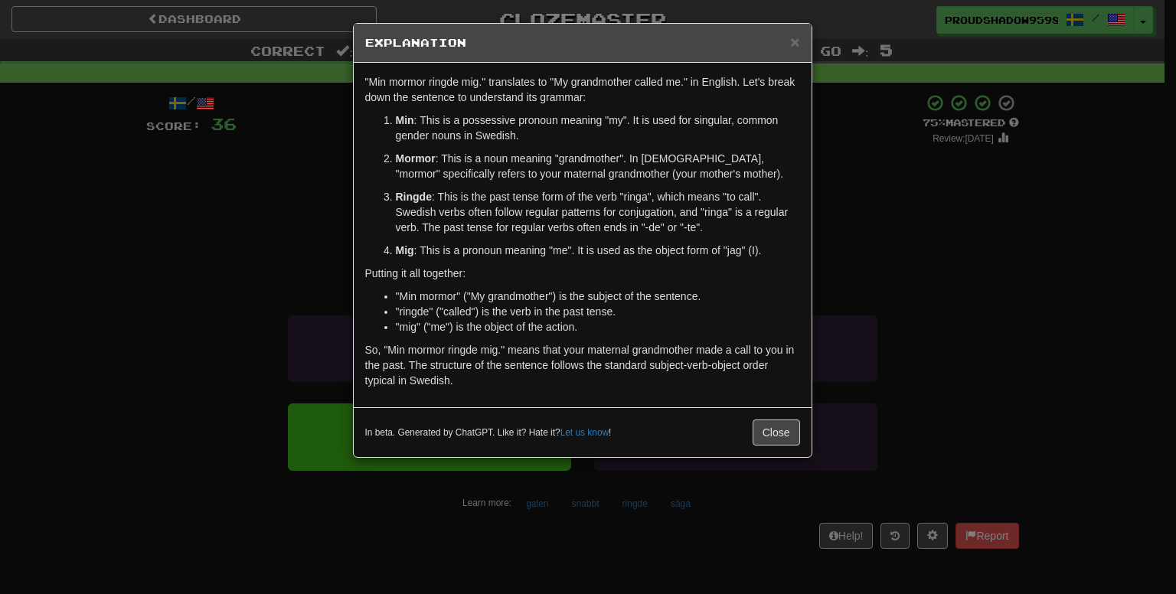
click at [866, 313] on div "× Explanation "Min mormor ringde mig." translates to "My grandmother called me.…" at bounding box center [588, 297] width 1176 height 594
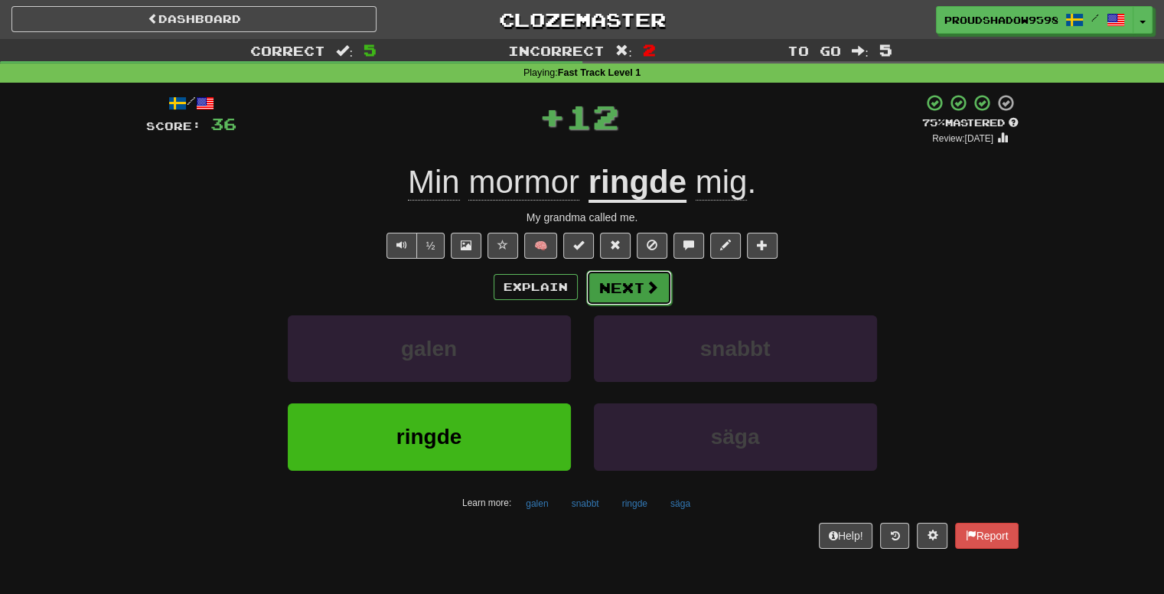
click at [628, 270] on button "Next" at bounding box center [629, 287] width 86 height 35
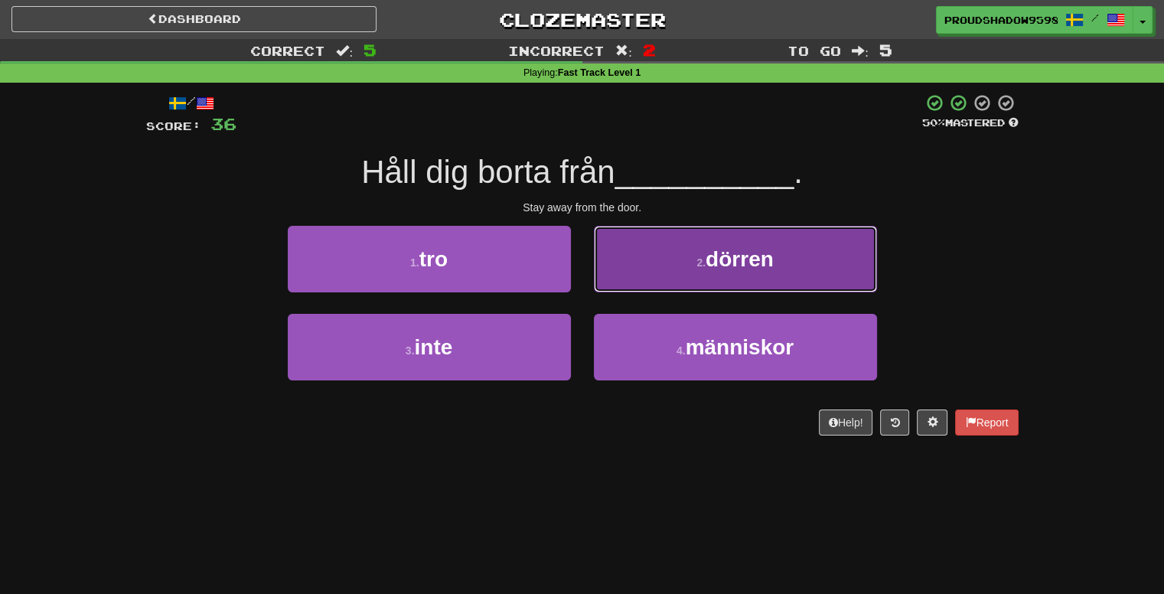
click at [627, 270] on button "2 . [GEOGRAPHIC_DATA]" at bounding box center [735, 259] width 283 height 67
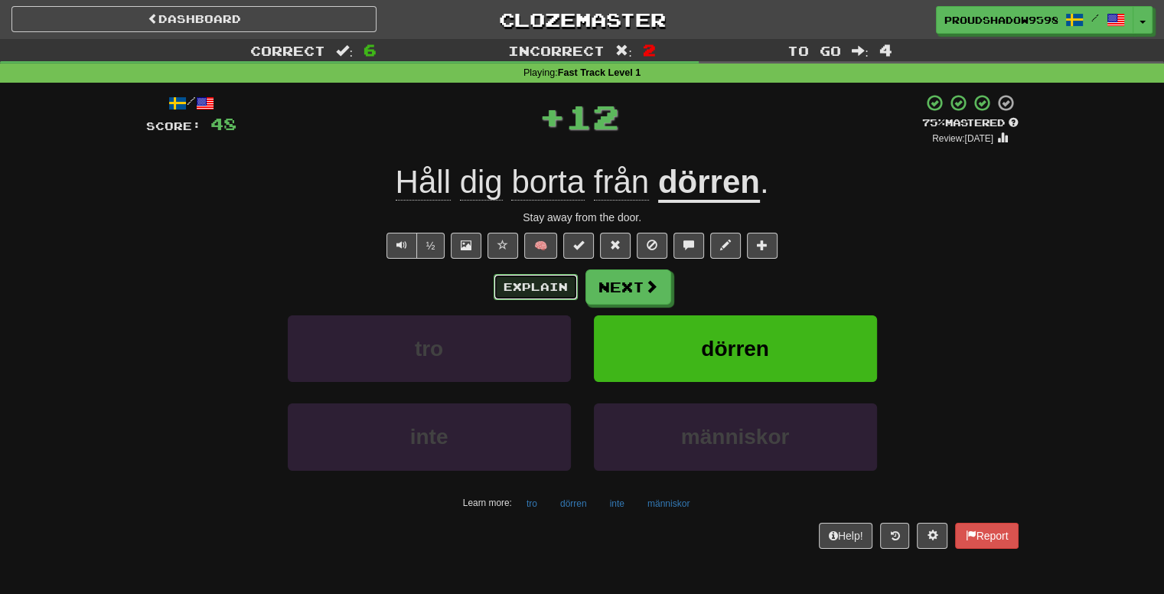
click at [551, 286] on button "Explain" at bounding box center [536, 287] width 84 height 26
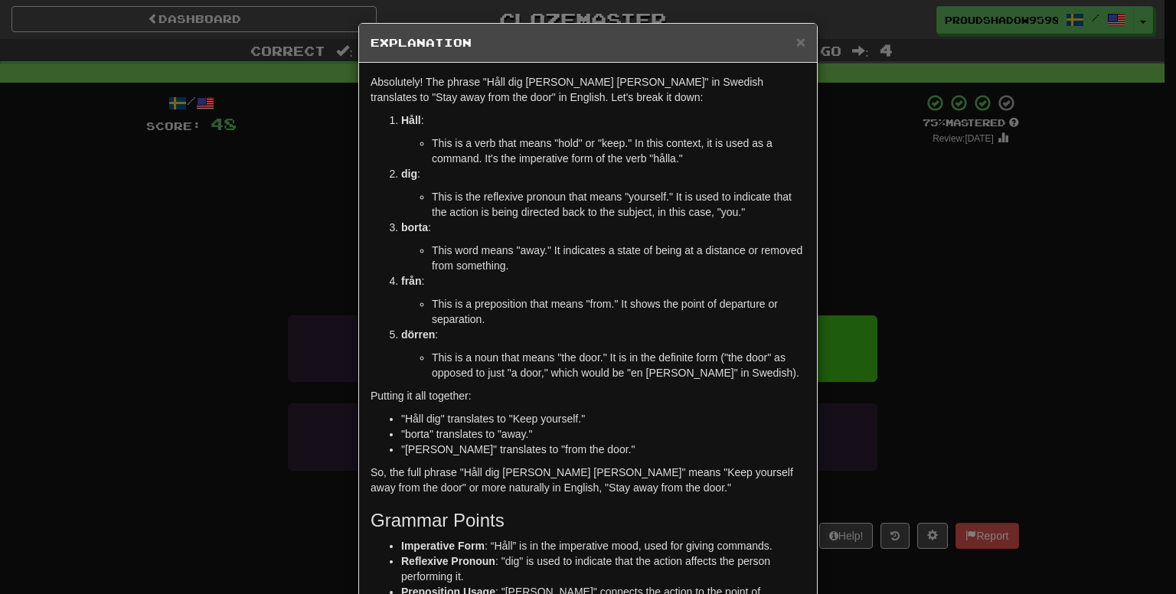
click at [883, 246] on div "× Explanation Absolutely! The phrase "Håll dig [PERSON_NAME] [PERSON_NAME]" in …" at bounding box center [588, 297] width 1176 height 594
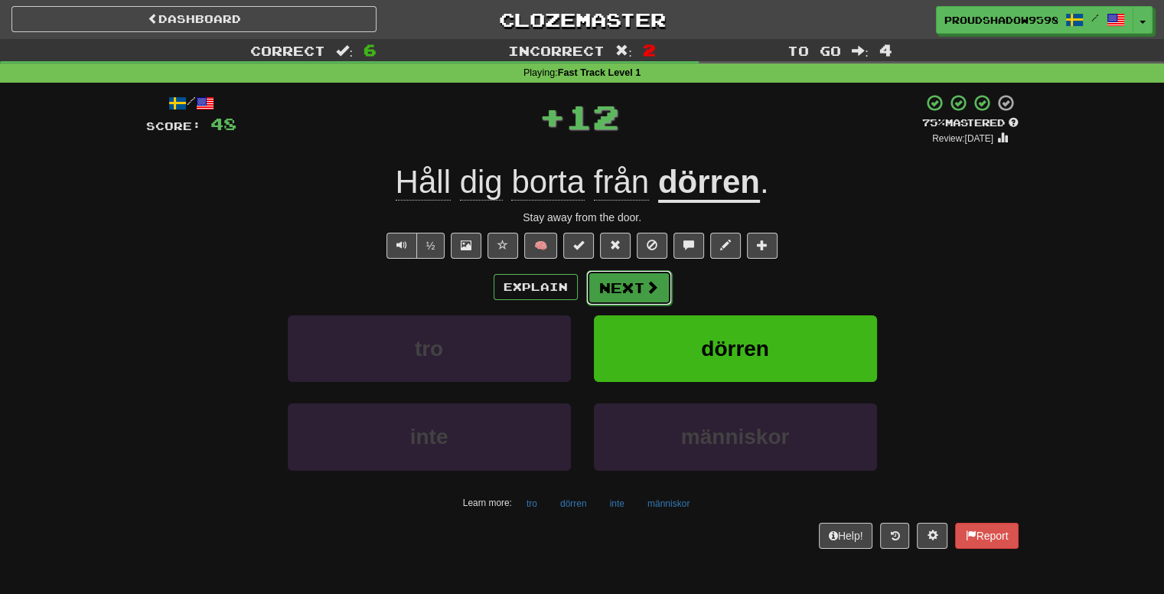
click at [645, 289] on span at bounding box center [652, 287] width 14 height 14
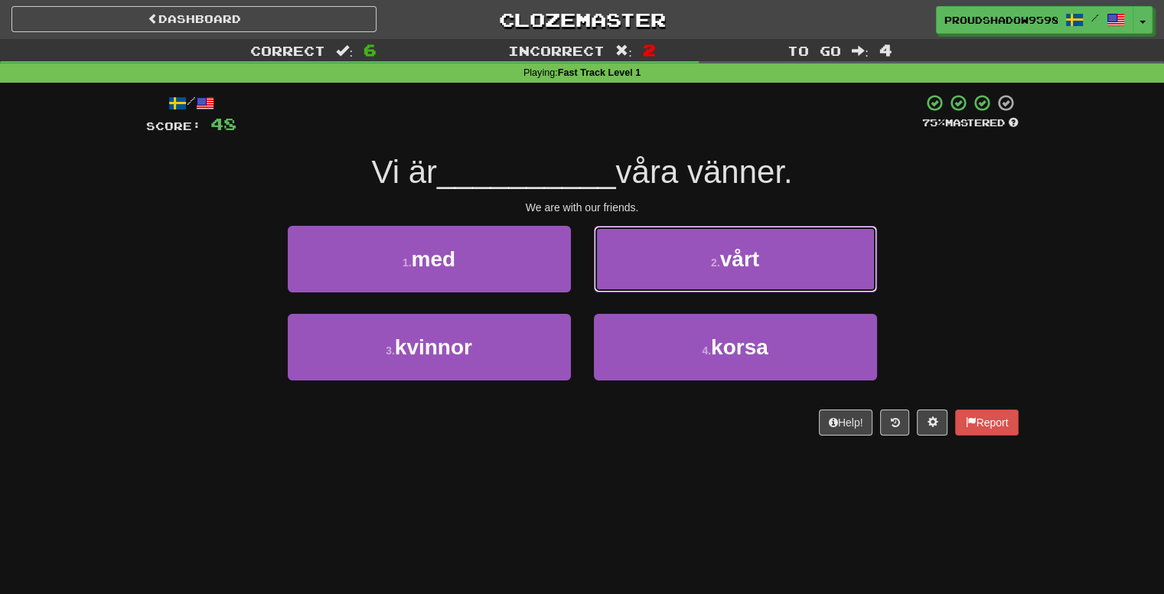
click at [643, 289] on button "2 . vårt" at bounding box center [735, 259] width 283 height 67
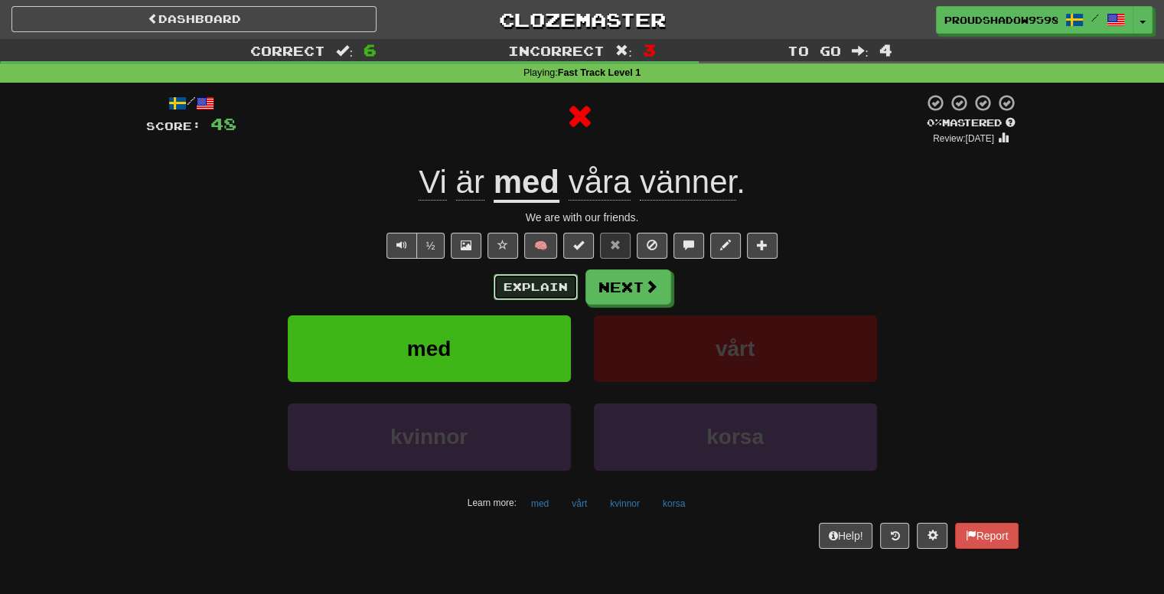
click at [573, 285] on button "Explain" at bounding box center [536, 287] width 84 height 26
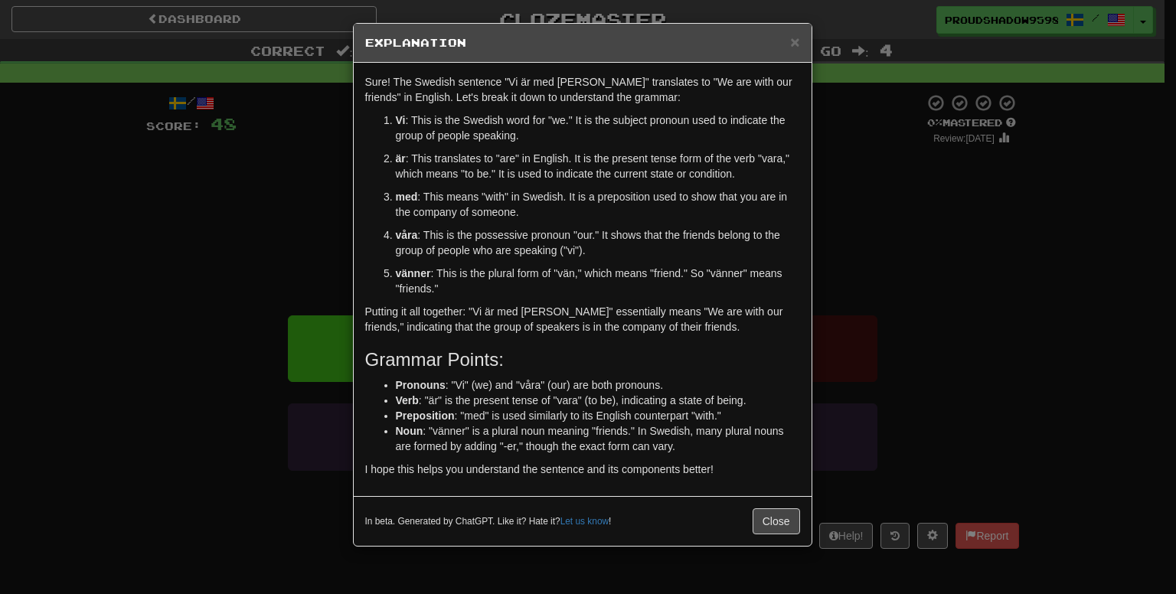
click at [836, 261] on div "× Explanation Sure! The Swedish sentence "Vi är med [PERSON_NAME]" translates t…" at bounding box center [588, 297] width 1176 height 594
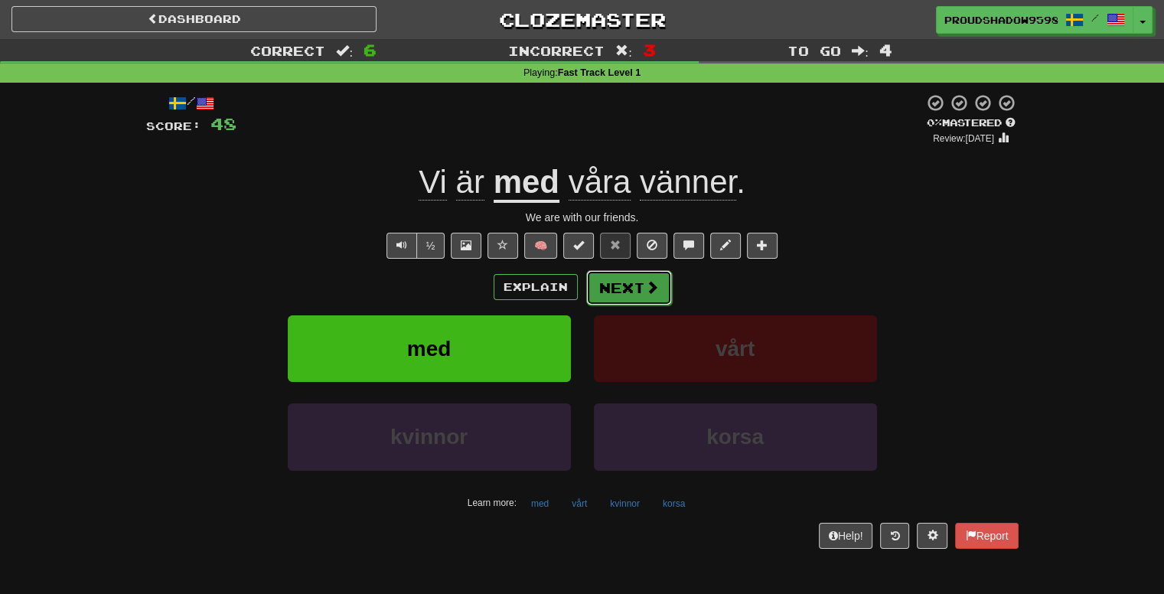
click at [623, 292] on button "Next" at bounding box center [629, 287] width 86 height 35
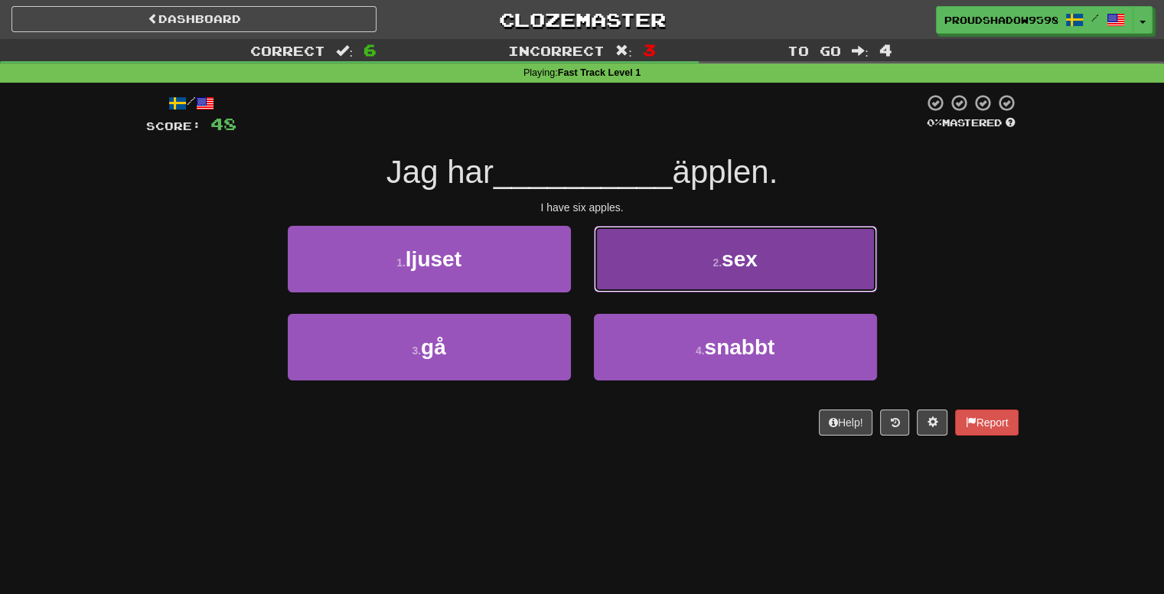
click at [635, 282] on button "2 . sex" at bounding box center [735, 259] width 283 height 67
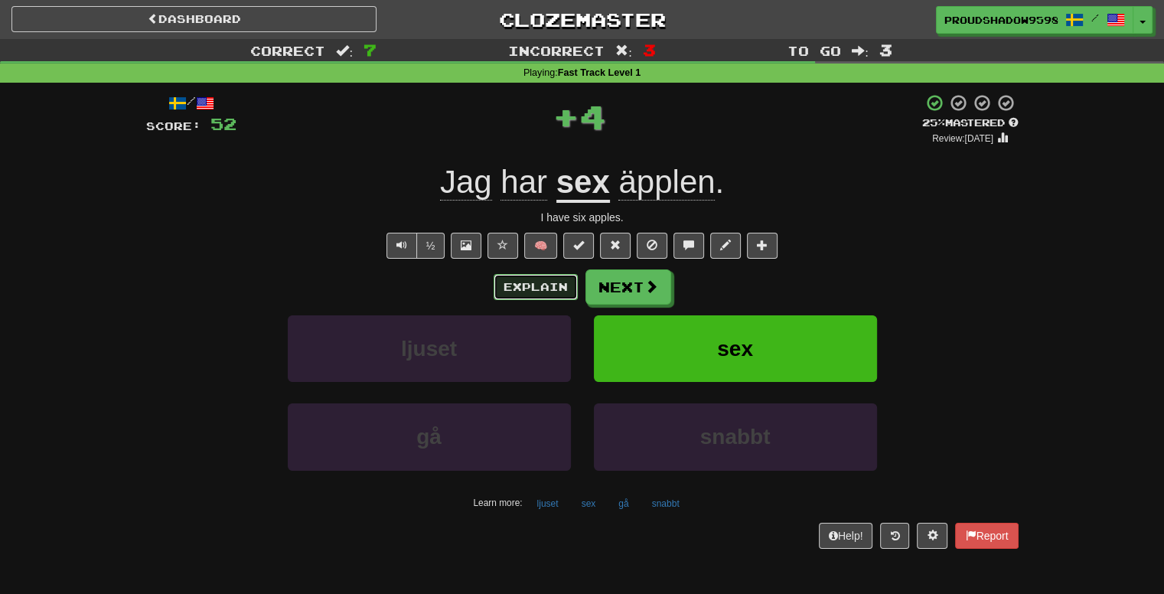
click at [535, 289] on button "Explain" at bounding box center [536, 287] width 84 height 26
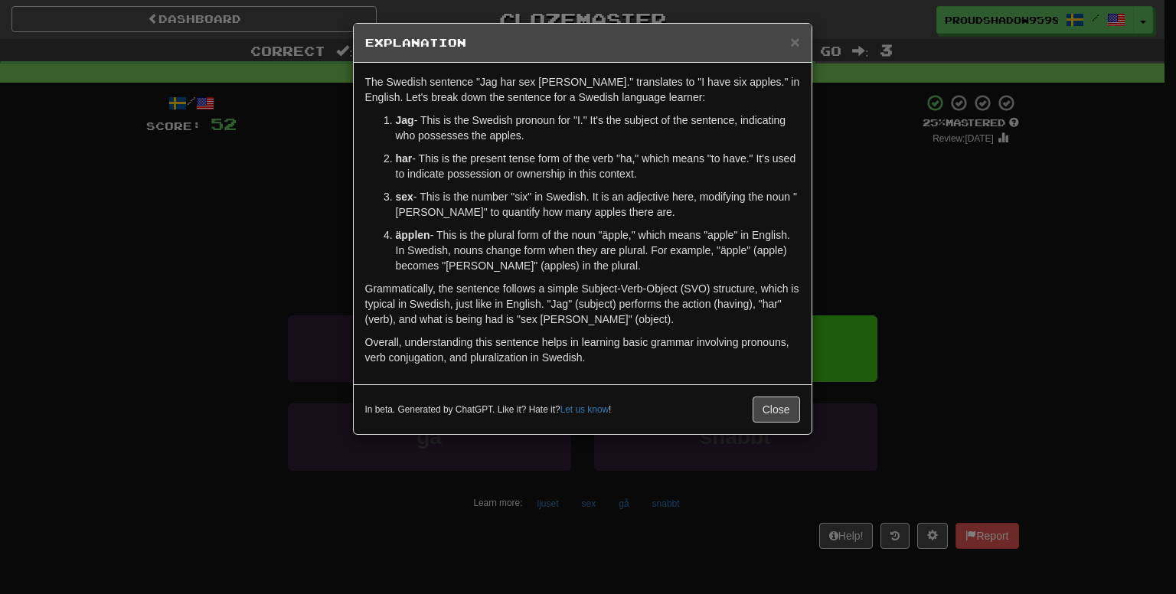
click at [884, 279] on div "× Explanation The Swedish sentence "Jag har sex [PERSON_NAME]." translates to "…" at bounding box center [588, 297] width 1176 height 594
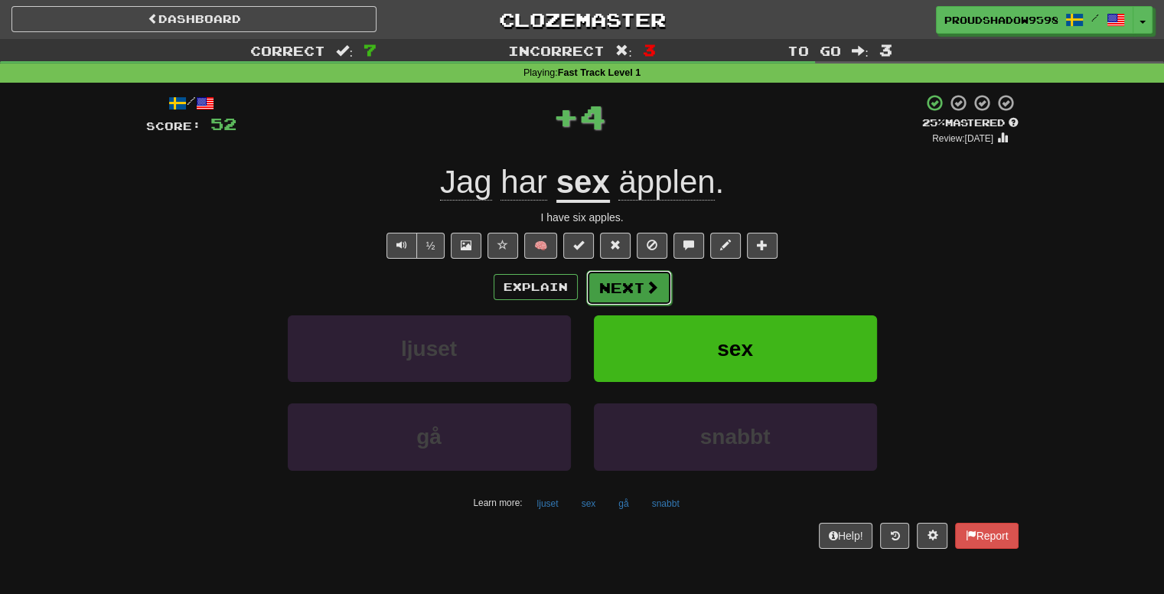
click at [649, 283] on span at bounding box center [652, 287] width 14 height 14
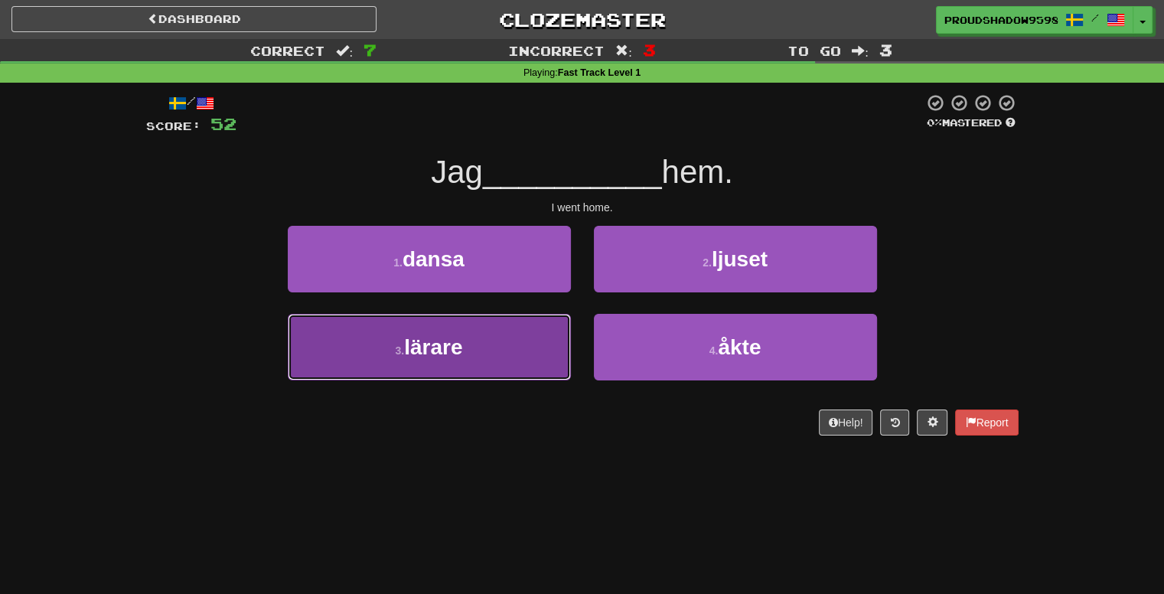
click at [521, 350] on button "3 . lärare" at bounding box center [429, 347] width 283 height 67
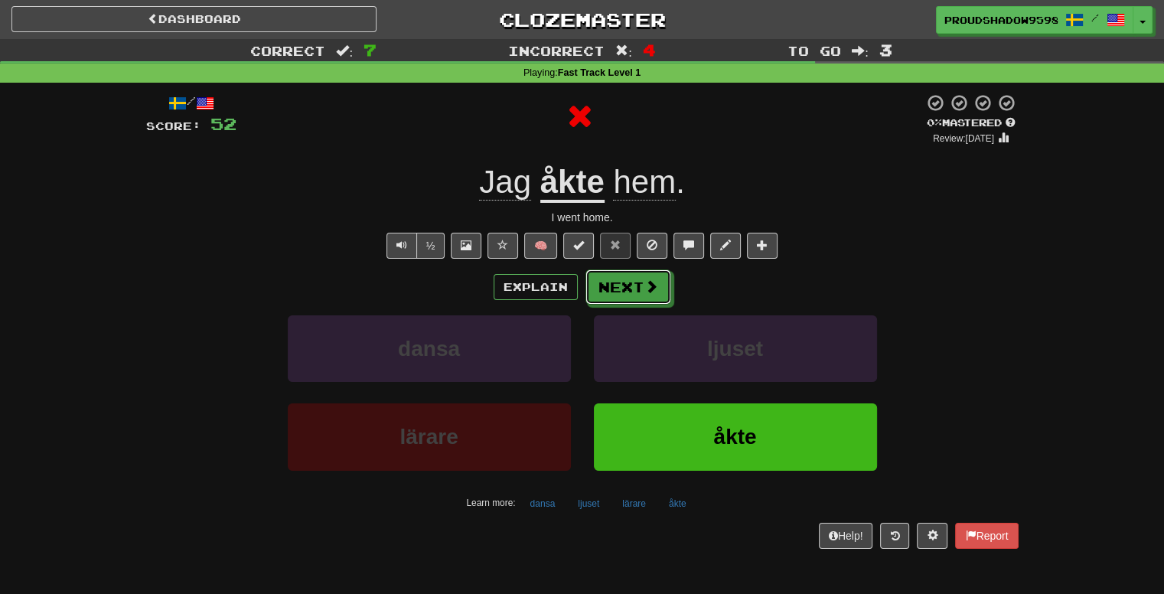
click at [637, 269] on div "Explain Next" at bounding box center [582, 286] width 873 height 35
click at [636, 279] on button "Next" at bounding box center [629, 287] width 86 height 35
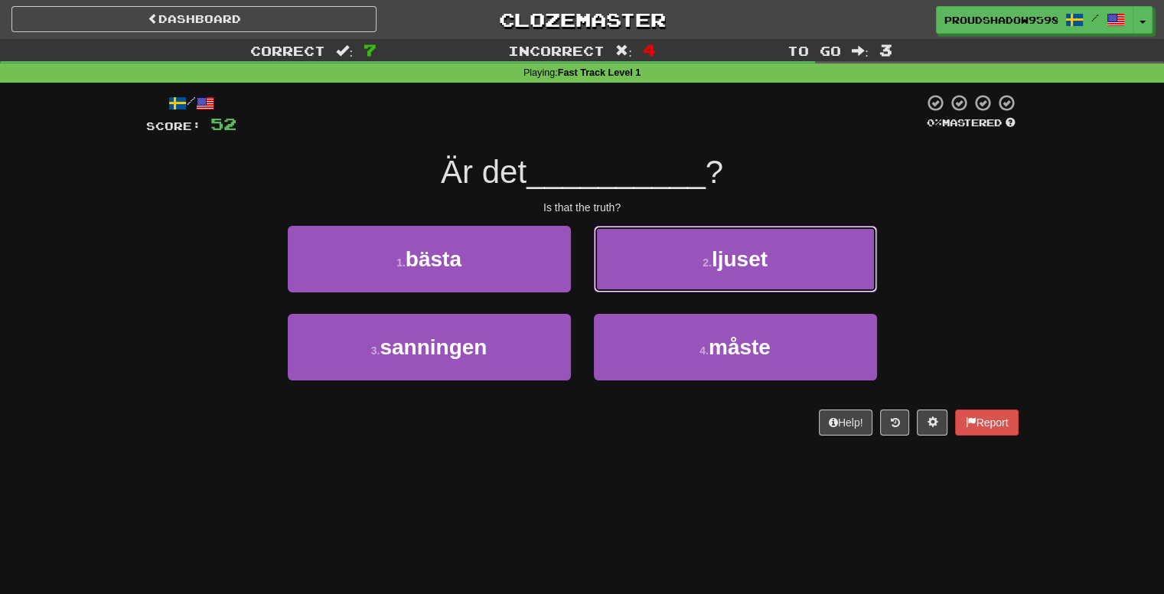
click at [636, 279] on button "2 . ljuset" at bounding box center [735, 259] width 283 height 67
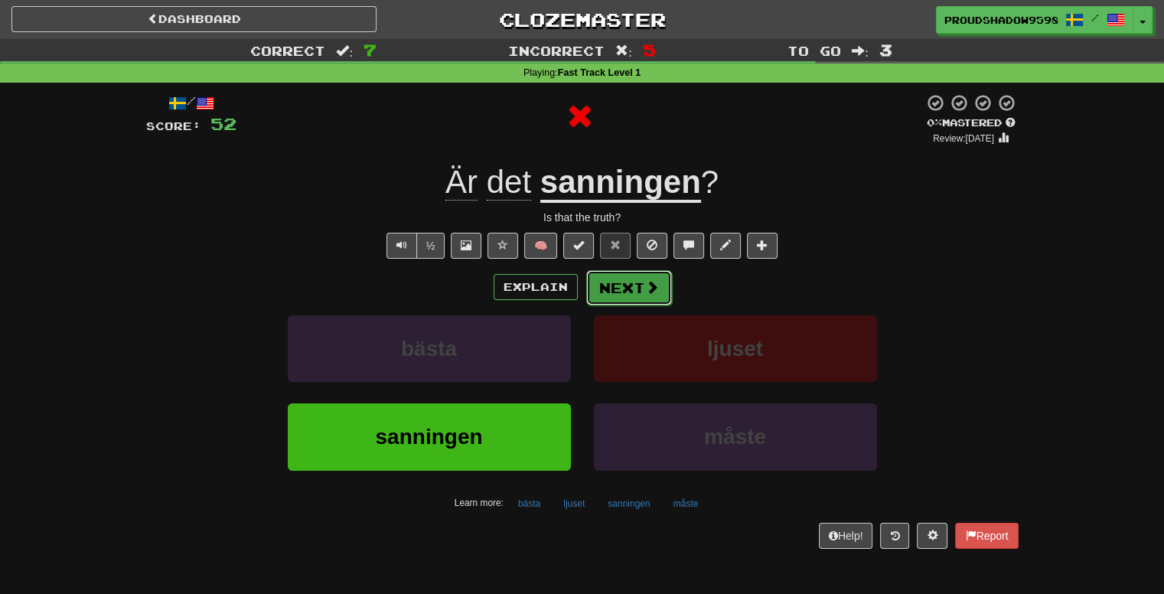
click at [626, 286] on button "Next" at bounding box center [629, 287] width 86 height 35
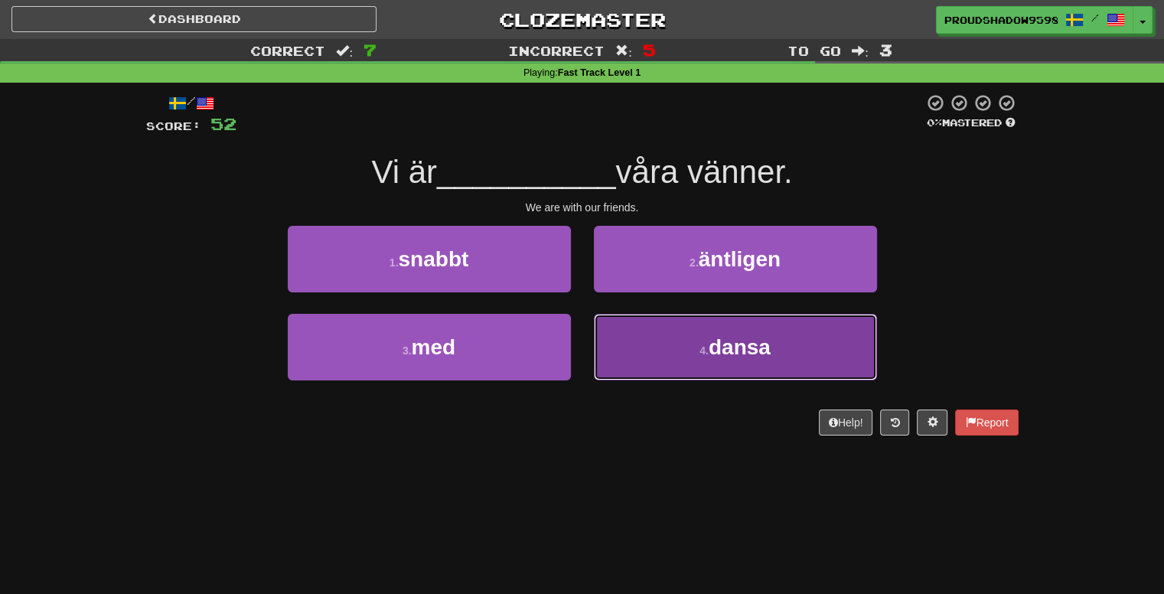
click at [631, 320] on button "4 . dansa" at bounding box center [735, 347] width 283 height 67
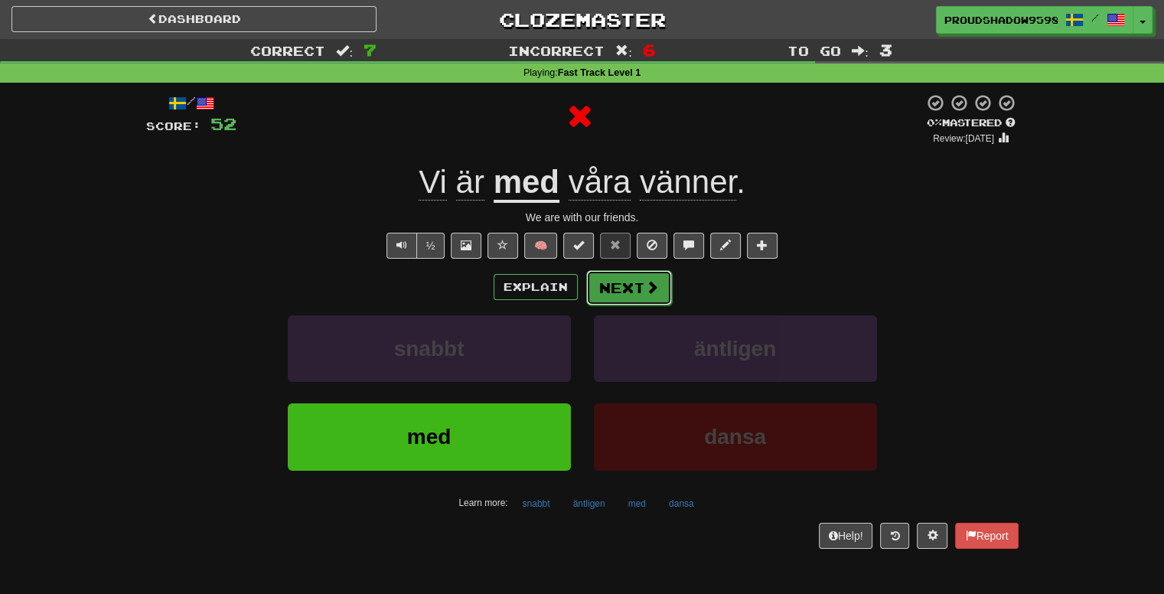
click at [618, 289] on button "Next" at bounding box center [629, 287] width 86 height 35
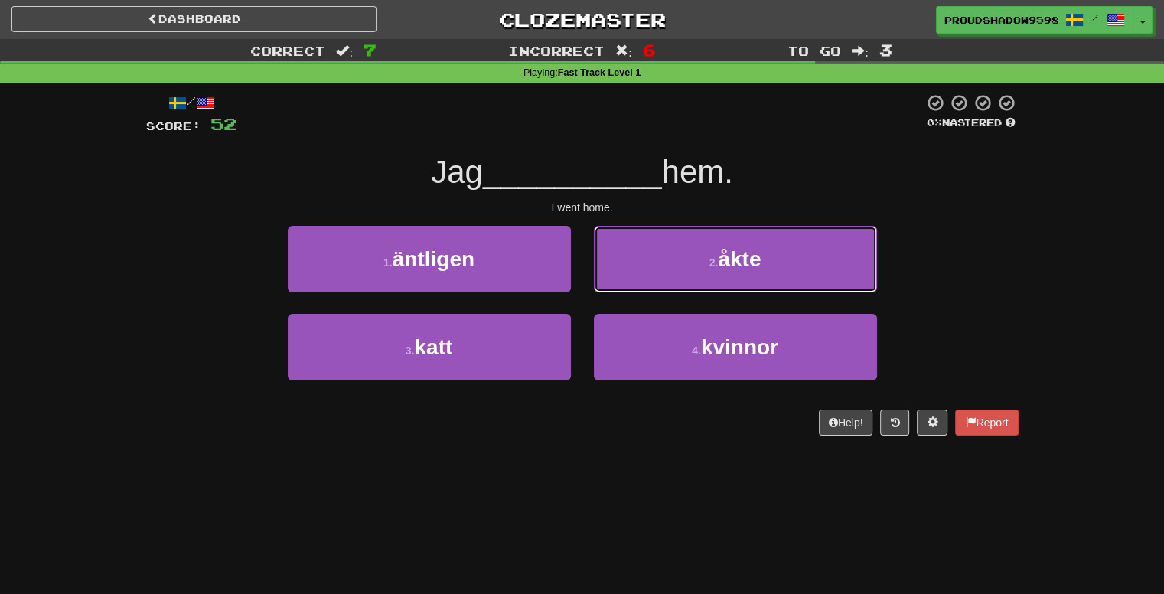
click at [618, 289] on button "2 . åkte" at bounding box center [735, 259] width 283 height 67
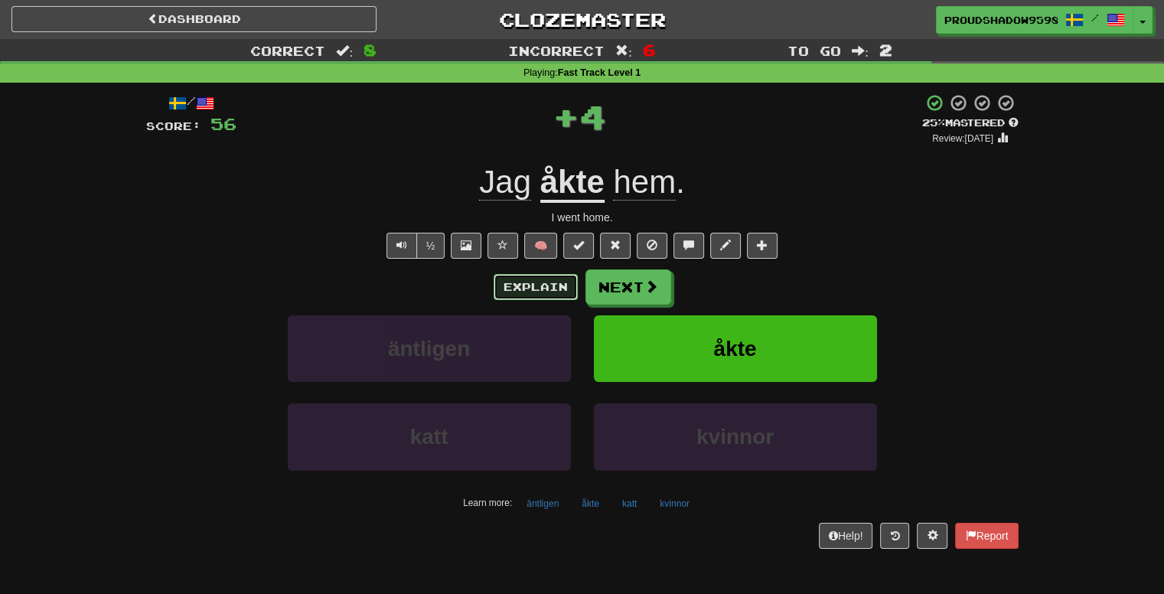
click at [569, 295] on button "Explain" at bounding box center [536, 287] width 84 height 26
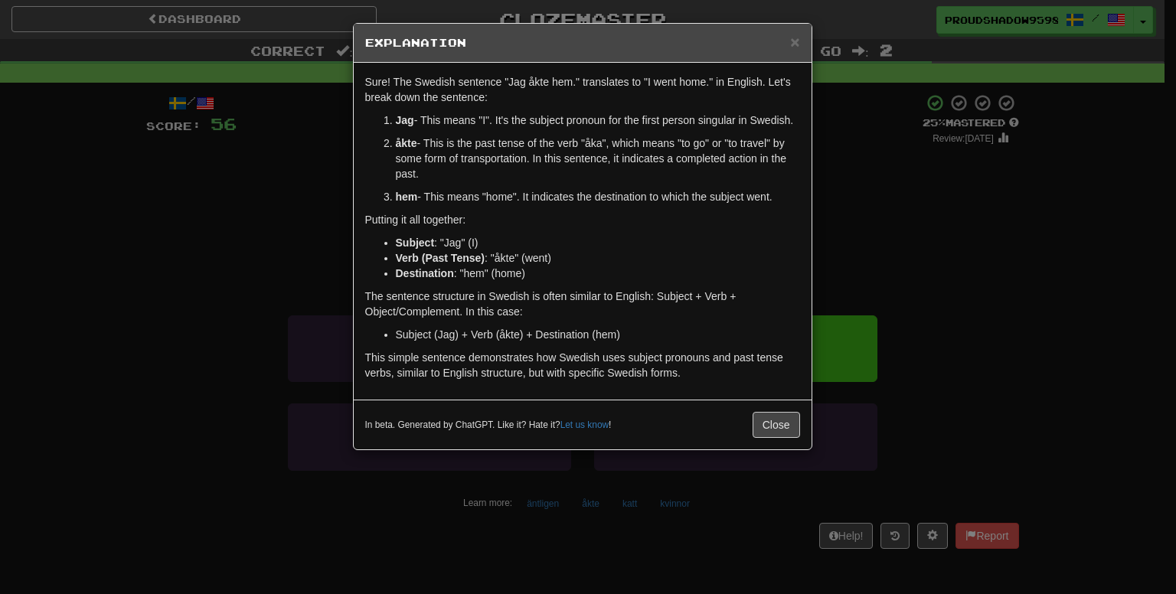
click at [815, 287] on div "× Explanation Sure! The Swedish sentence "Jag åkte hem." translates to "I went …" at bounding box center [588, 297] width 1176 height 594
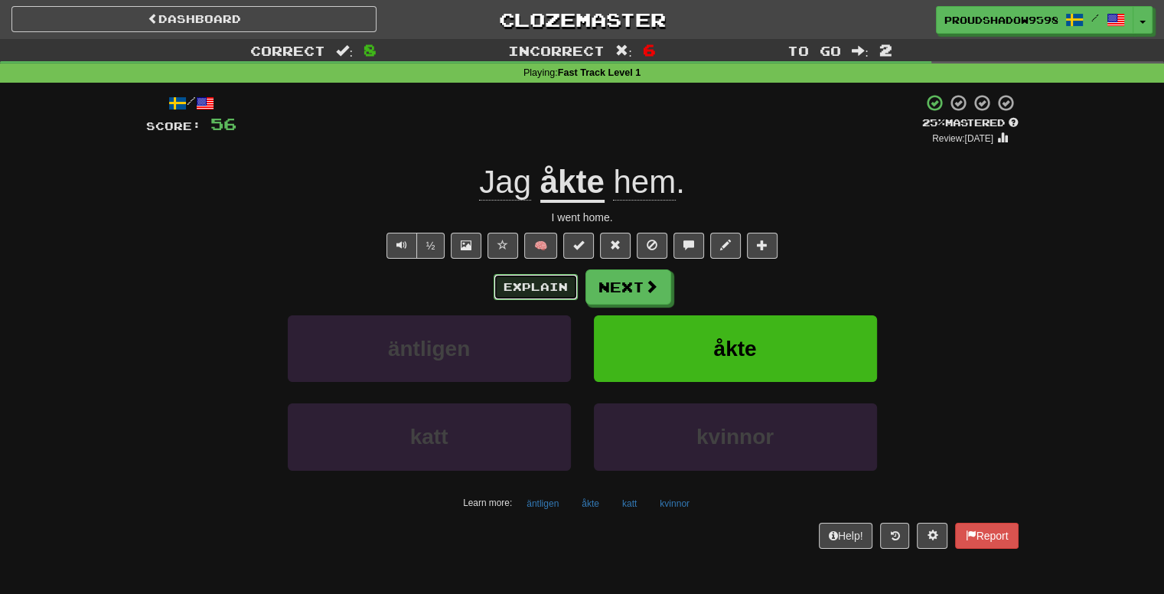
click at [561, 292] on button "Explain" at bounding box center [536, 287] width 84 height 26
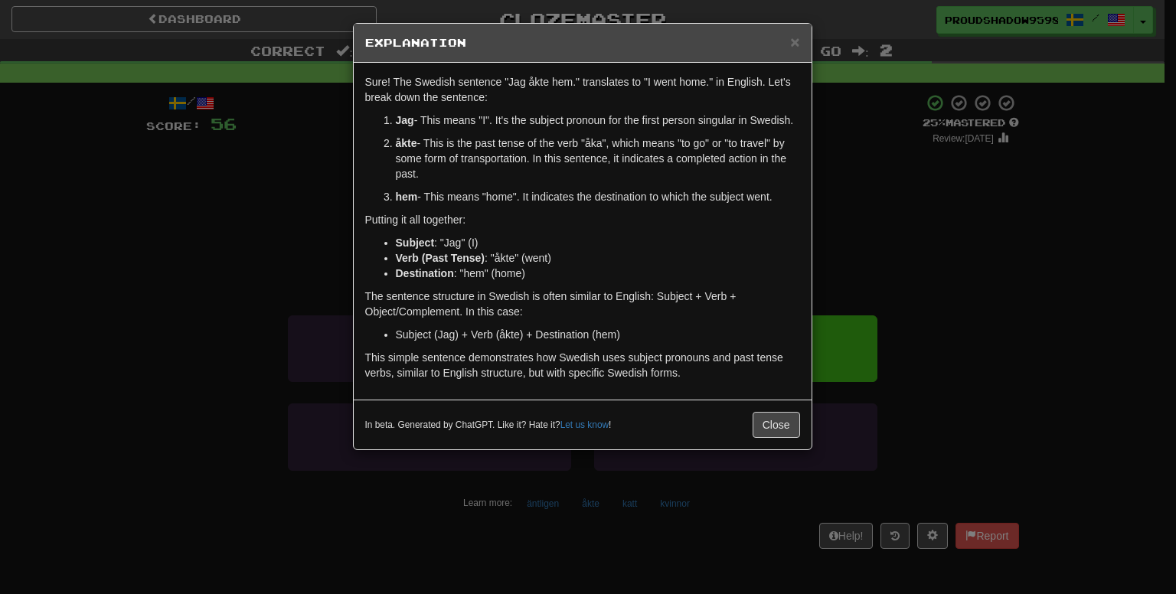
drag, startPoint x: 960, startPoint y: 243, endPoint x: 949, endPoint y: 249, distance: 12.0
click at [955, 246] on div "× Explanation Sure! The Swedish sentence "Jag åkte hem." translates to "I went …" at bounding box center [588, 297] width 1176 height 594
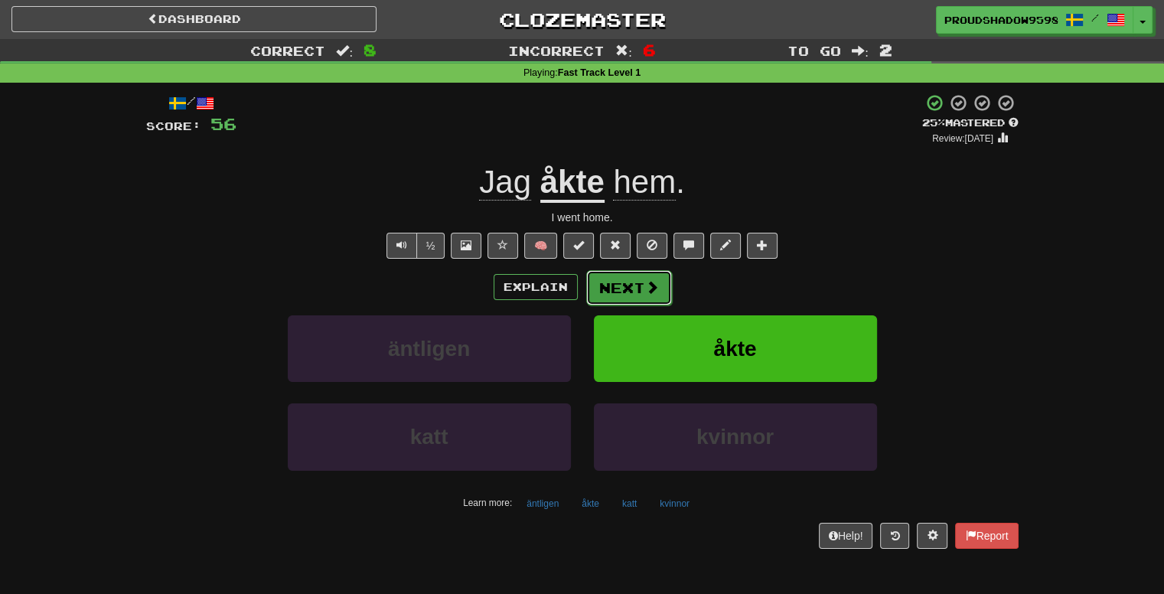
click at [645, 290] on span at bounding box center [652, 287] width 14 height 14
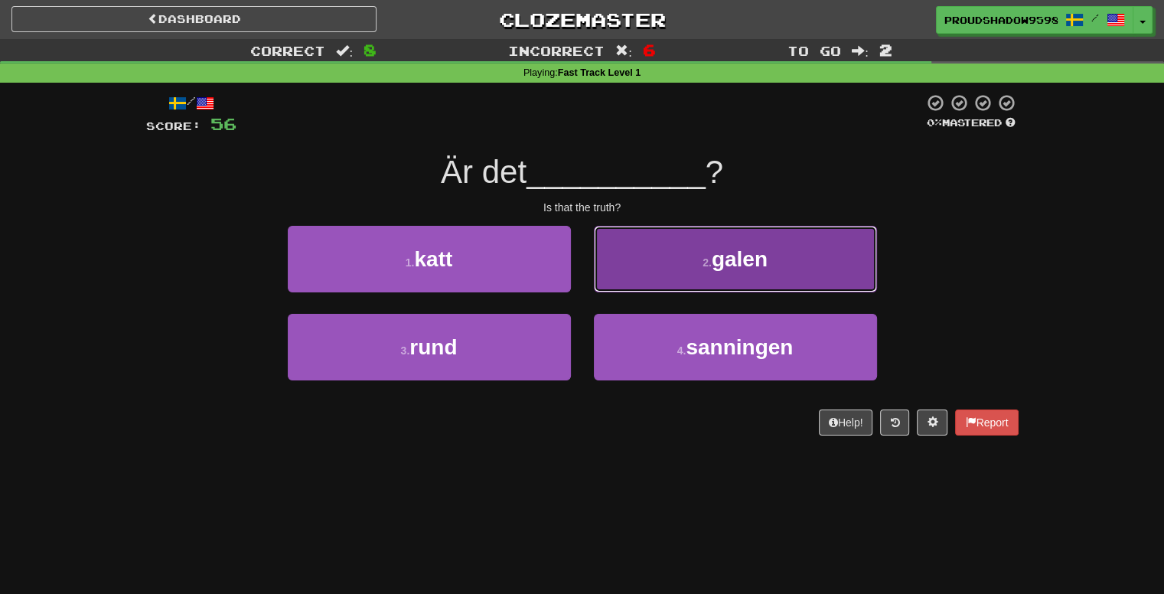
click at [679, 261] on button "2 . galen" at bounding box center [735, 259] width 283 height 67
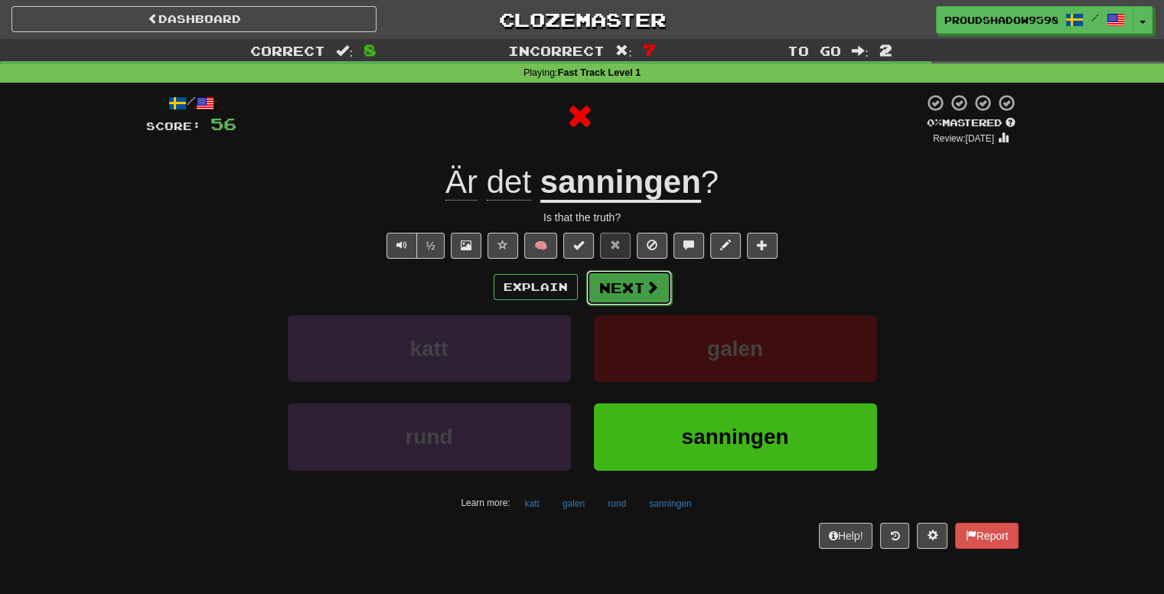
click at [628, 292] on button "Next" at bounding box center [629, 287] width 86 height 35
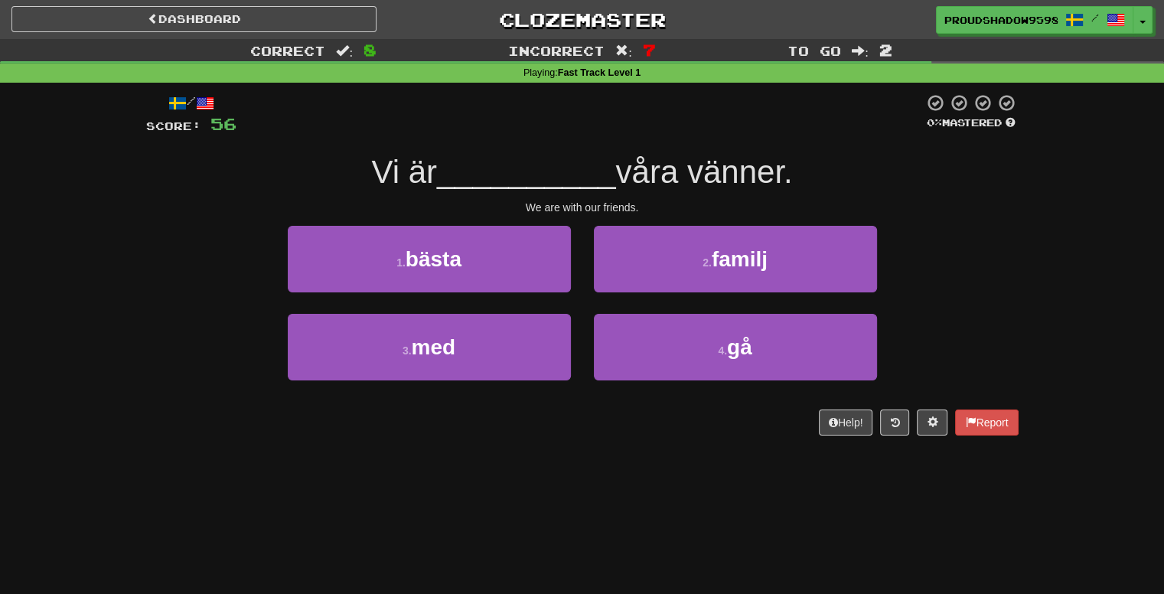
click at [503, 312] on div "1 . bästa" at bounding box center [429, 270] width 306 height 88
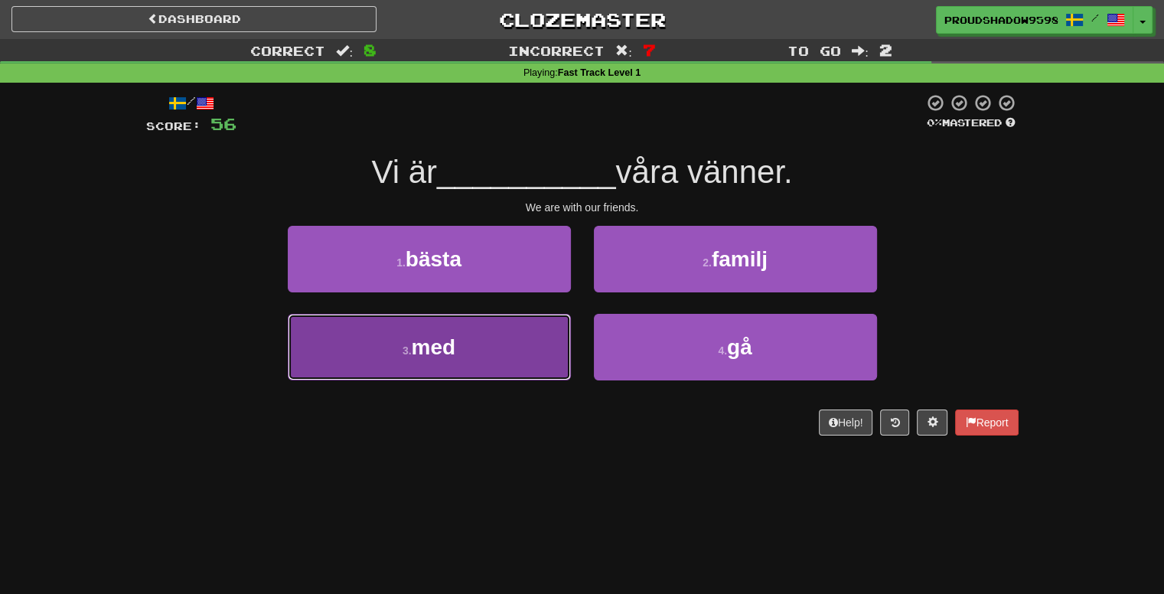
click at [505, 338] on button "3 . med" at bounding box center [429, 347] width 283 height 67
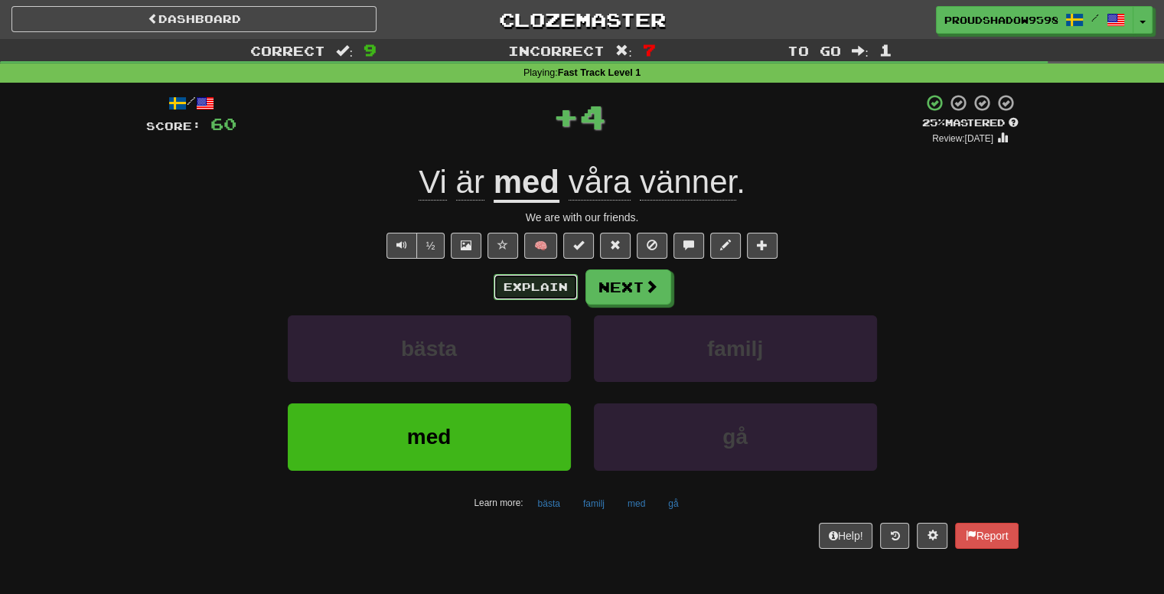
click at [528, 285] on button "Explain" at bounding box center [536, 287] width 84 height 26
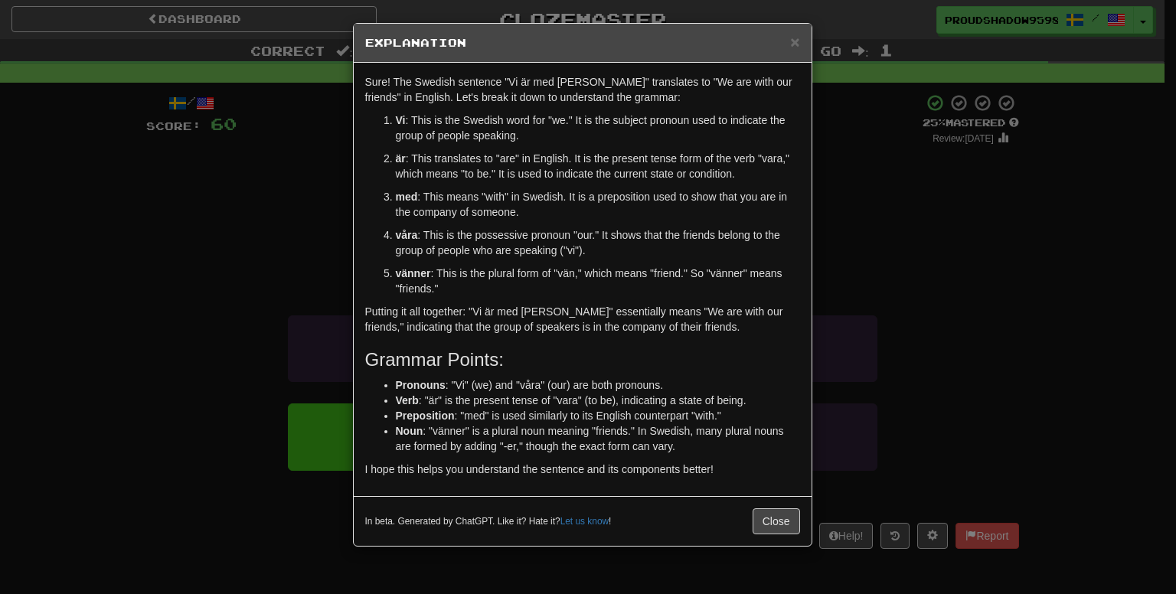
click at [851, 217] on div "× Explanation Sure! The Swedish sentence "Vi är med [PERSON_NAME]" translates t…" at bounding box center [588, 297] width 1176 height 594
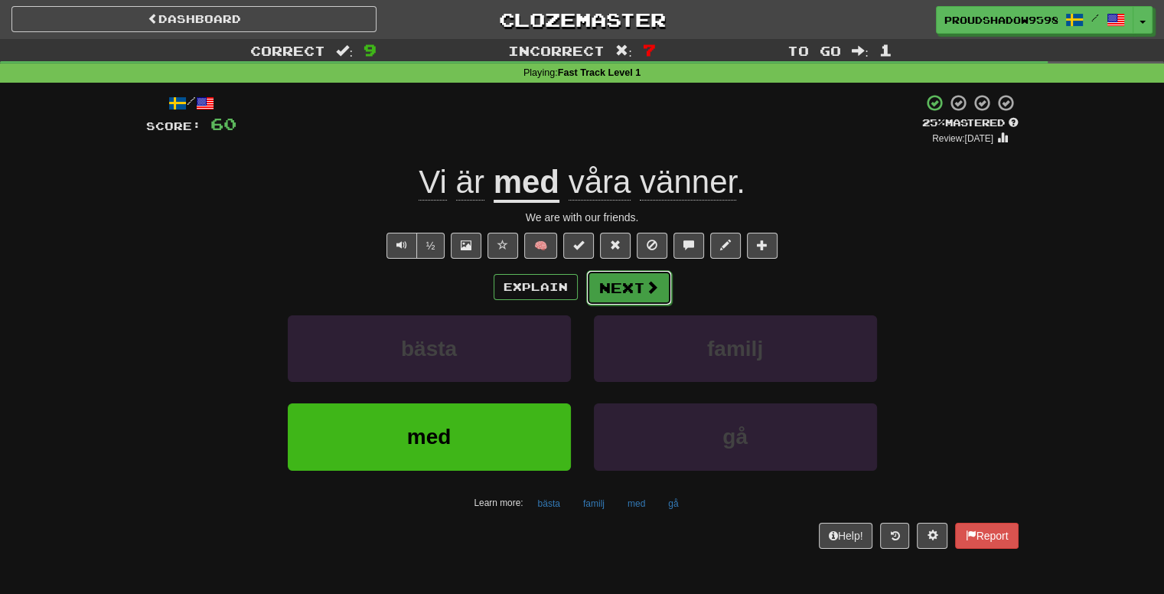
click at [635, 295] on button "Next" at bounding box center [629, 287] width 86 height 35
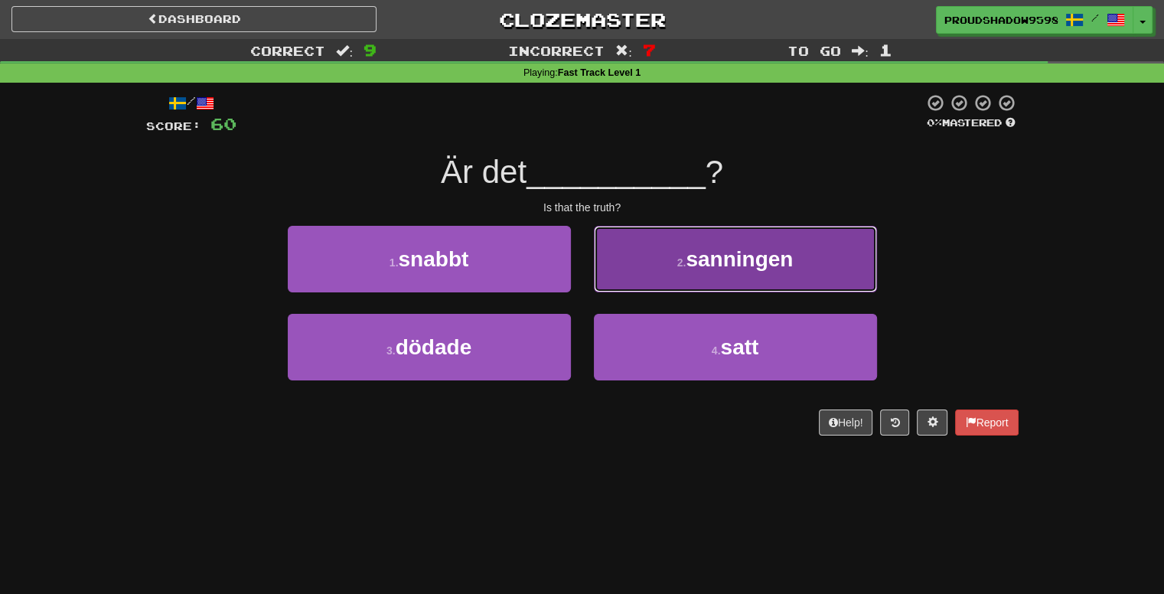
click at [691, 267] on span "sanningen" at bounding box center [739, 259] width 107 height 24
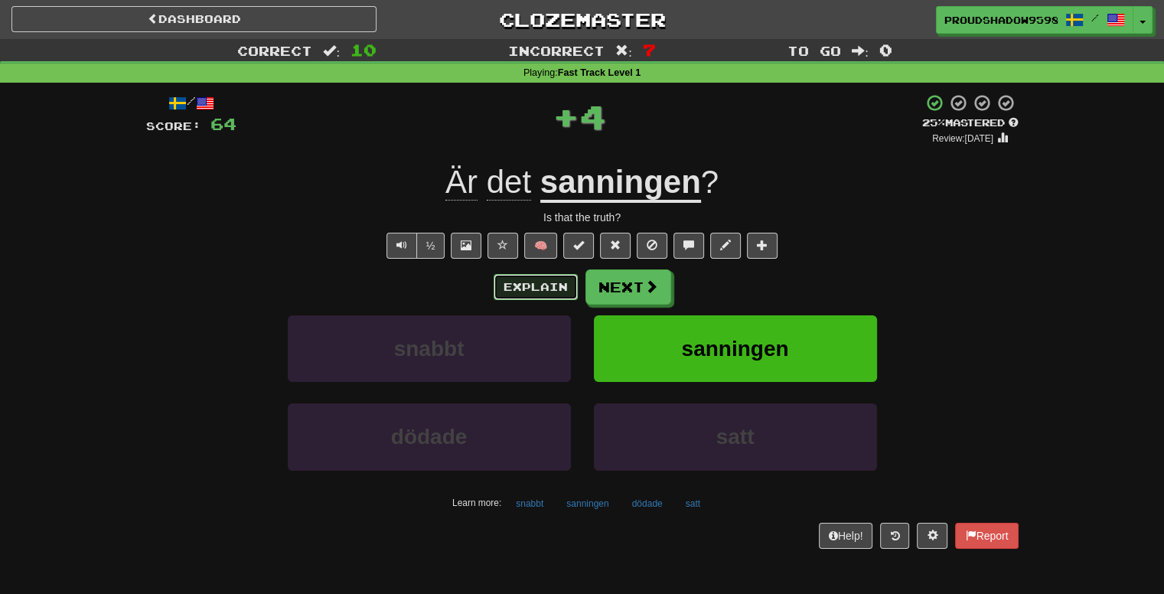
click at [560, 292] on button "Explain" at bounding box center [536, 287] width 84 height 26
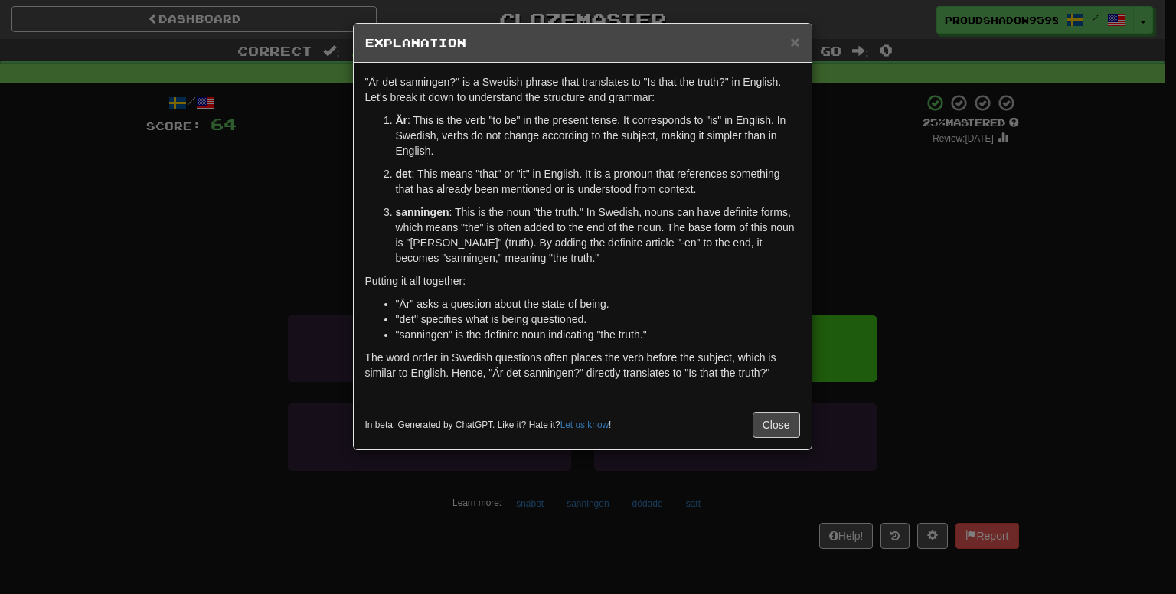
click at [855, 328] on div "× Explanation "Är det sanningen?" is a Swedish phrase that translates to "Is th…" at bounding box center [588, 297] width 1176 height 594
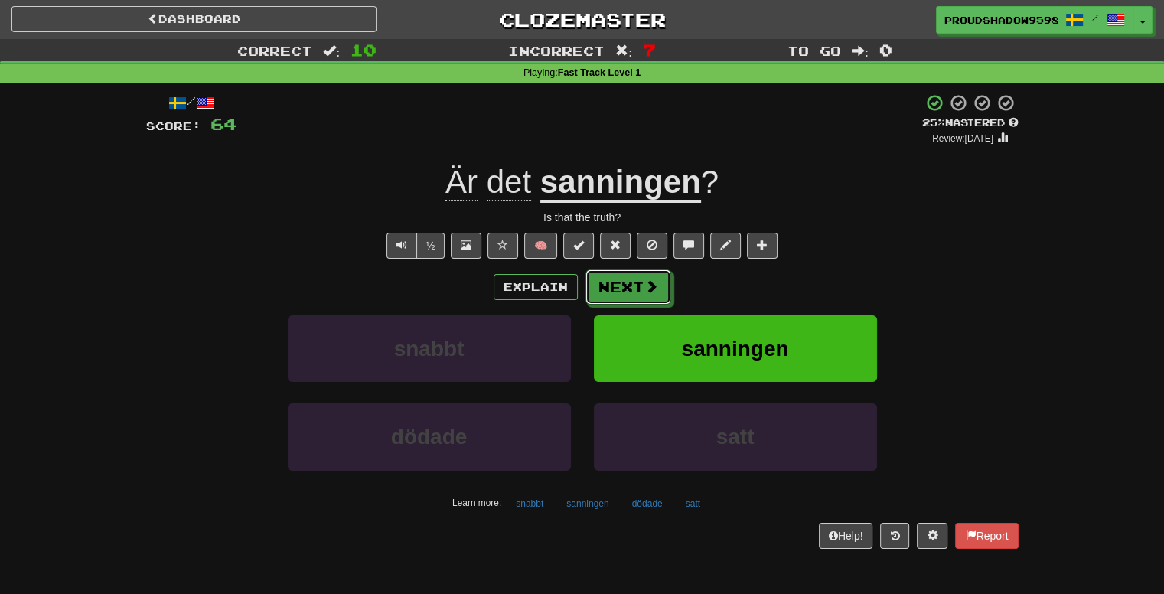
click at [659, 289] on button "Next" at bounding box center [629, 286] width 86 height 35
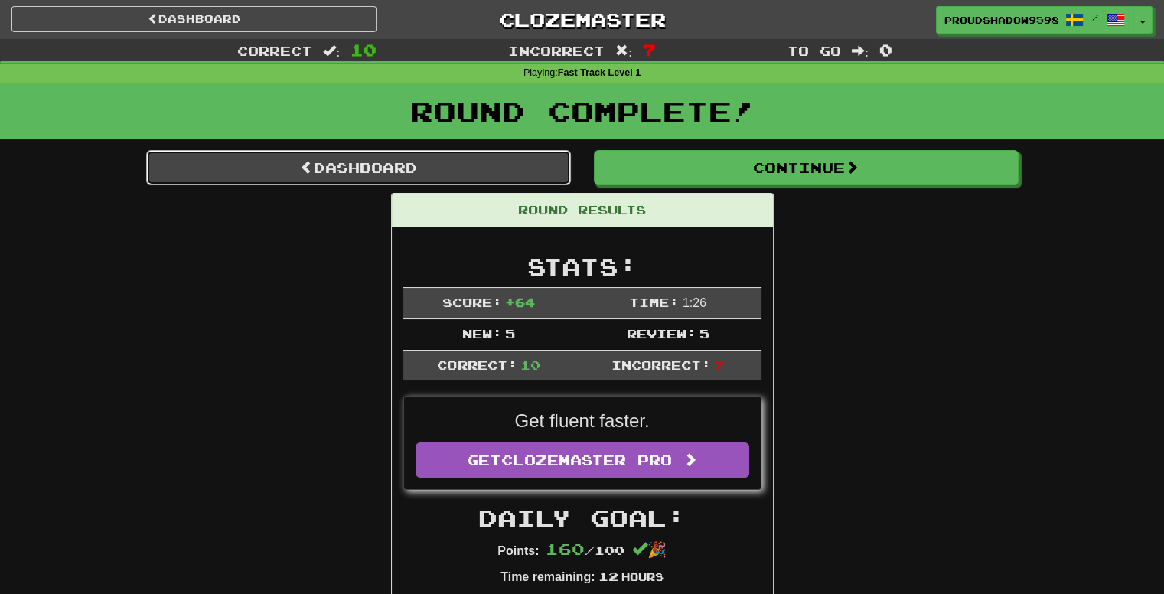
click at [496, 158] on link "Dashboard" at bounding box center [358, 167] width 425 height 35
